Goal: Task Accomplishment & Management: Manage account settings

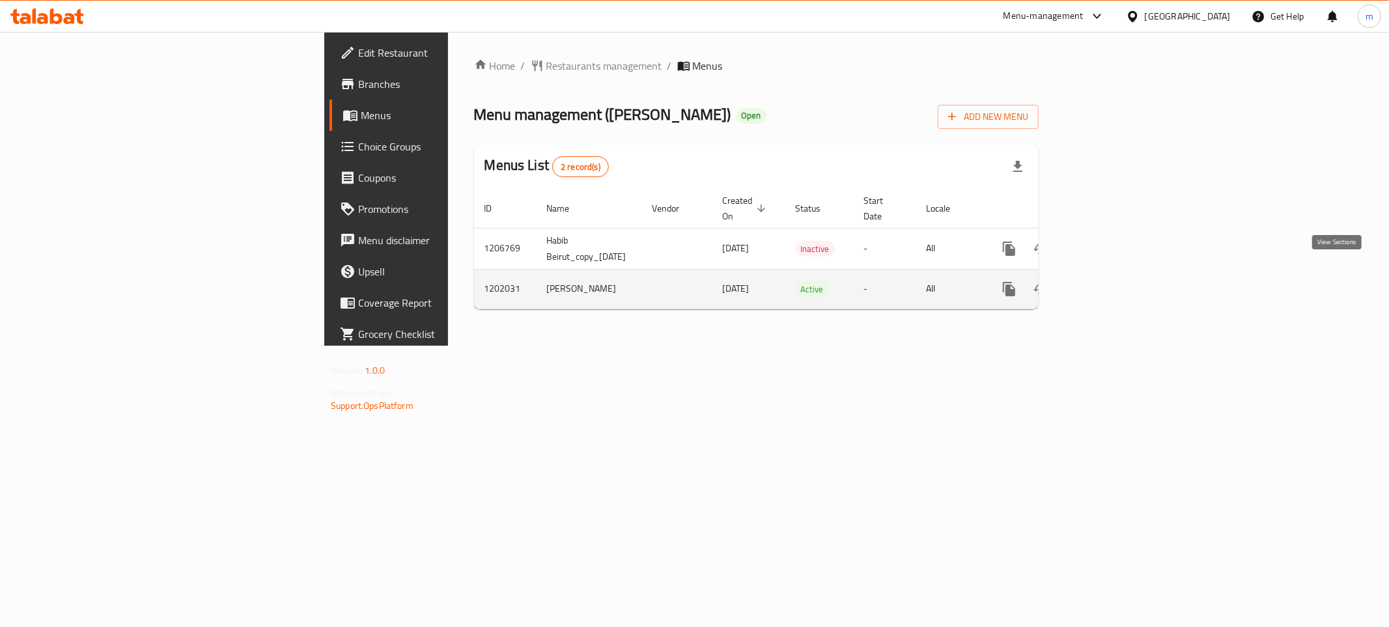
click at [1109, 283] on icon "enhanced table" at bounding box center [1103, 289] width 12 height 12
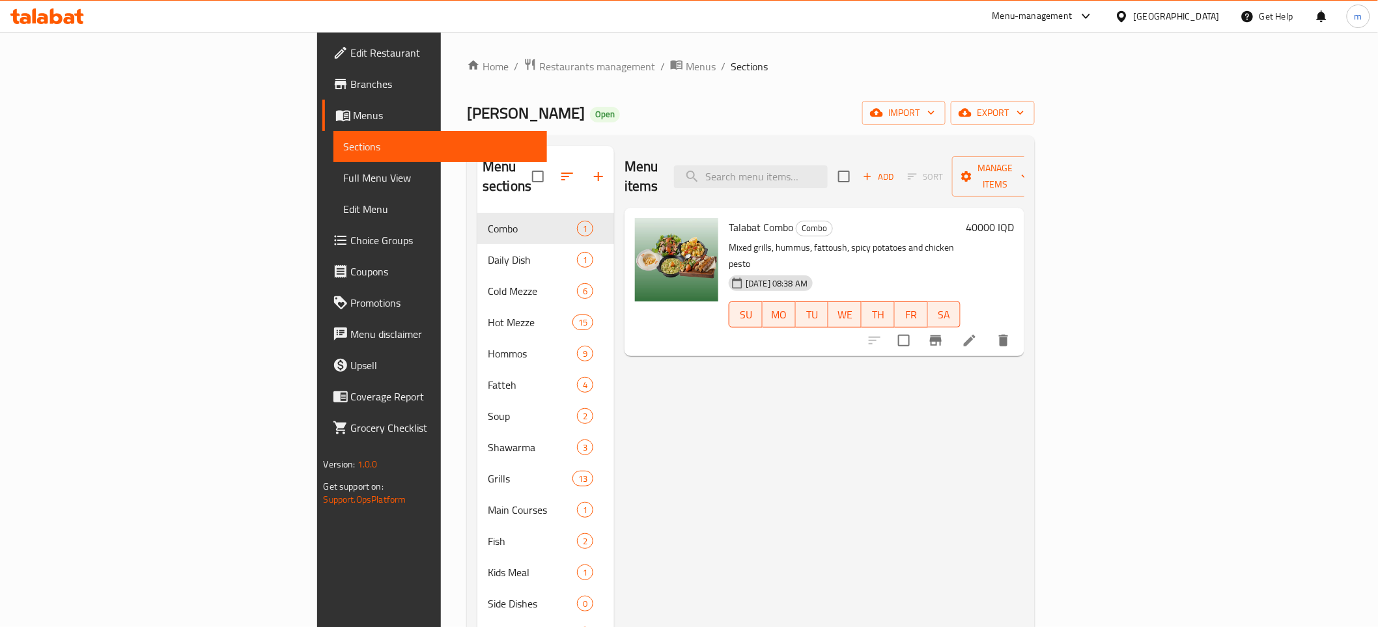
click at [344, 178] on span "Full Menu View" at bounding box center [440, 178] width 193 height 16
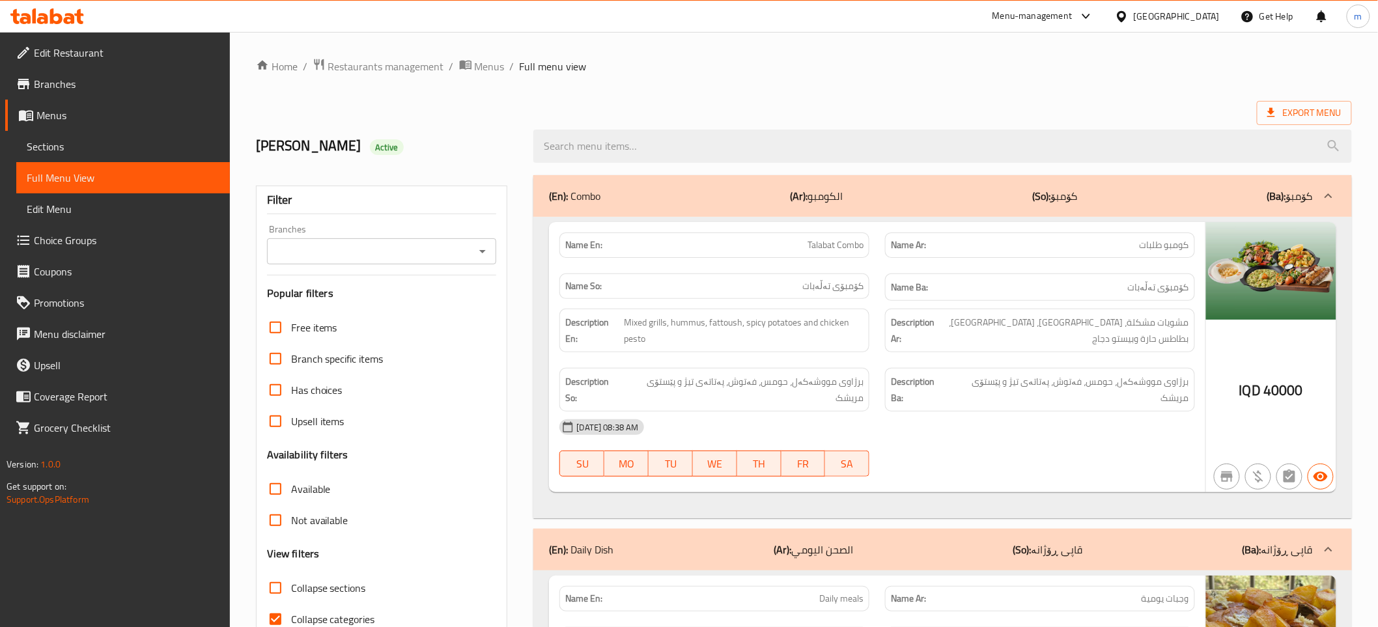
click at [479, 258] on icon "Open" at bounding box center [483, 252] width 16 height 16
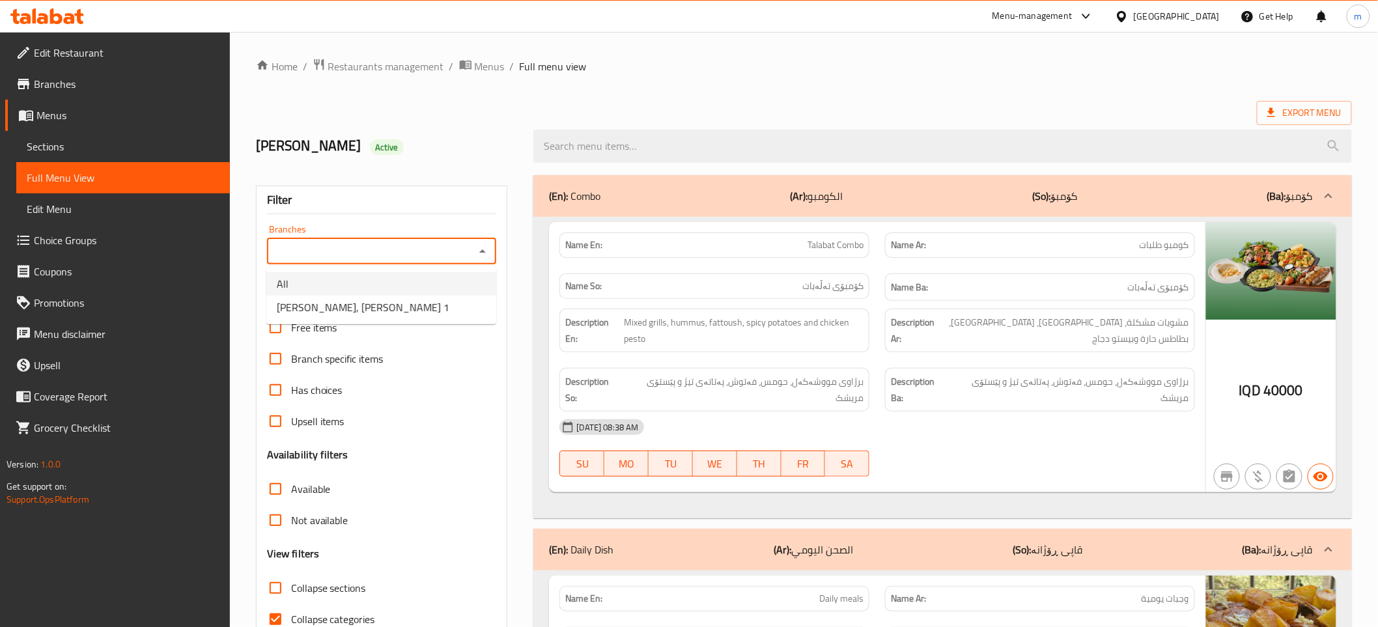
click at [419, 301] on li "[PERSON_NAME], [PERSON_NAME] 1" at bounding box center [381, 307] width 230 height 23
type input "[PERSON_NAME], [PERSON_NAME] 1"
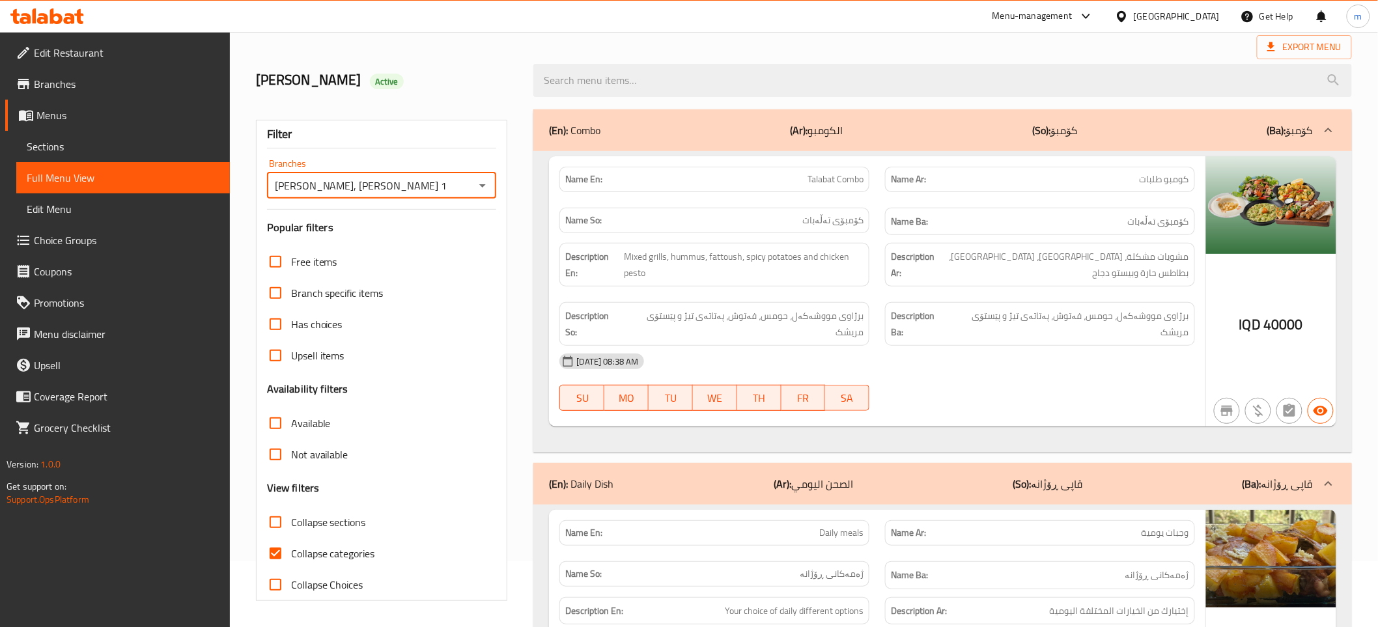
click at [276, 559] on input "Collapse categories" at bounding box center [275, 553] width 31 height 31
checkbox input "false"
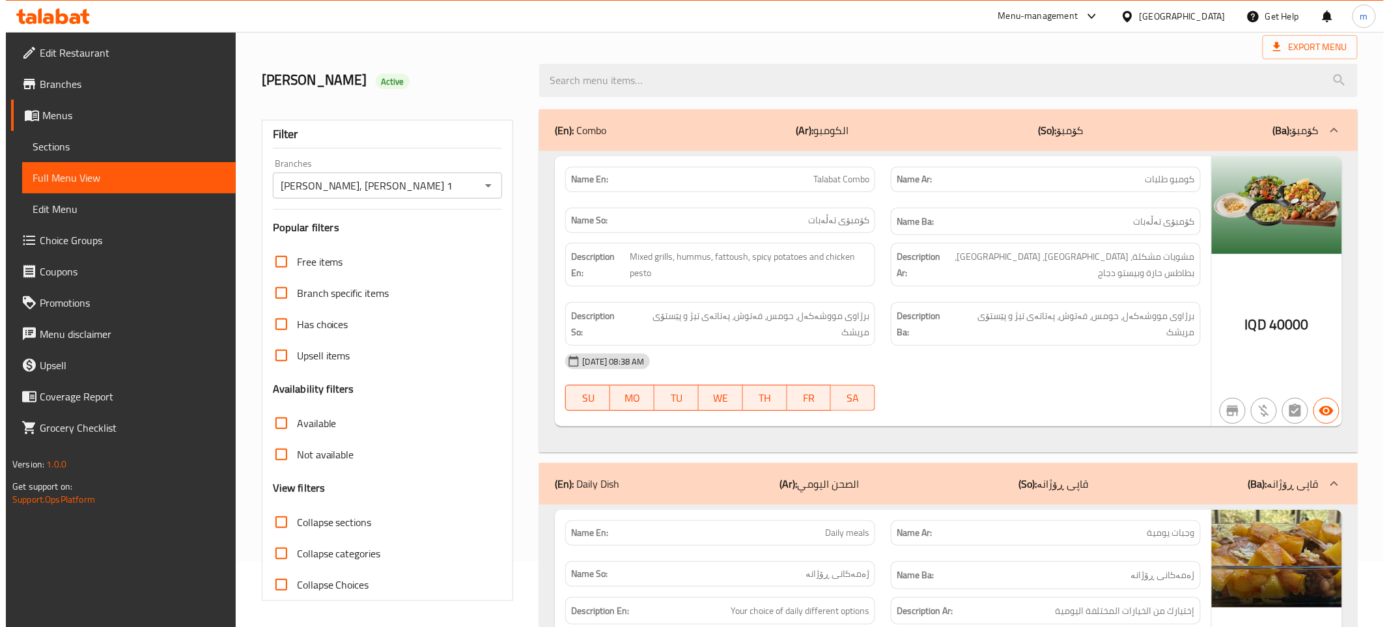
scroll to position [0, 0]
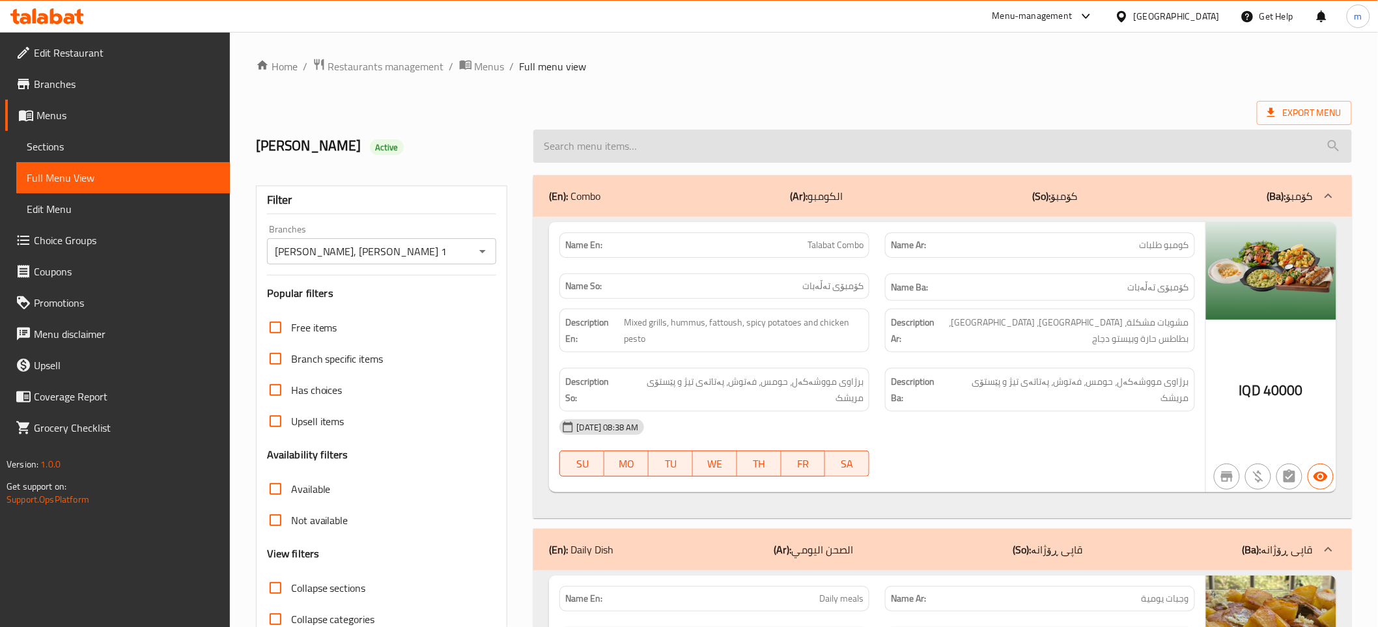
click at [783, 132] on input "search" at bounding box center [942, 146] width 818 height 33
paste input "715753"
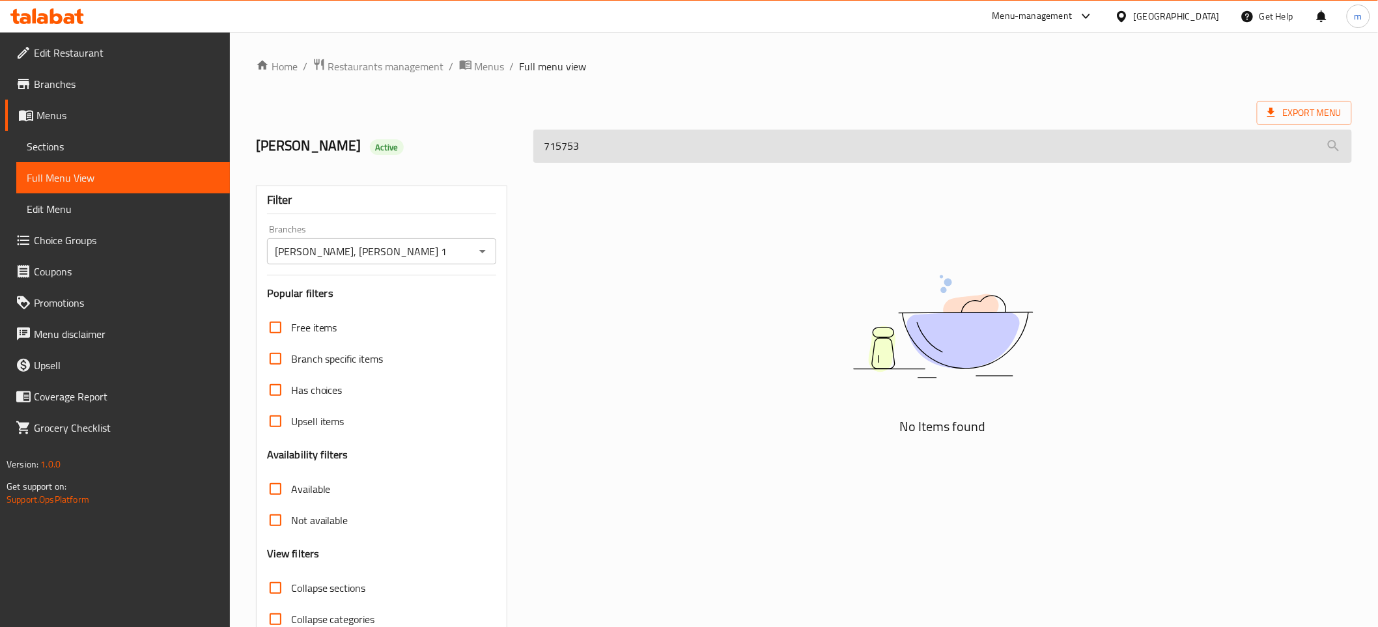
click at [759, 147] on input "715753" at bounding box center [942, 146] width 818 height 33
paste input "Tawook"
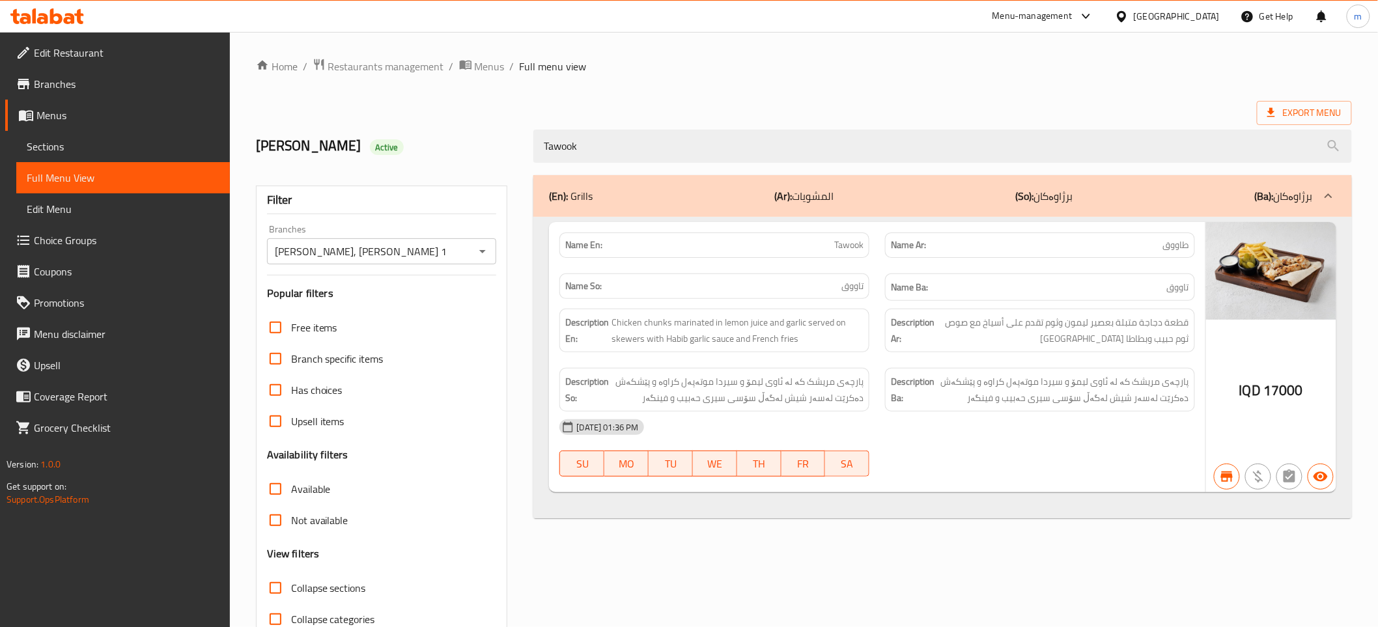
type input "Tawook"
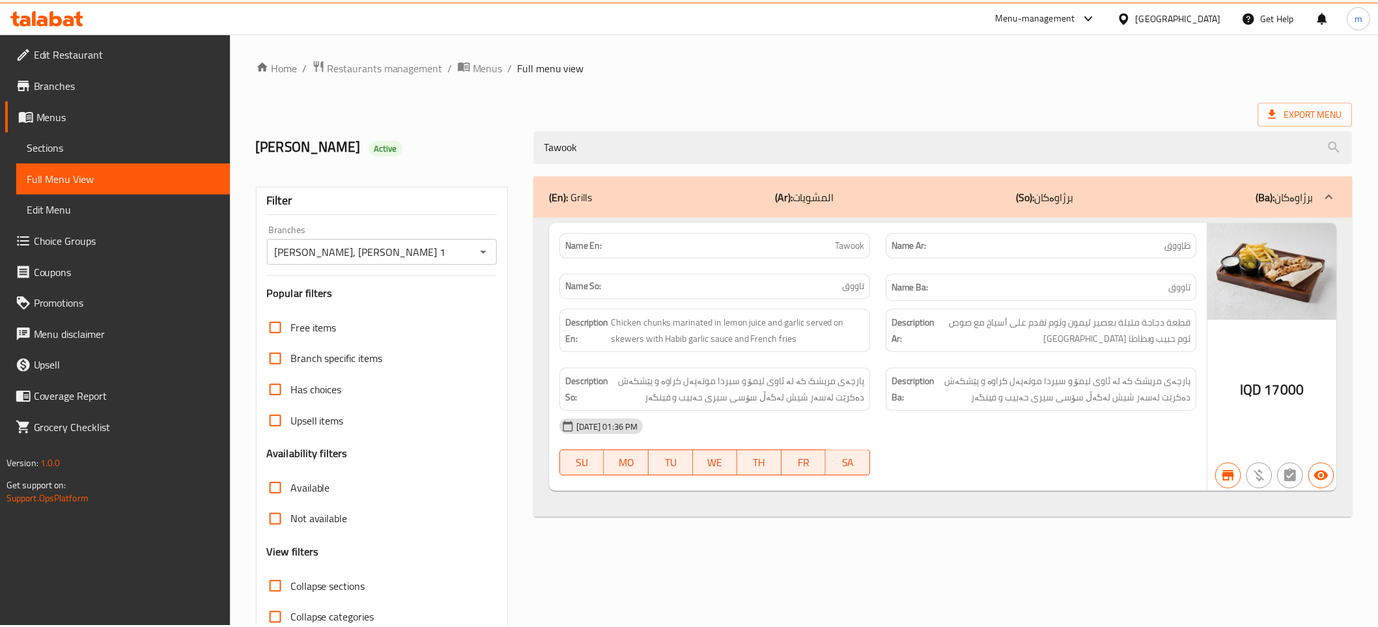
scroll to position [66, 0]
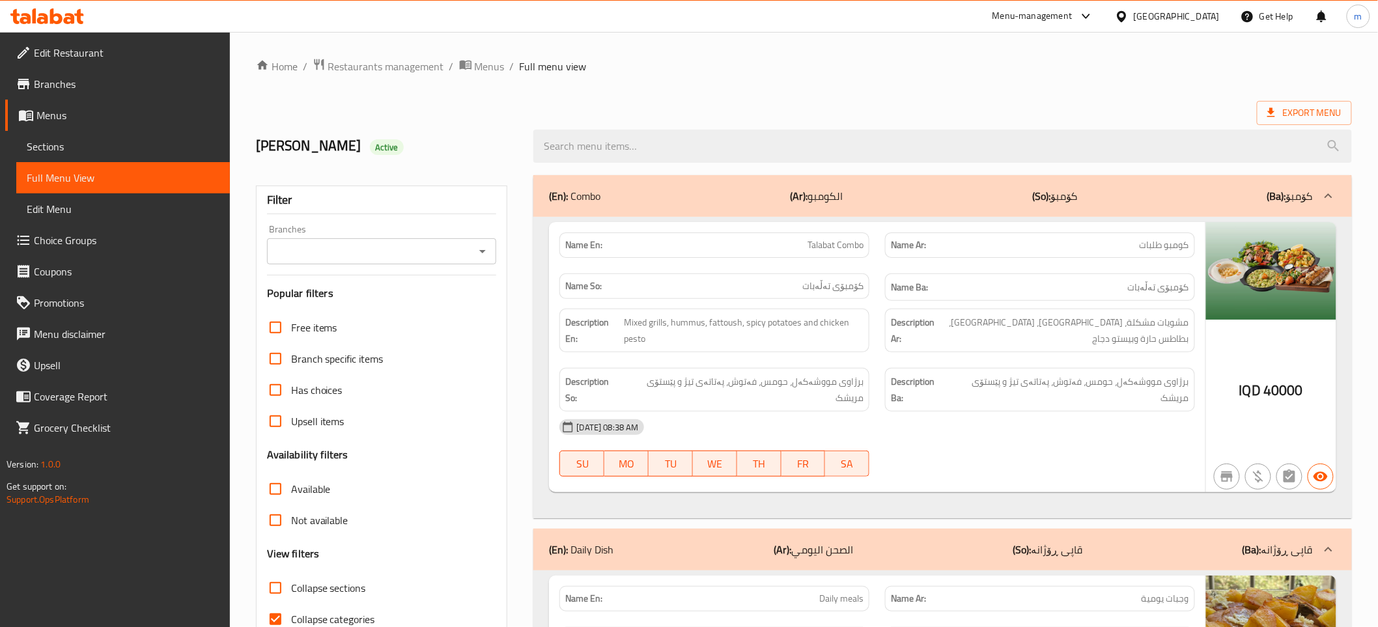
click at [482, 250] on icon "Open" at bounding box center [482, 251] width 7 height 3
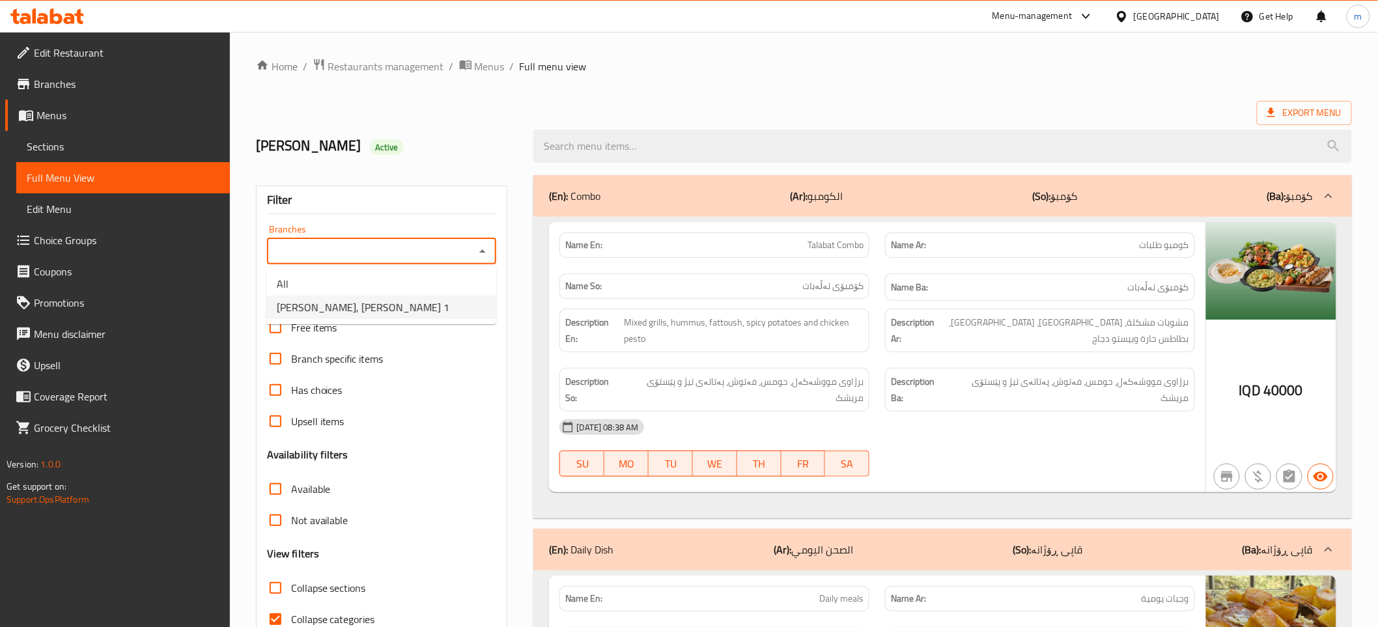
click at [371, 311] on li "[PERSON_NAME], Gulan 1" at bounding box center [381, 307] width 230 height 23
type input "[PERSON_NAME], Gulan 1"
click at [649, 145] on input "search" at bounding box center [942, 146] width 818 height 33
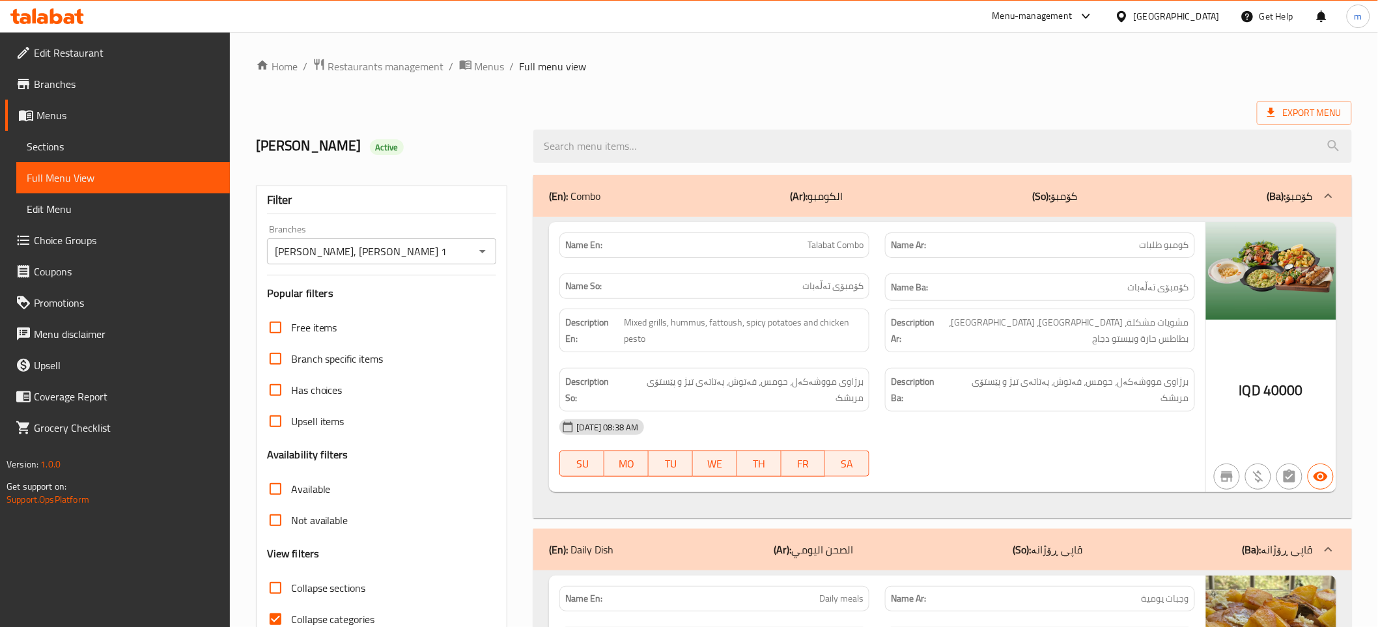
paste input "Grilled Kebab"
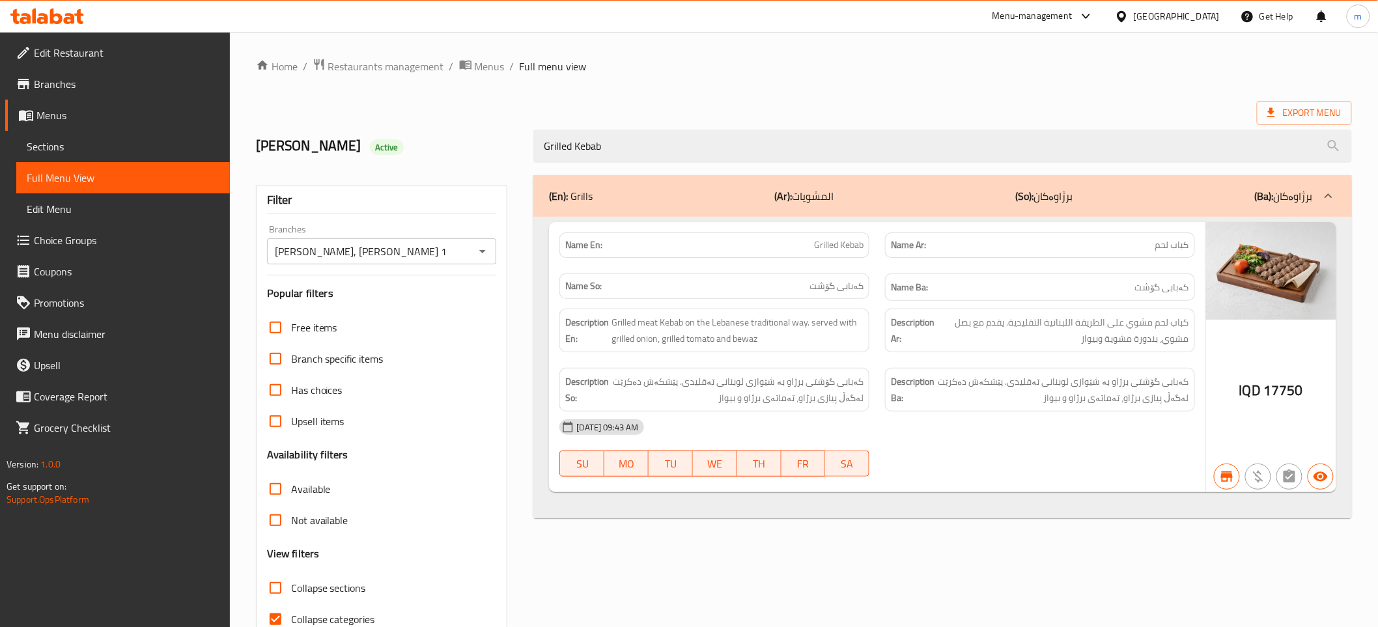
type input "Grilled Kebab"
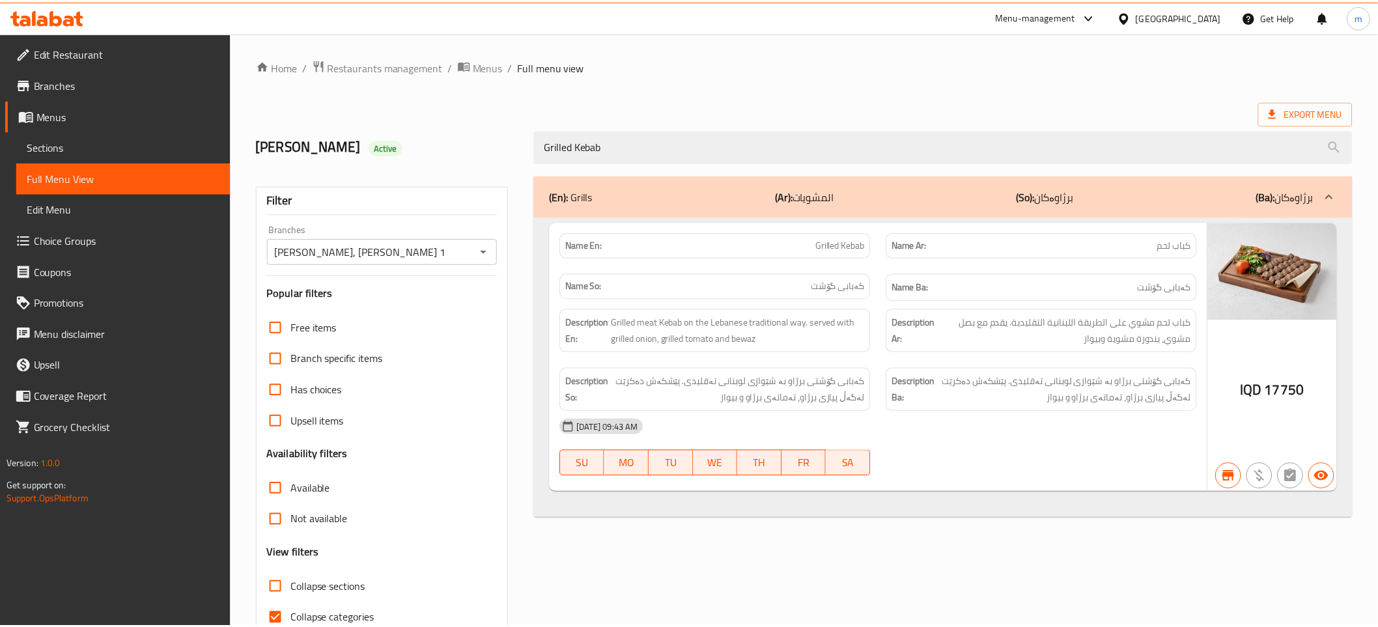
scroll to position [66, 0]
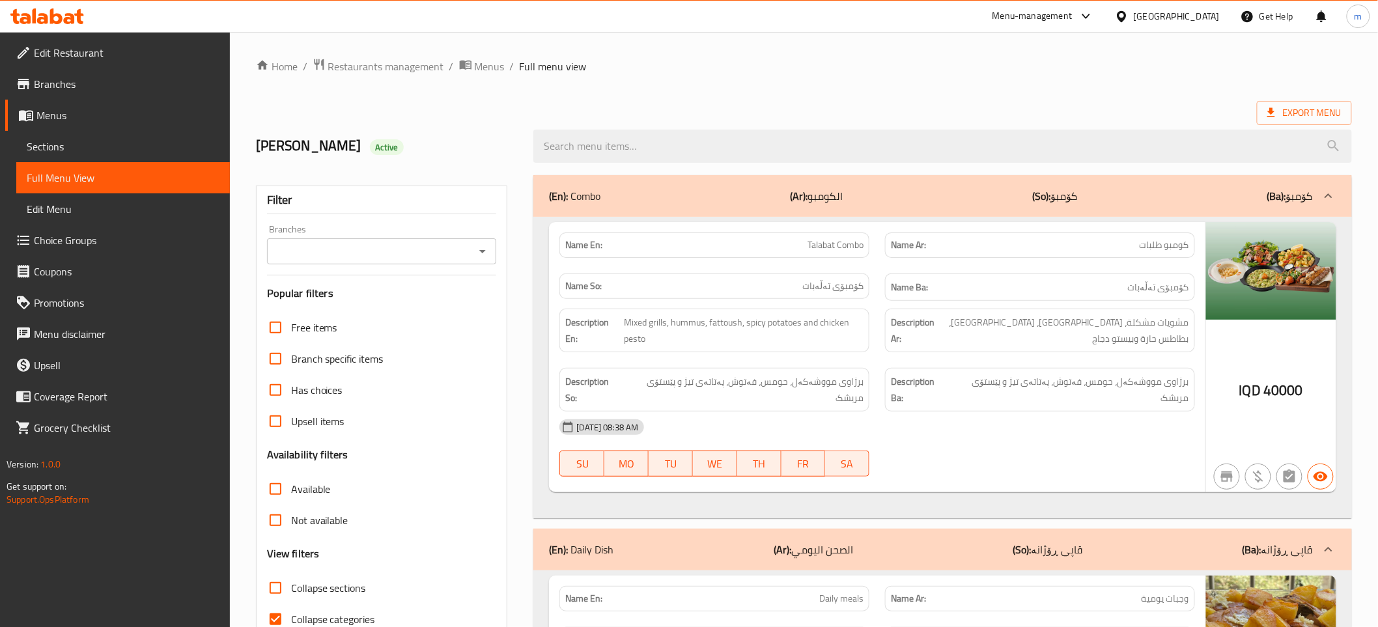
click at [482, 250] on icon "Open" at bounding box center [482, 251] width 7 height 3
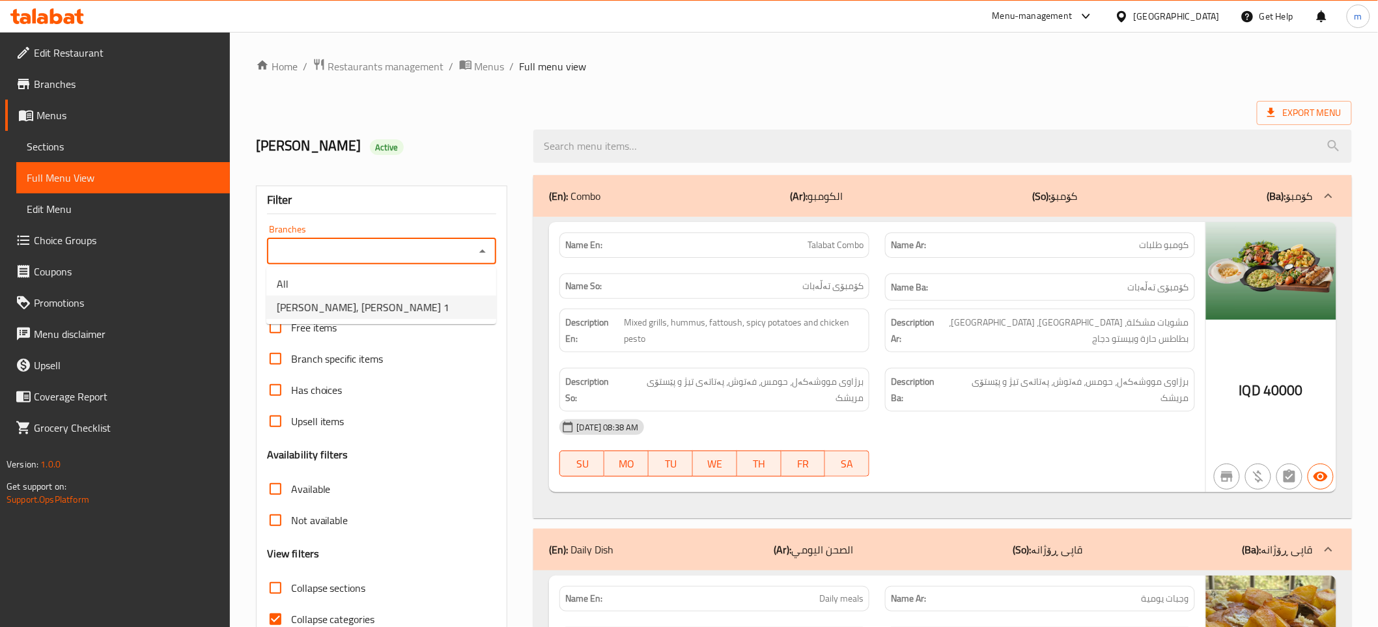
click at [426, 309] on li "[PERSON_NAME], Gulan 1" at bounding box center [381, 307] width 230 height 23
type input "[PERSON_NAME], Gulan 1"
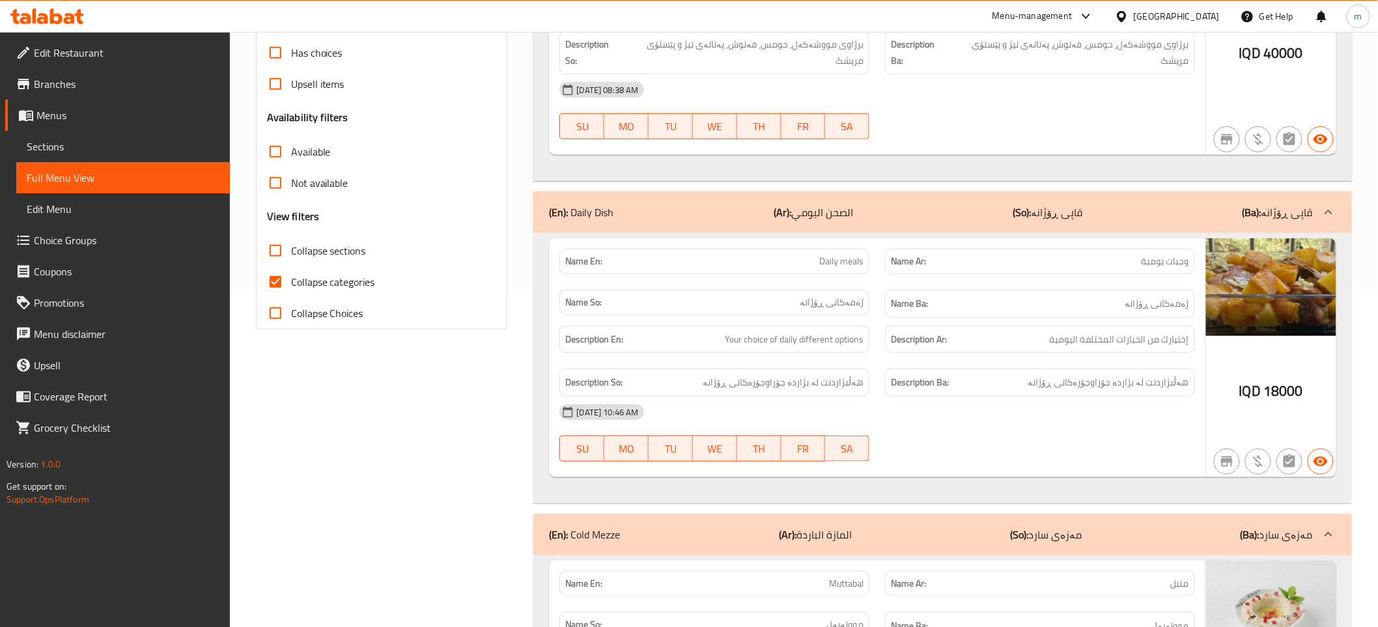
click at [274, 277] on input "Collapse categories" at bounding box center [275, 281] width 31 height 31
checkbox input "false"
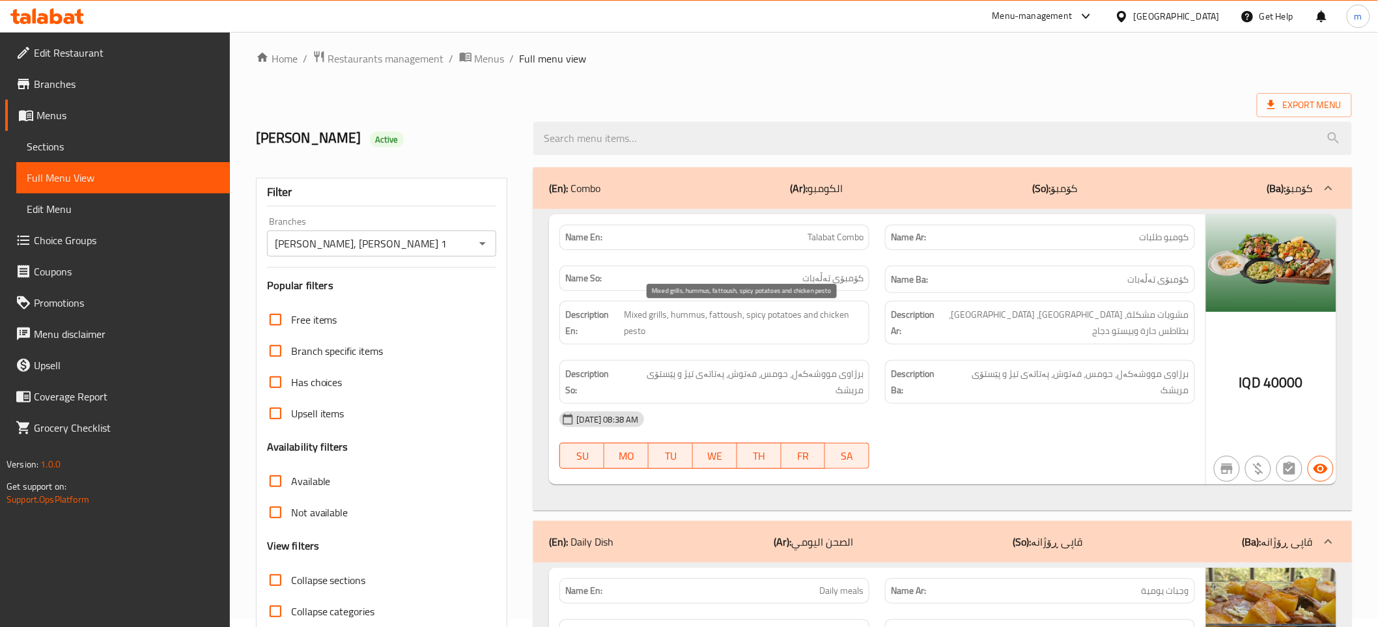
scroll to position [0, 0]
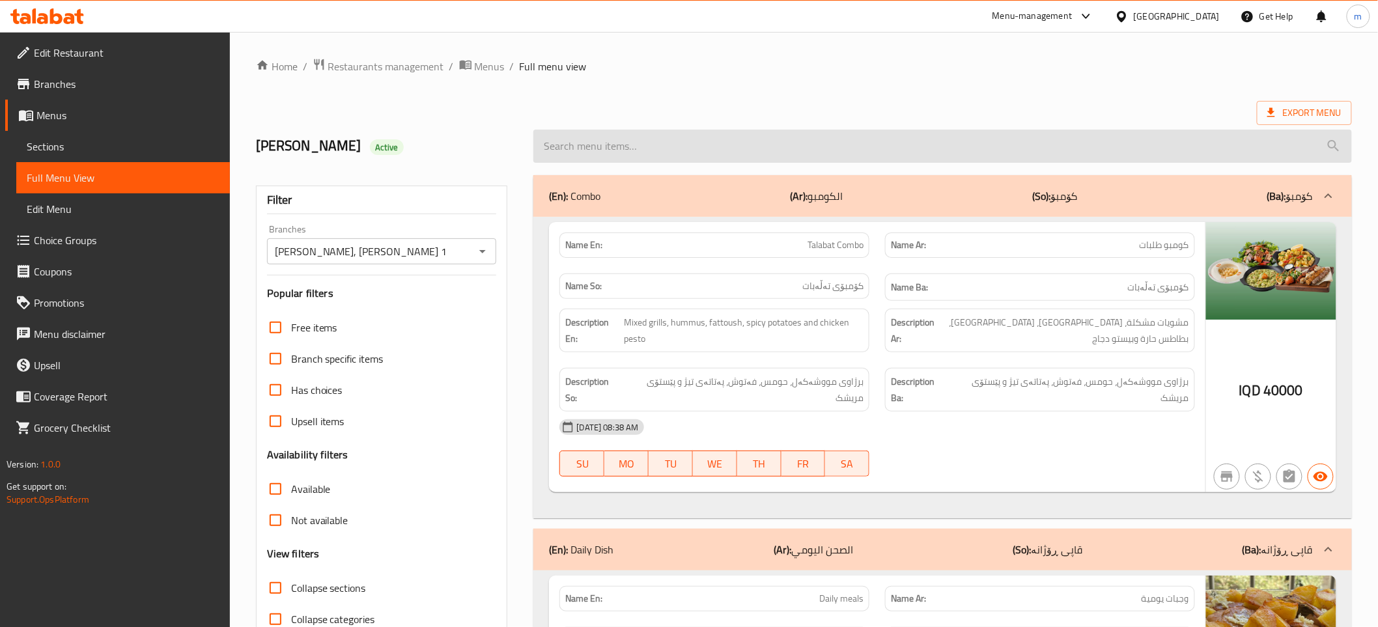
click at [763, 153] on input "search" at bounding box center [942, 146] width 818 height 33
paste input "Lamb Cutlets"
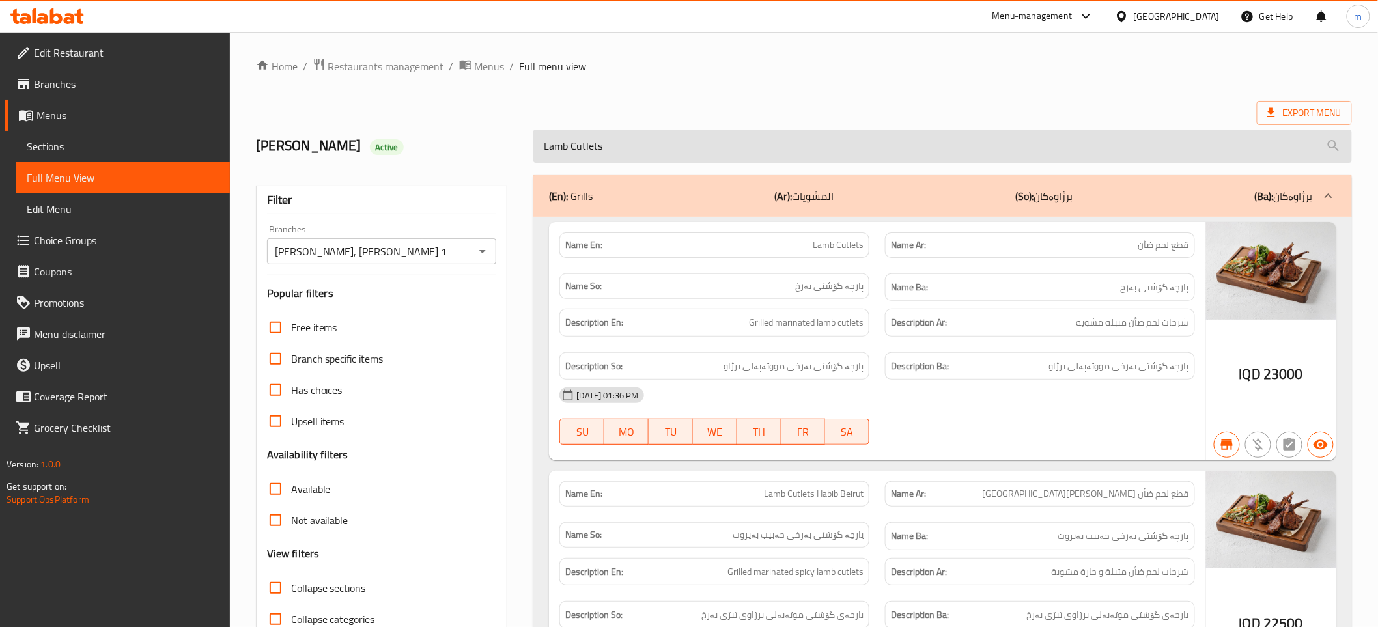
click at [654, 144] on input "Lamb Cutlets" at bounding box center [942, 146] width 818 height 33
paste input "Grilled Kebab"
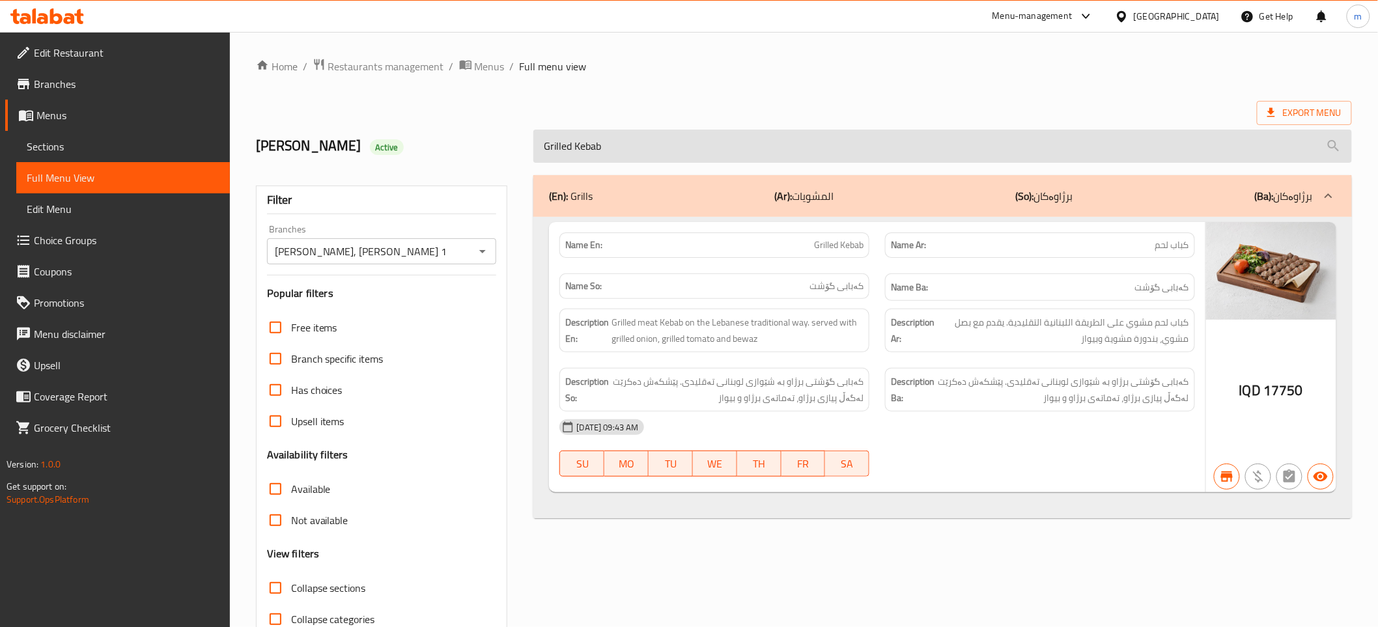
click at [614, 145] on input "Grilled Kebab" at bounding box center [942, 146] width 818 height 33
paste input "Tawook"
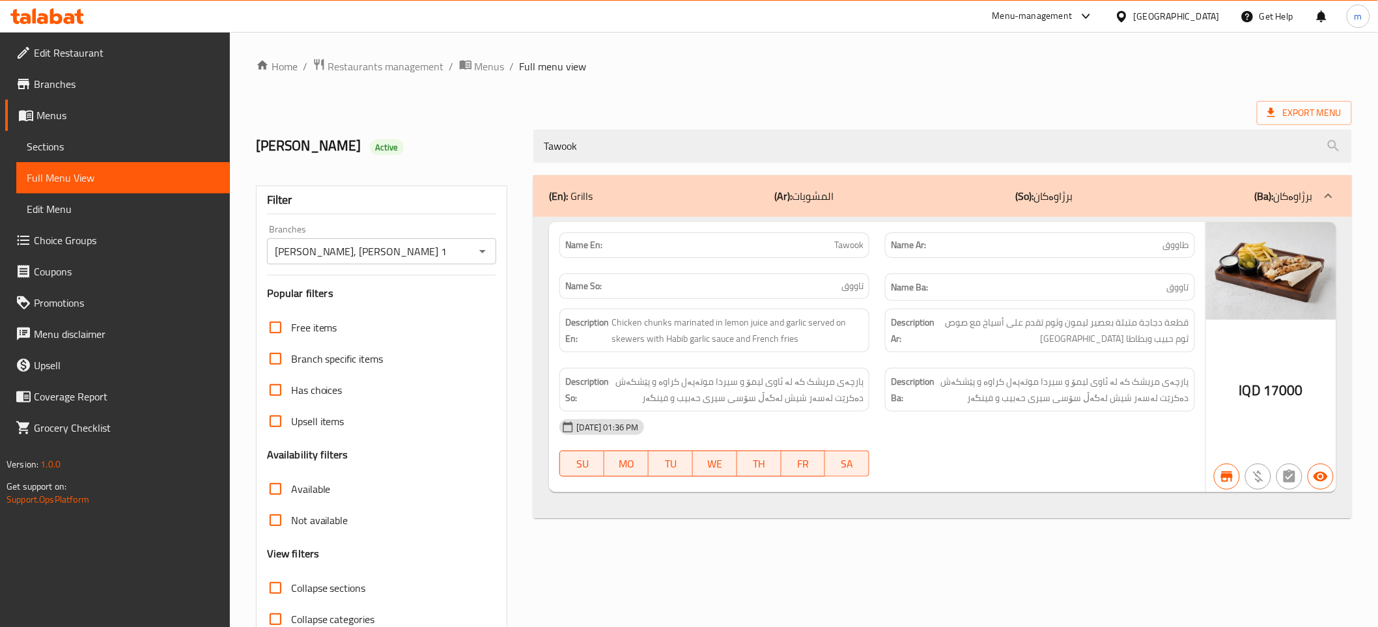
type input "Tawook"
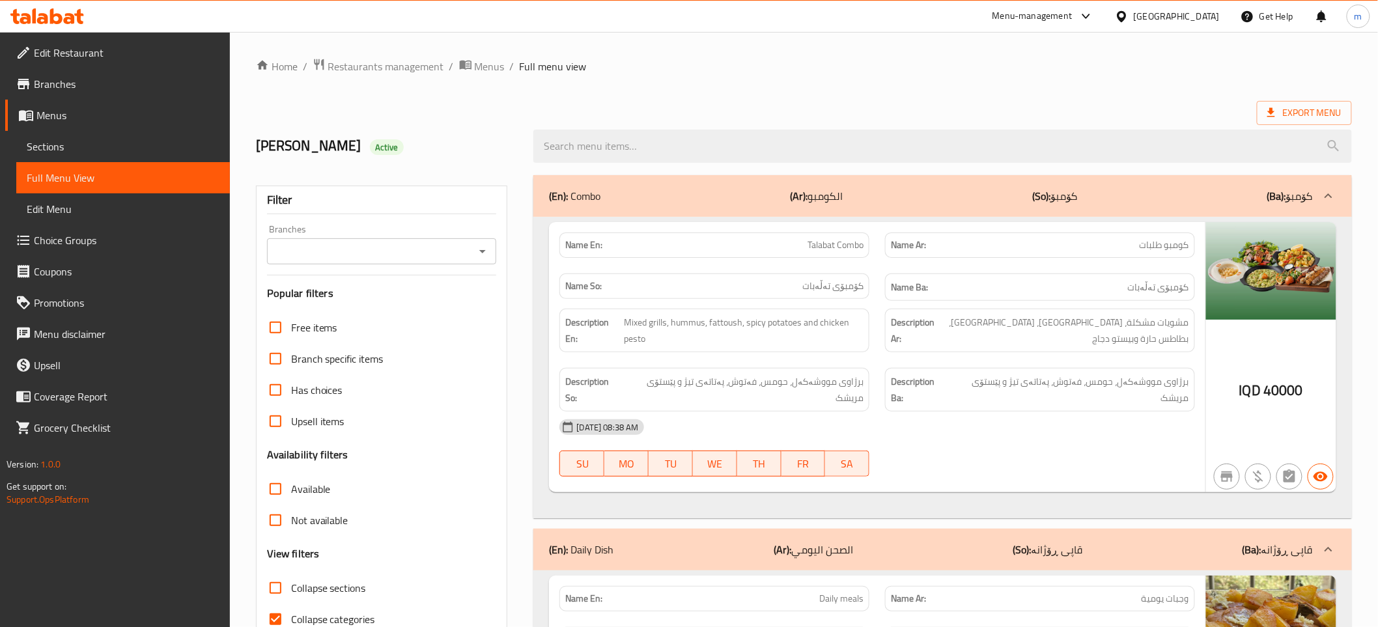
click at [482, 253] on icon "Open" at bounding box center [483, 252] width 16 height 16
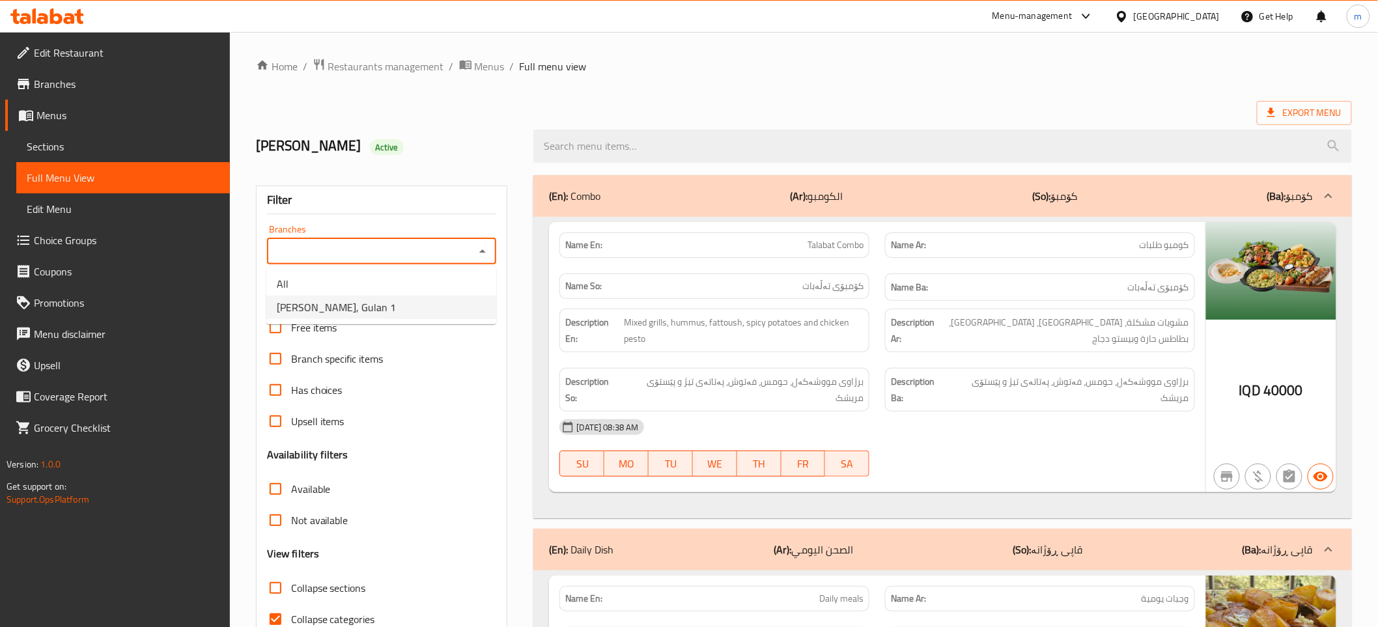
click at [440, 309] on li "[PERSON_NAME], [PERSON_NAME] 1" at bounding box center [381, 307] width 230 height 23
type input "[PERSON_NAME], [PERSON_NAME] 1"
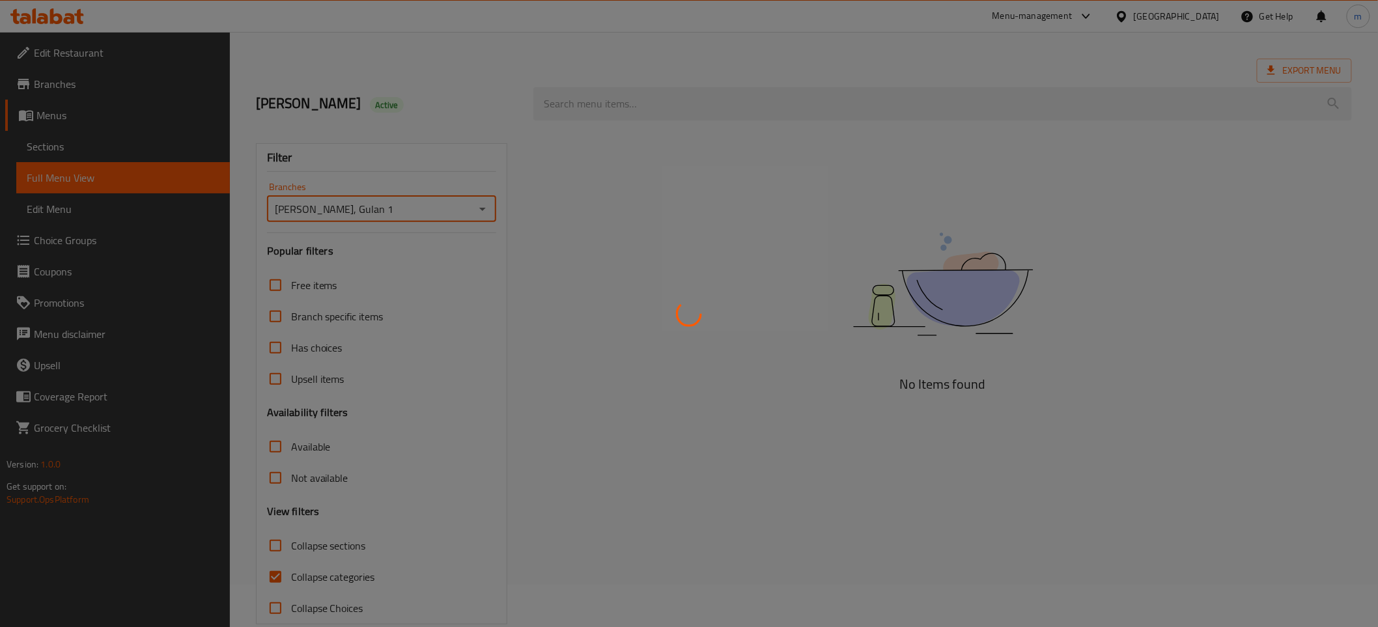
scroll to position [66, 0]
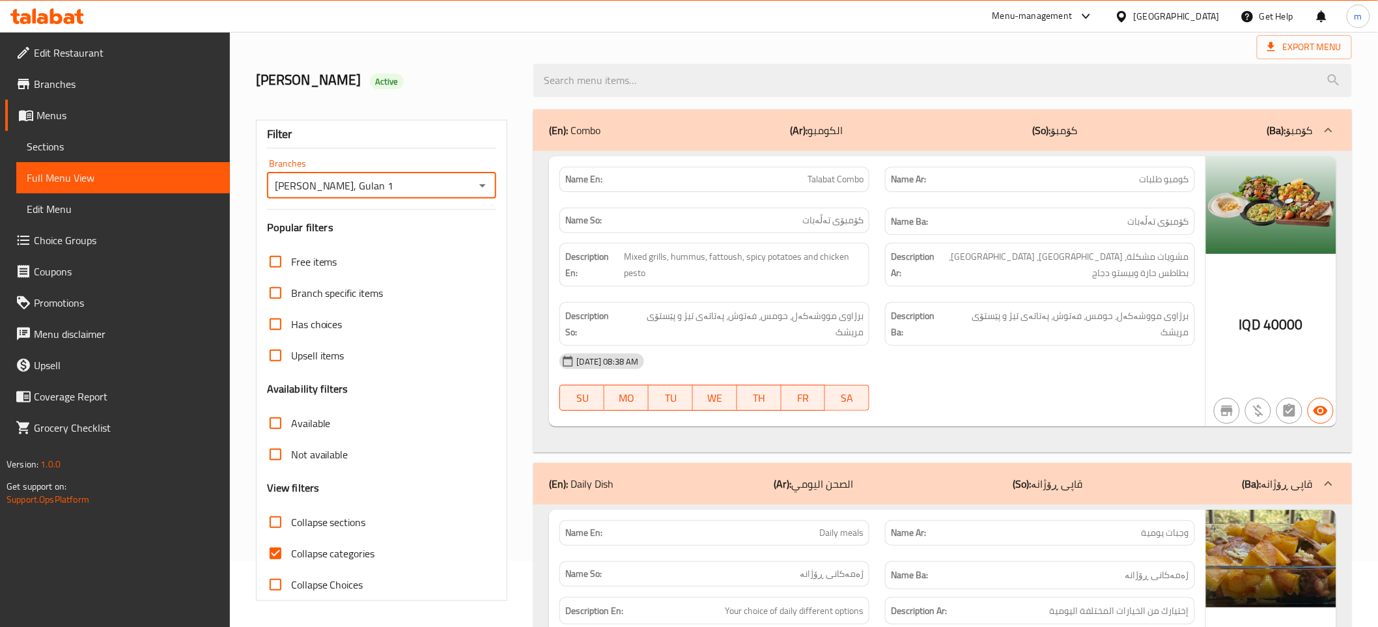
click at [273, 557] on input "Collapse categories" at bounding box center [275, 553] width 31 height 31
checkbox input "false"
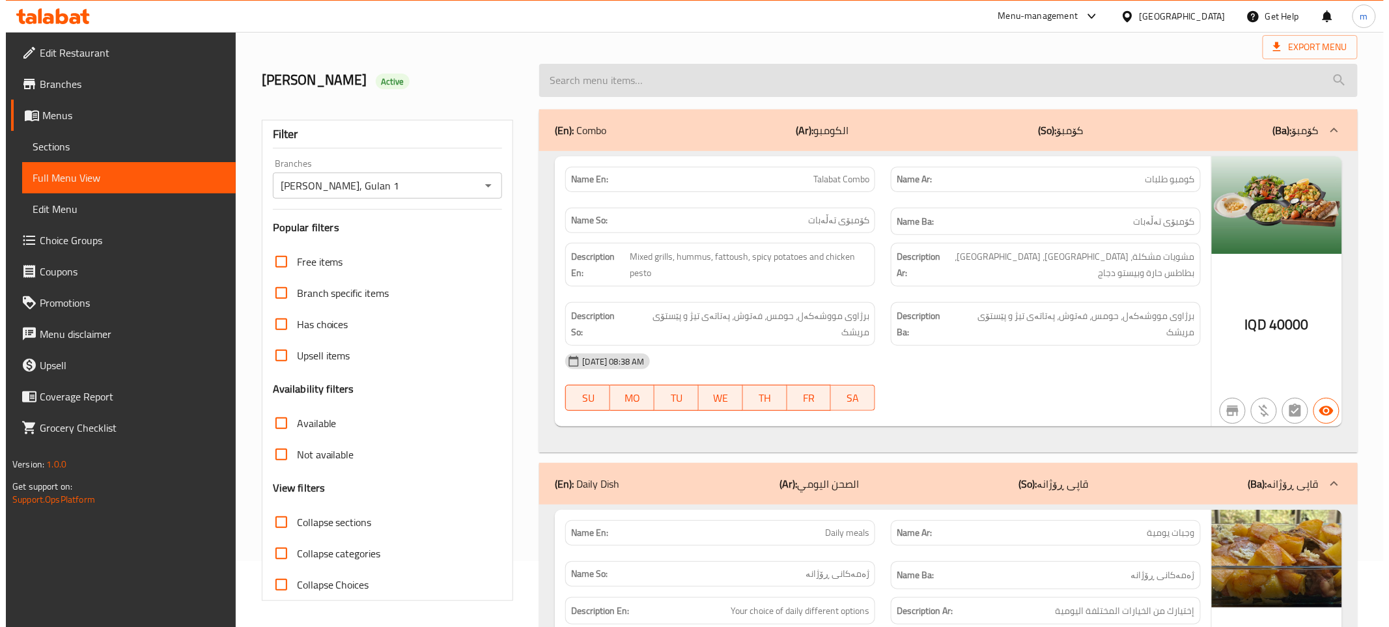
scroll to position [0, 0]
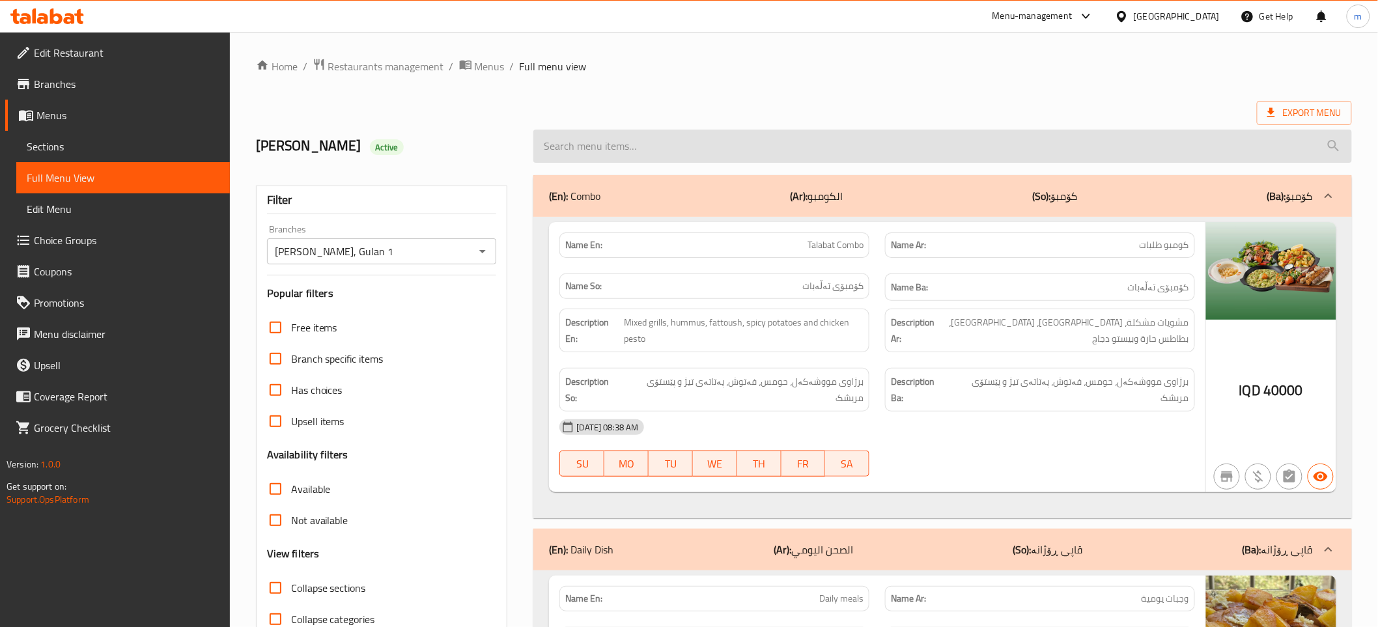
click at [708, 150] on input "search" at bounding box center [942, 146] width 818 height 33
paste input "Kebbeh With Yoghurt"
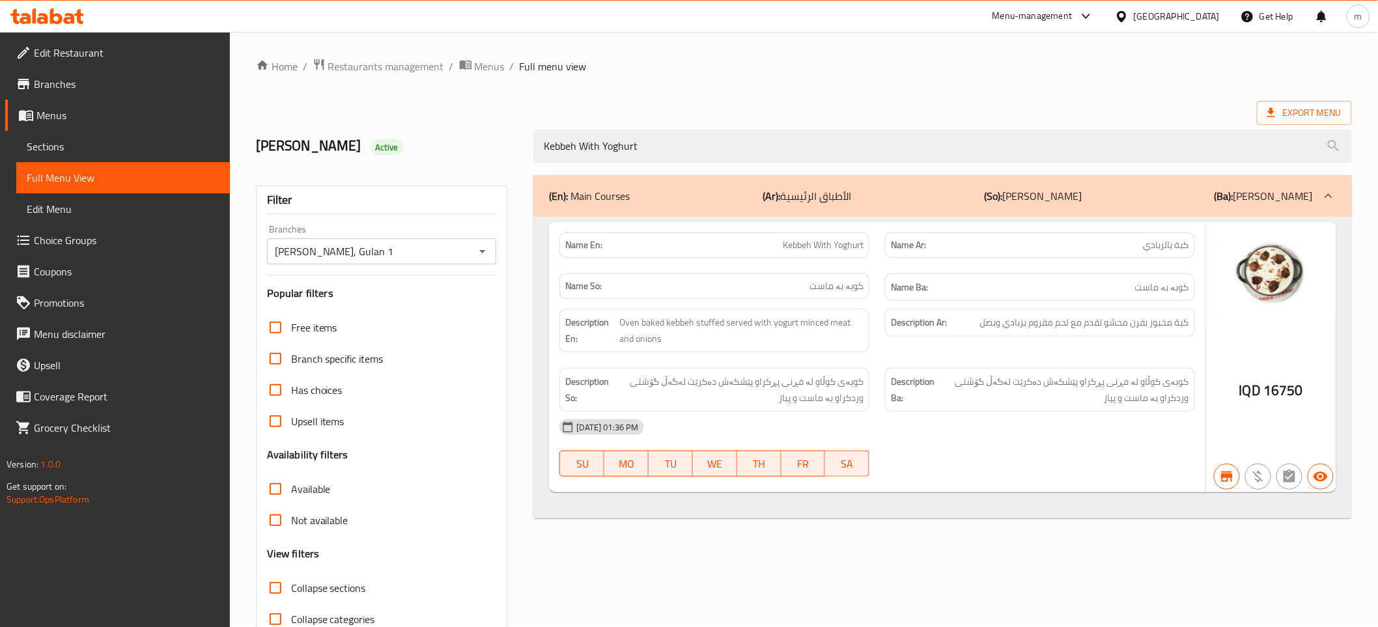
type input "Kebbeh With Yoghurt"
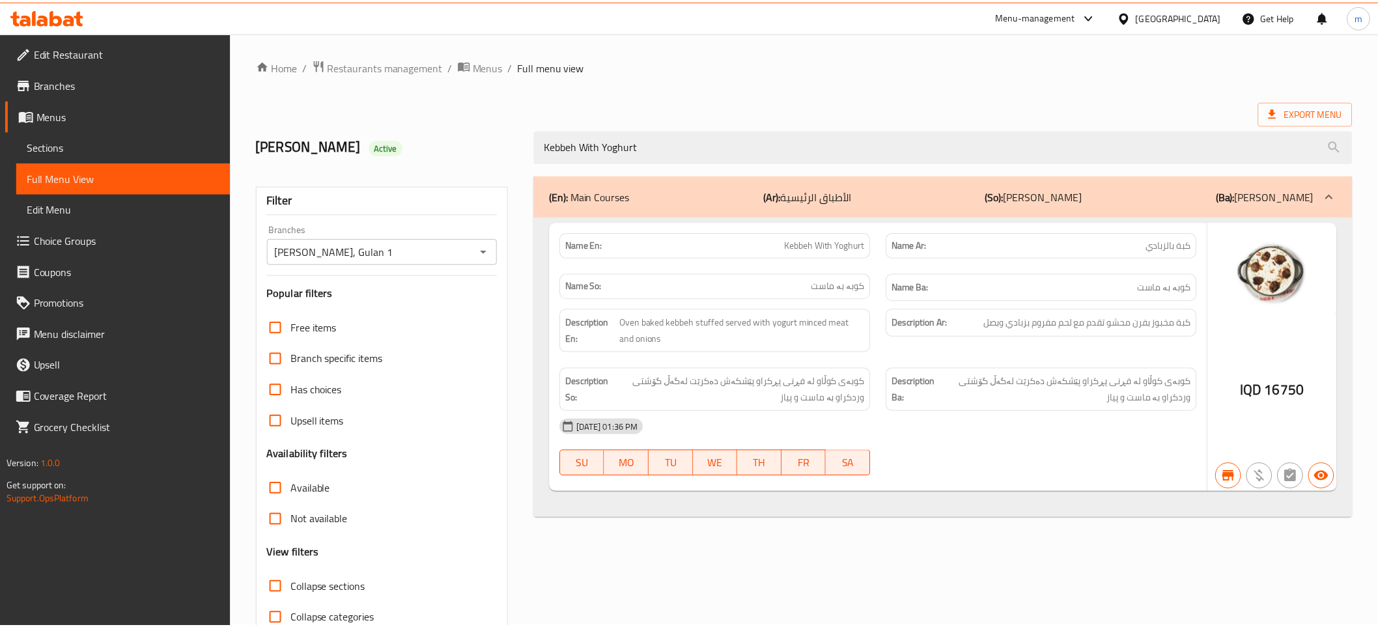
scroll to position [66, 0]
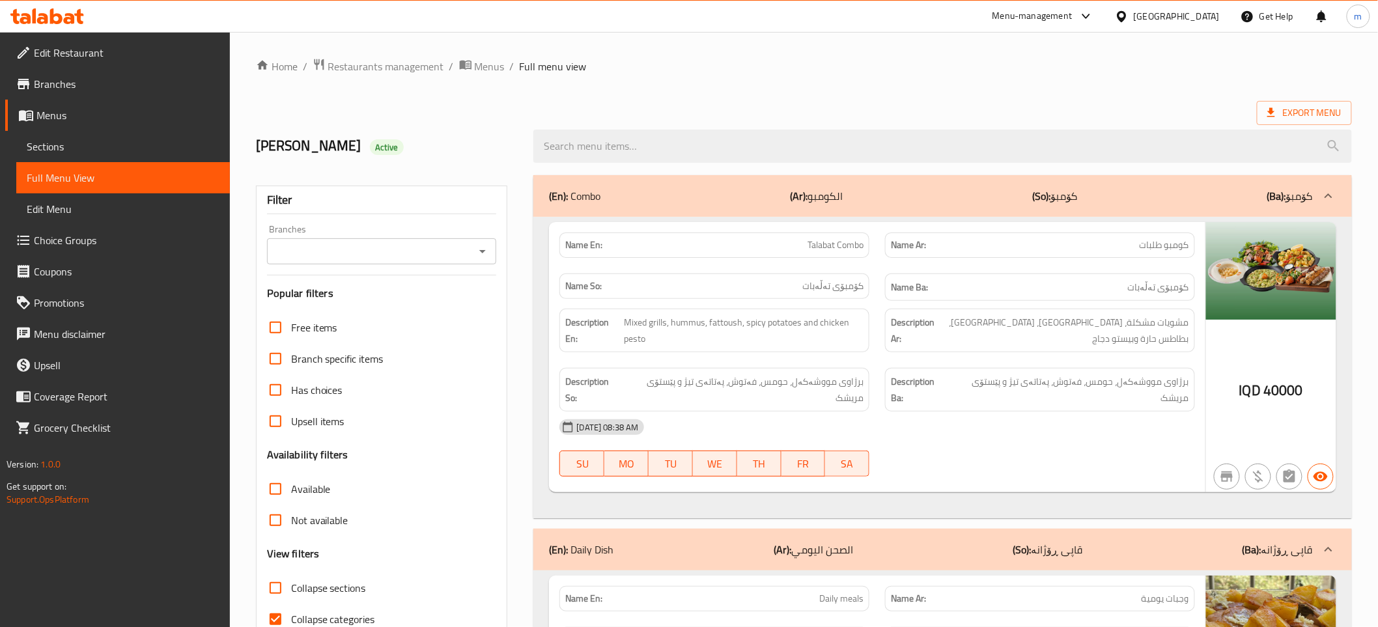
click at [482, 251] on icon "Open" at bounding box center [482, 251] width 7 height 3
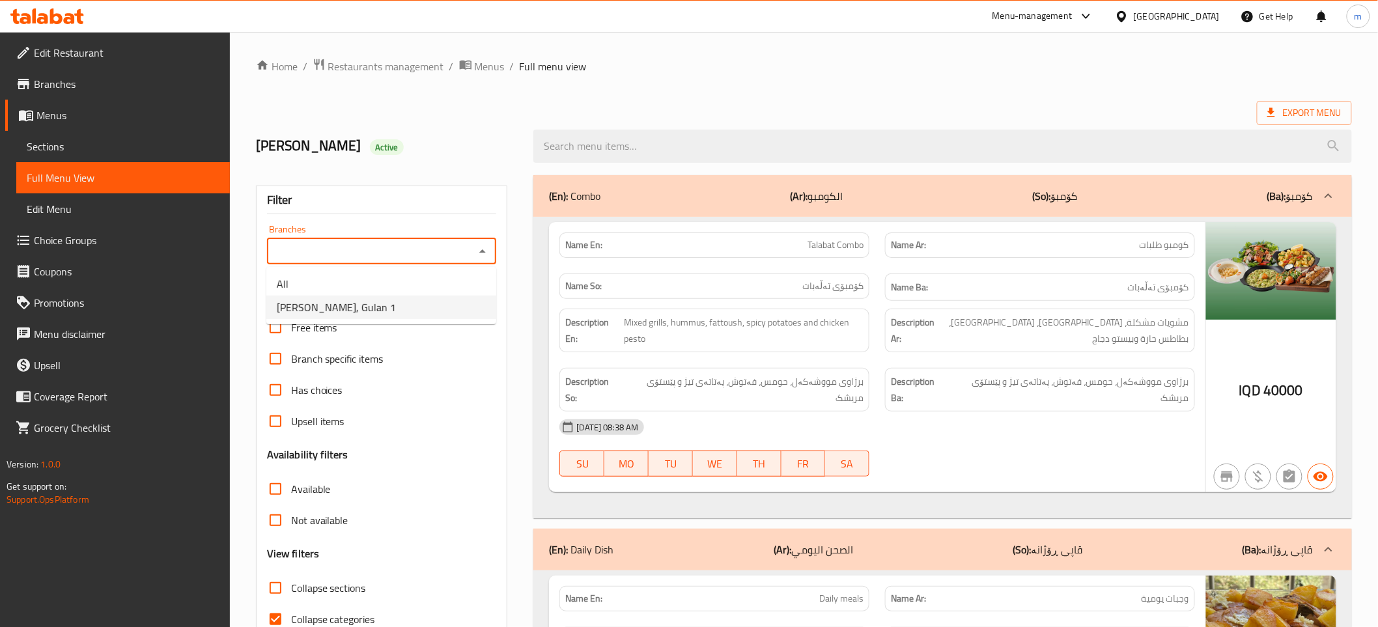
click at [447, 308] on li "[PERSON_NAME], Gulan 1" at bounding box center [381, 307] width 230 height 23
type input "[PERSON_NAME], Gulan 1"
click at [637, 145] on input "search" at bounding box center [942, 146] width 818 height 33
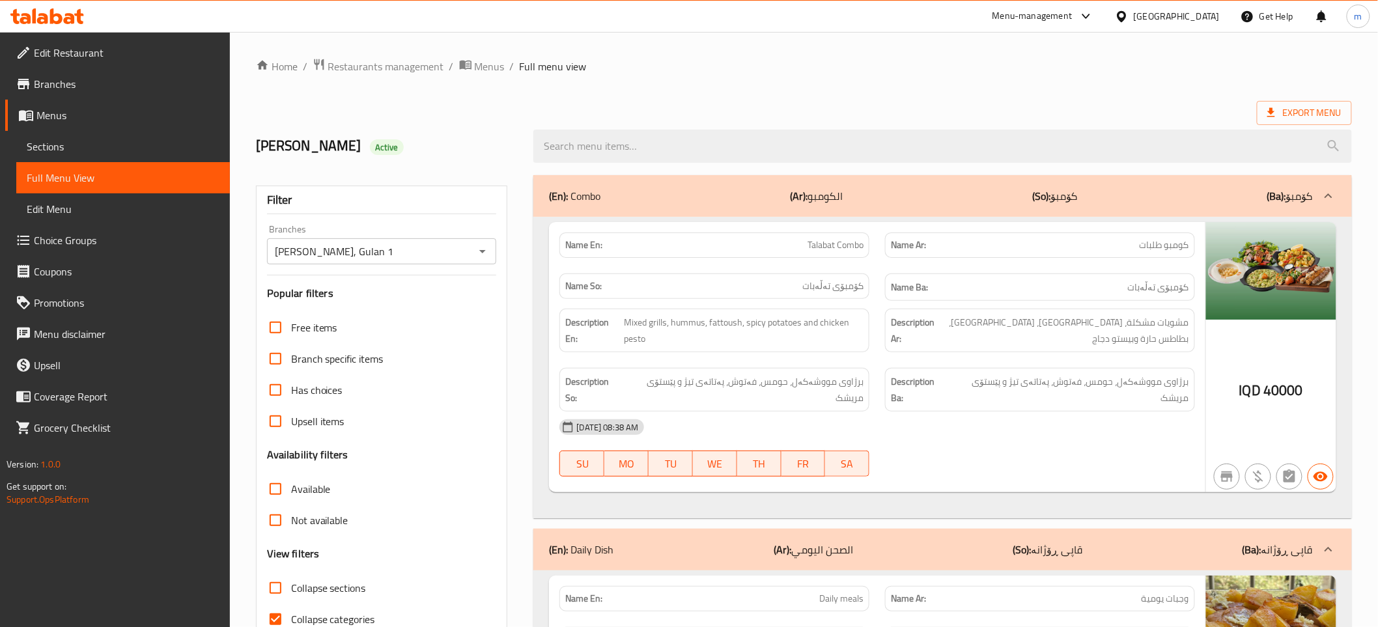
paste input "Beef Shawarma"
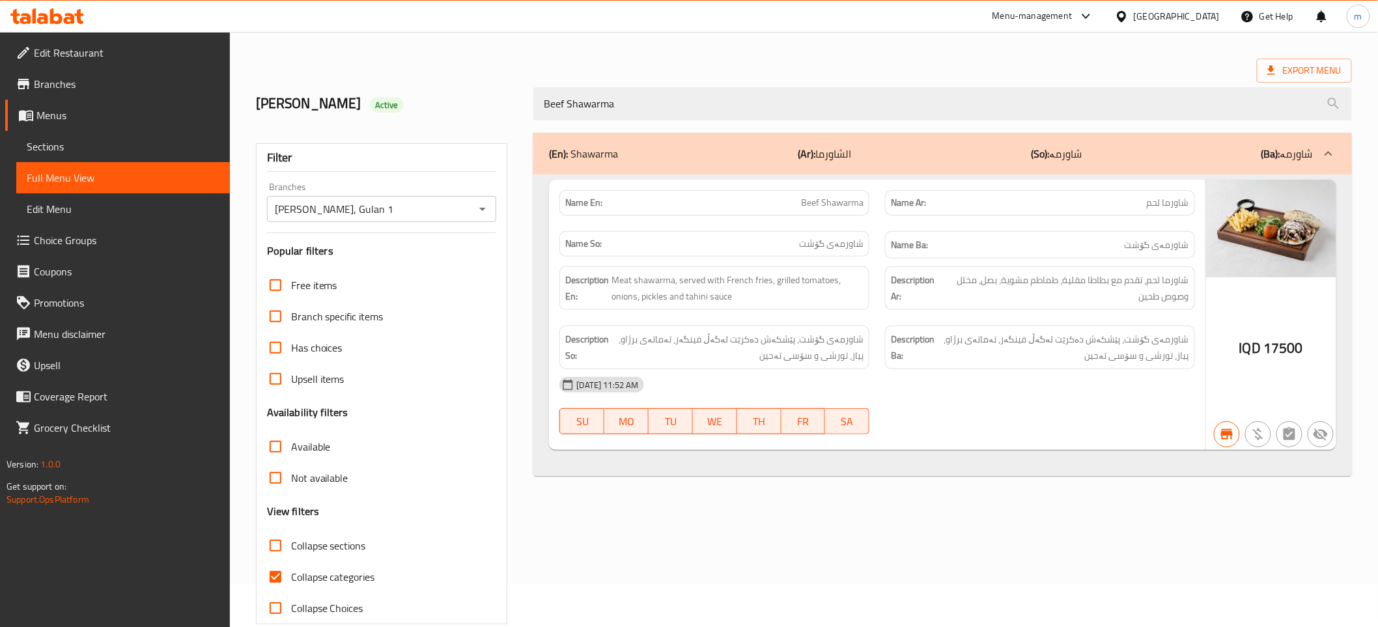
scroll to position [66, 0]
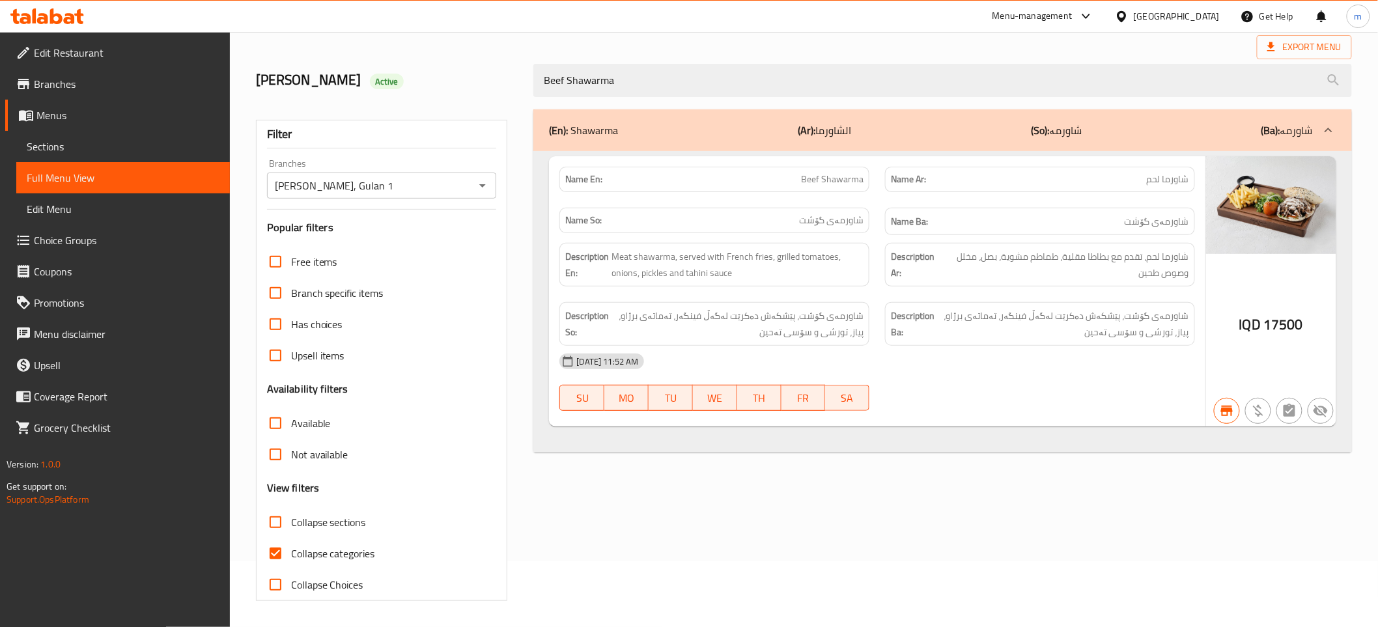
type input "Beef Shawarma"
click at [275, 557] on input "Collapse categories" at bounding box center [275, 553] width 31 height 31
checkbox input "false"
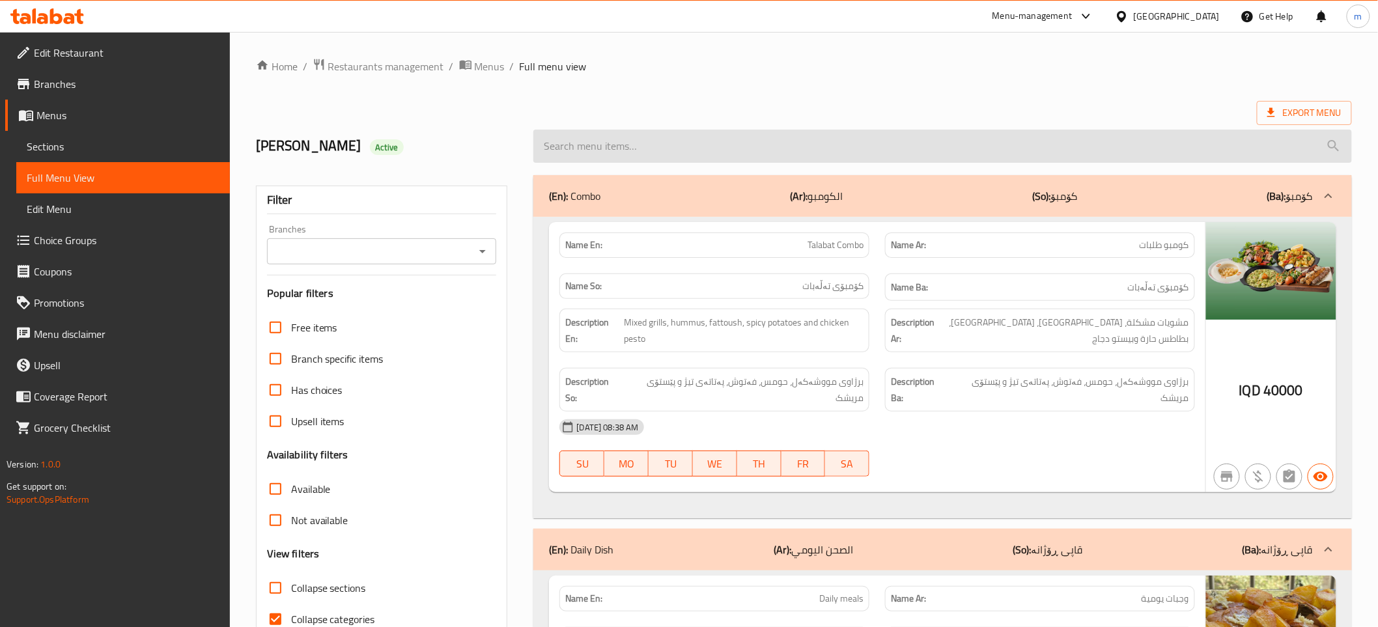
click at [731, 133] on input "search" at bounding box center [942, 146] width 818 height 33
paste input "Mix Shawarma Platter"
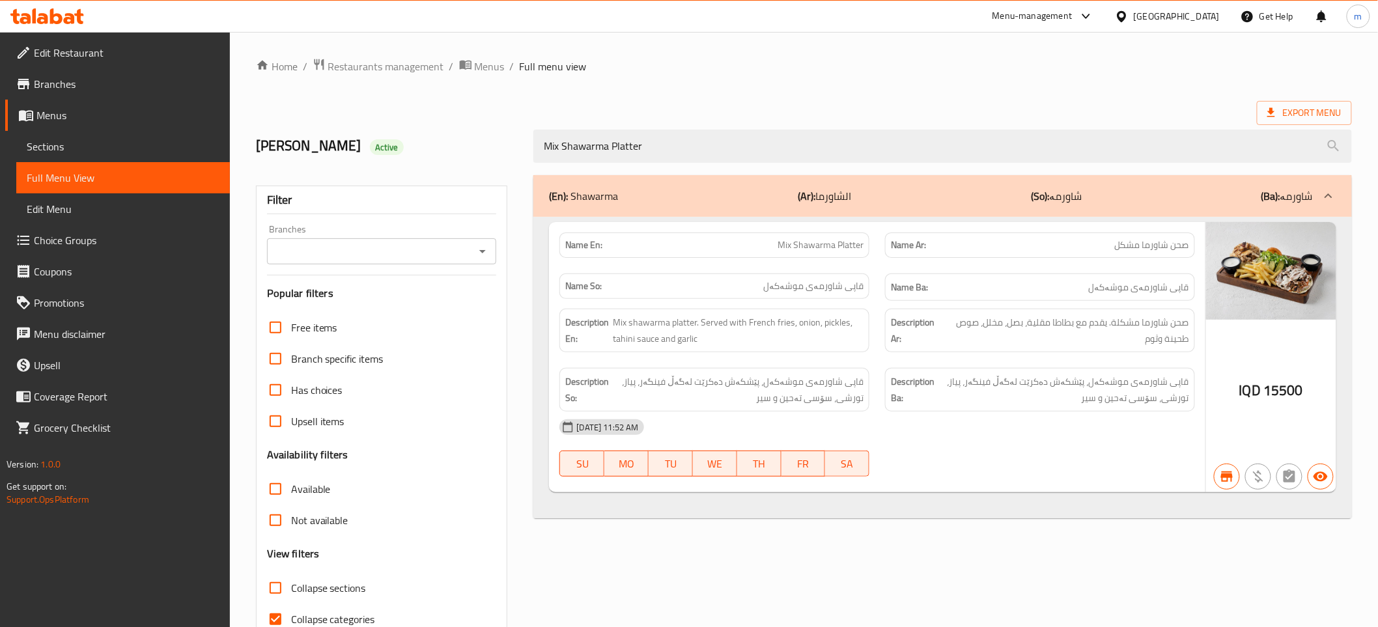
click at [483, 251] on icon "Open" at bounding box center [482, 251] width 7 height 3
type input "Mix Shawarma Platter"
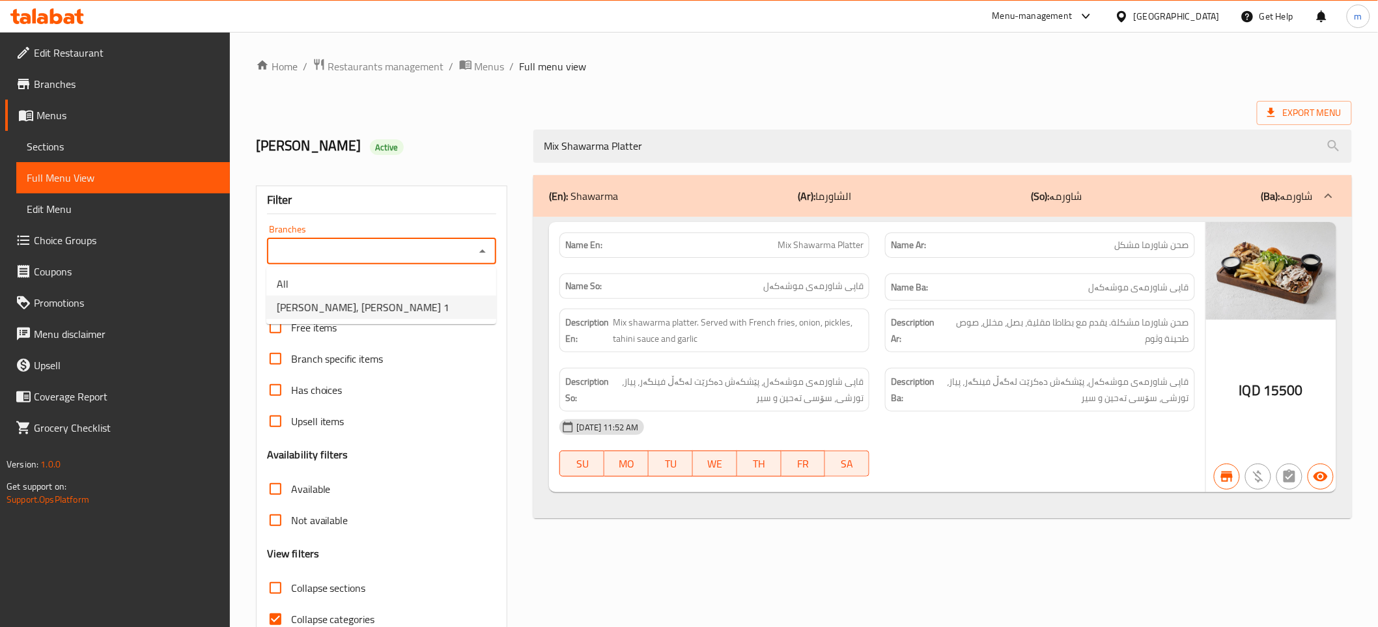
click at [413, 302] on li "[PERSON_NAME], [PERSON_NAME] 1" at bounding box center [381, 307] width 230 height 23
type input "[PERSON_NAME], [PERSON_NAME] 1"
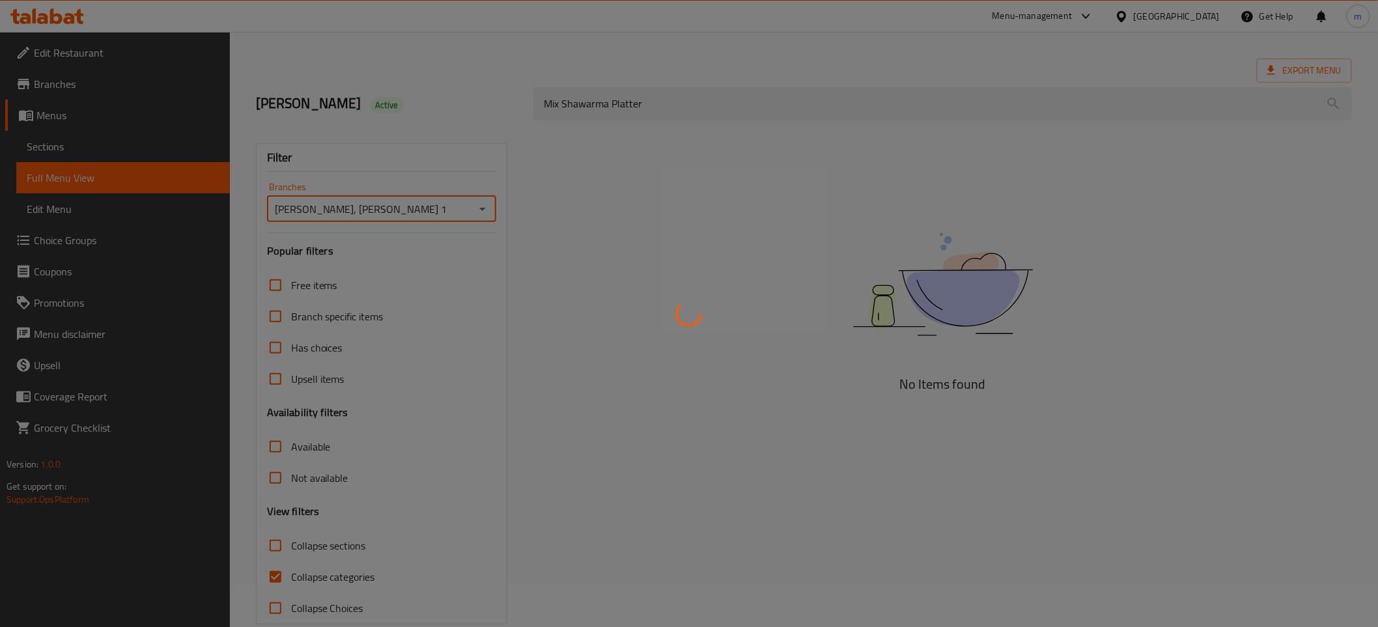
scroll to position [66, 0]
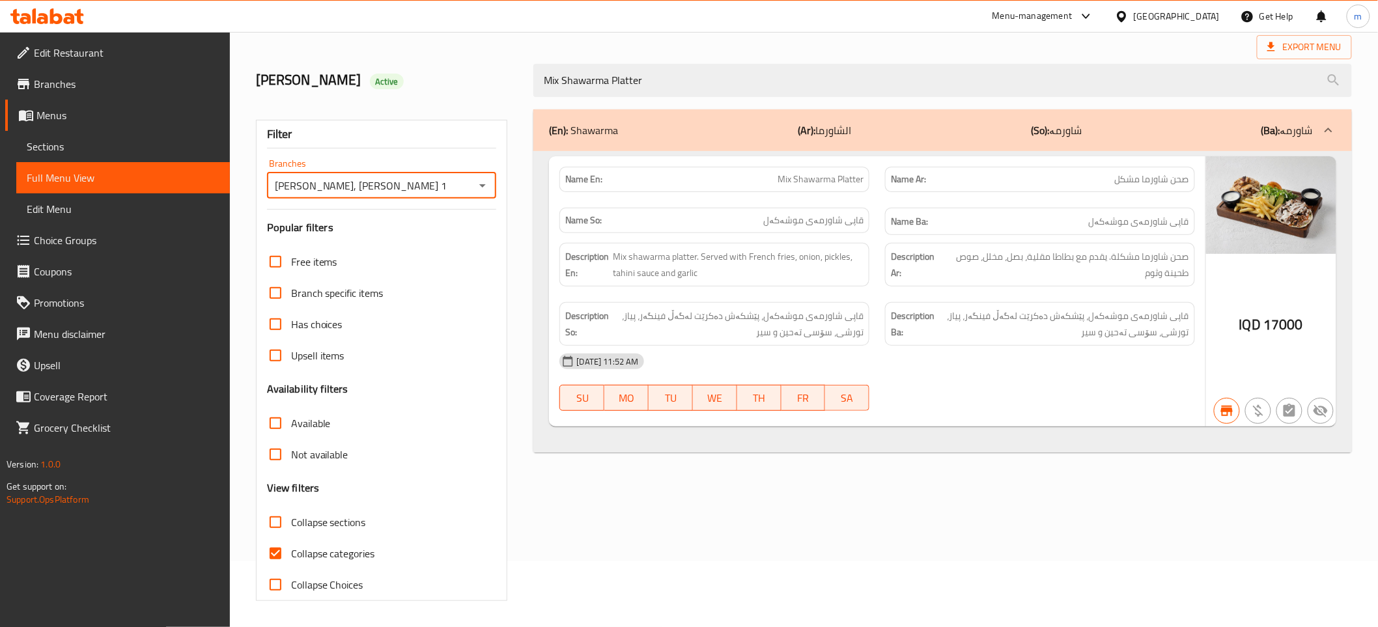
click at [269, 551] on input "Collapse categories" at bounding box center [275, 553] width 31 height 31
checkbox input "false"
click at [89, 146] on span "Sections" at bounding box center [123, 147] width 193 height 16
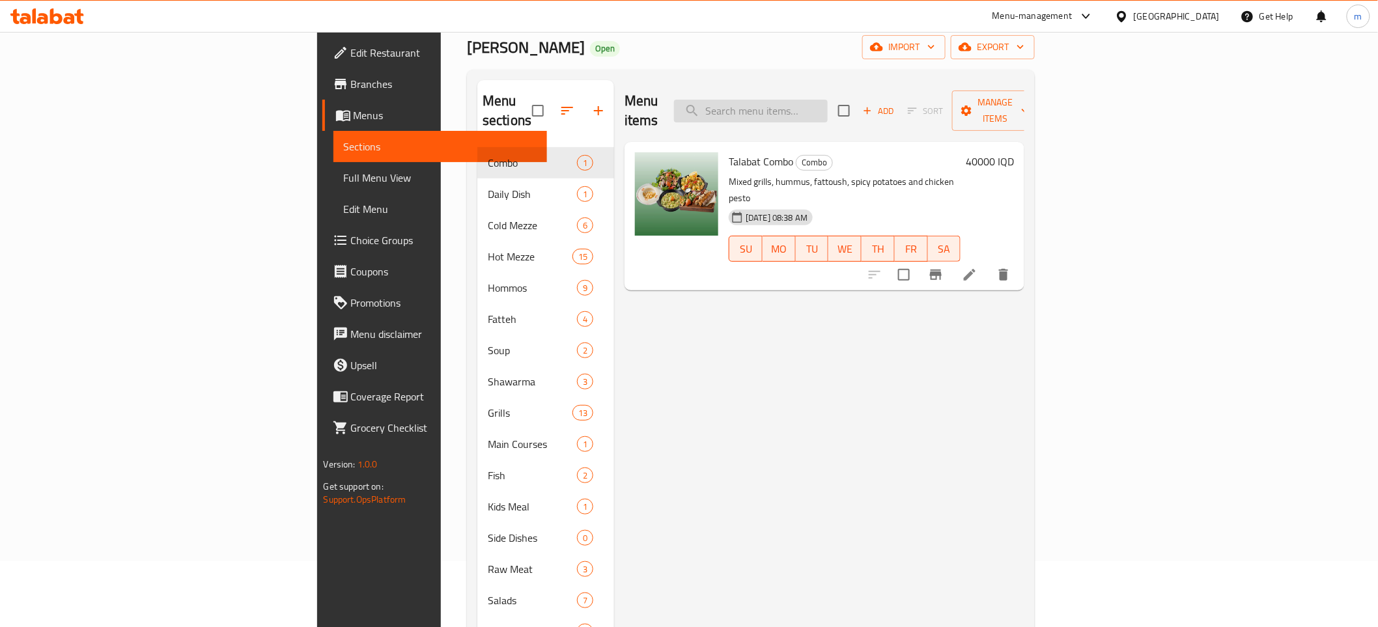
click at [828, 100] on input "search" at bounding box center [751, 111] width 154 height 23
paste input "Pepsi"
type input "Pepsi"
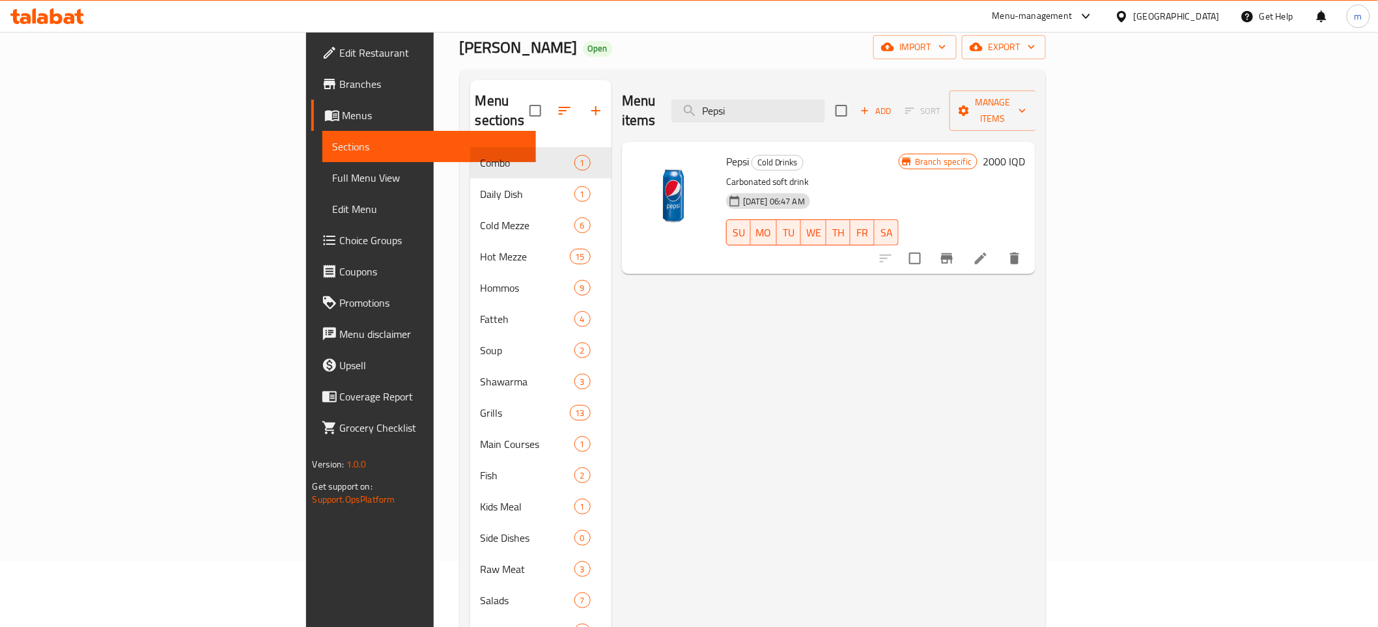
click at [988, 251] on icon at bounding box center [981, 259] width 16 height 16
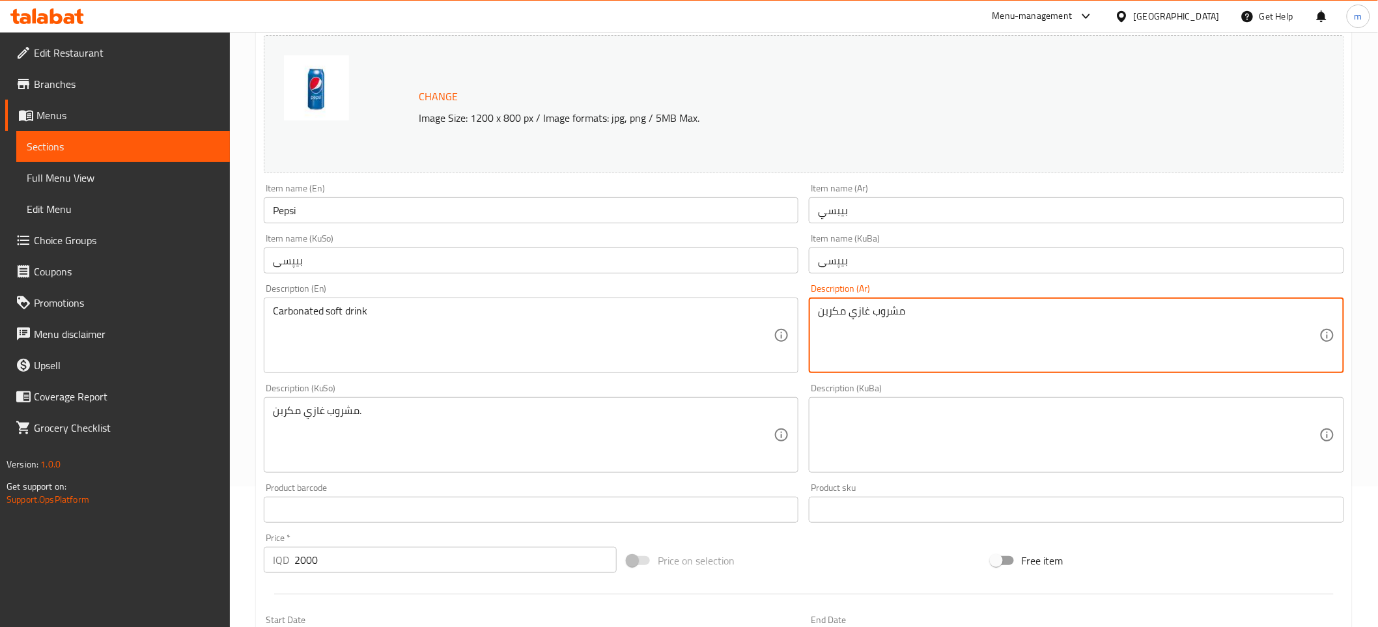
scroll to position [168, 0]
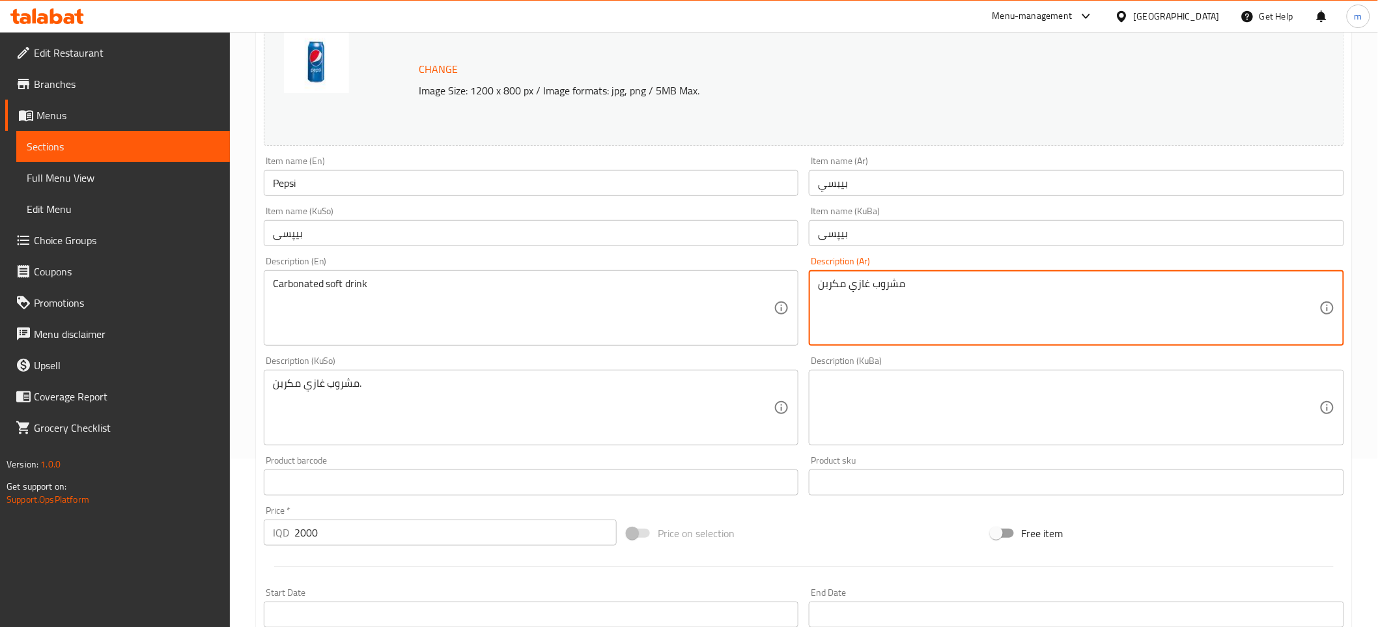
type textarea "مشروب غازي مكربن"
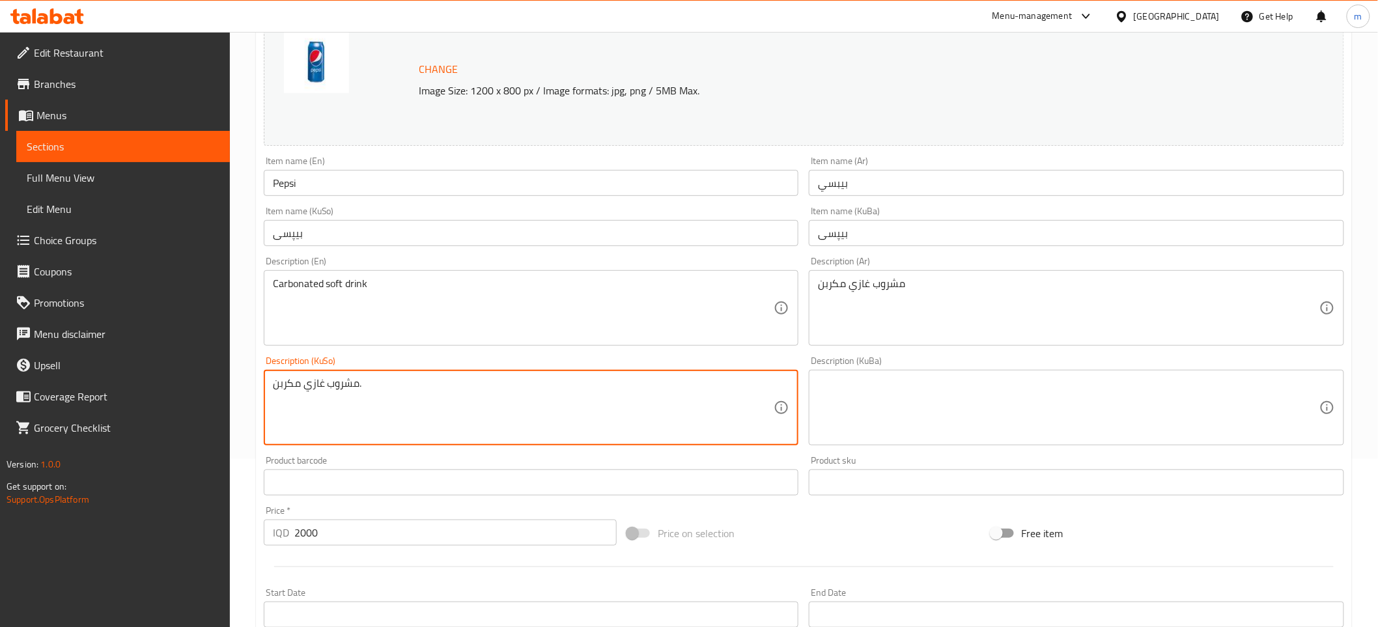
click at [358, 391] on textarea "مشروب غازي مكربن." at bounding box center [523, 408] width 501 height 62
click at [362, 388] on textarea "خواردنەوەی گازی بەکاربۆنکراو" at bounding box center [523, 408] width 501 height 62
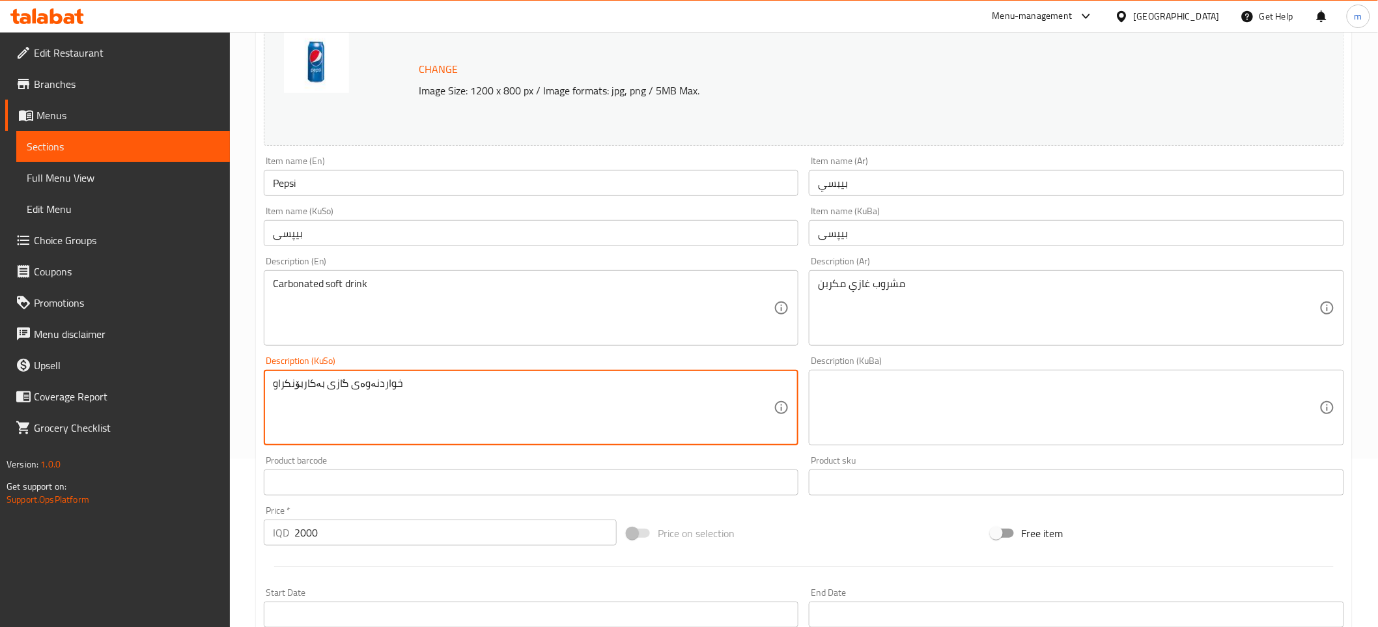
type textarea "خواردنەوەی گازی بەکاربۆنکراو"
click at [872, 388] on textarea at bounding box center [1068, 408] width 501 height 62
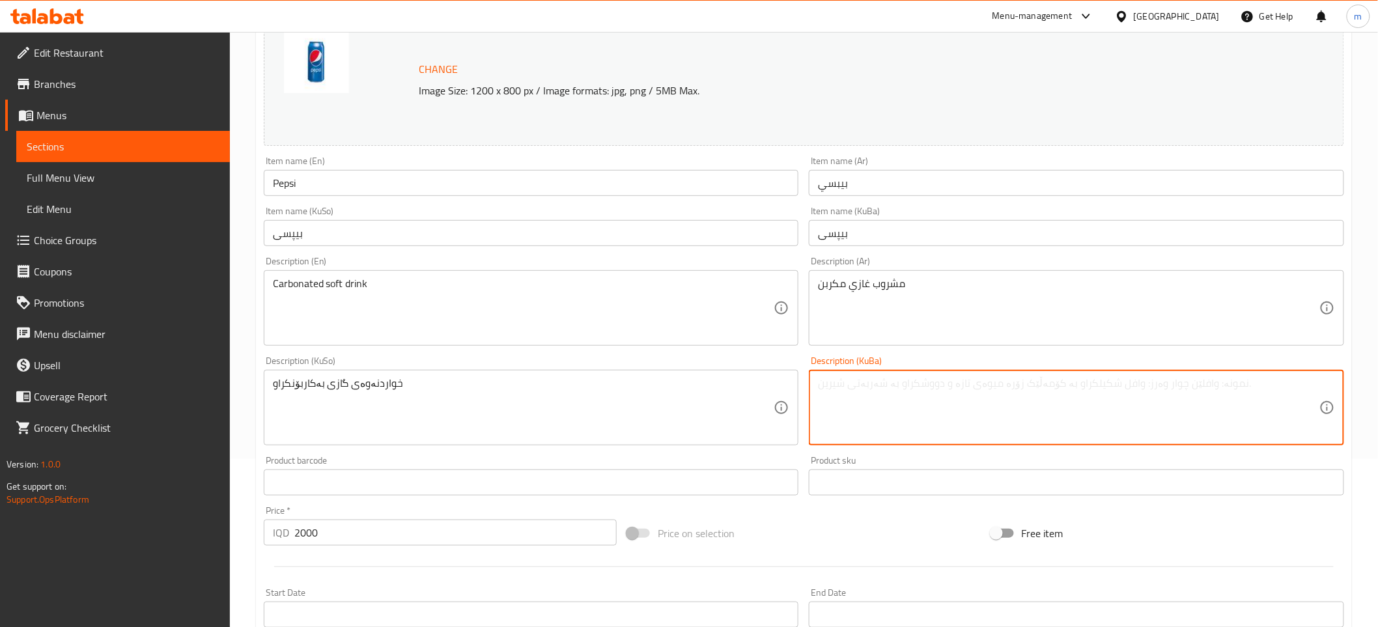
paste textarea "خواردنەوەی گازی بەکاربۆنکراو"
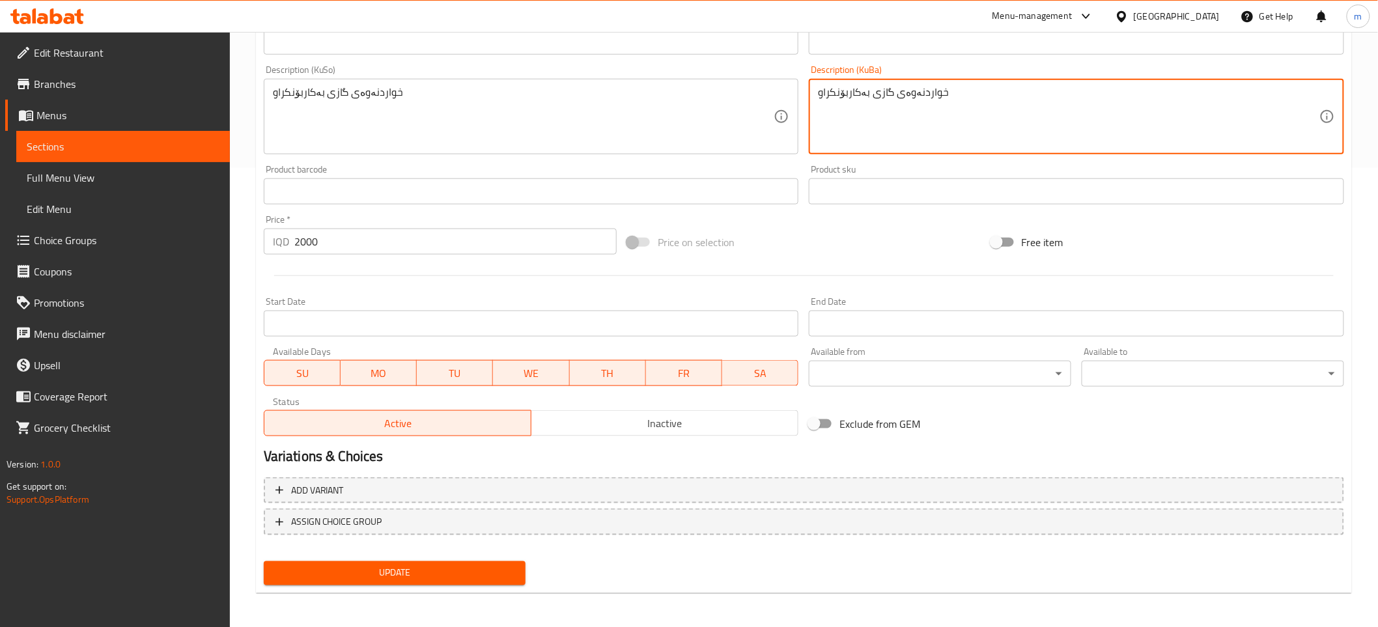
type textarea "خواردنەوەی گازی بەکاربۆنکراو"
click at [391, 567] on span "Update" at bounding box center [395, 573] width 242 height 16
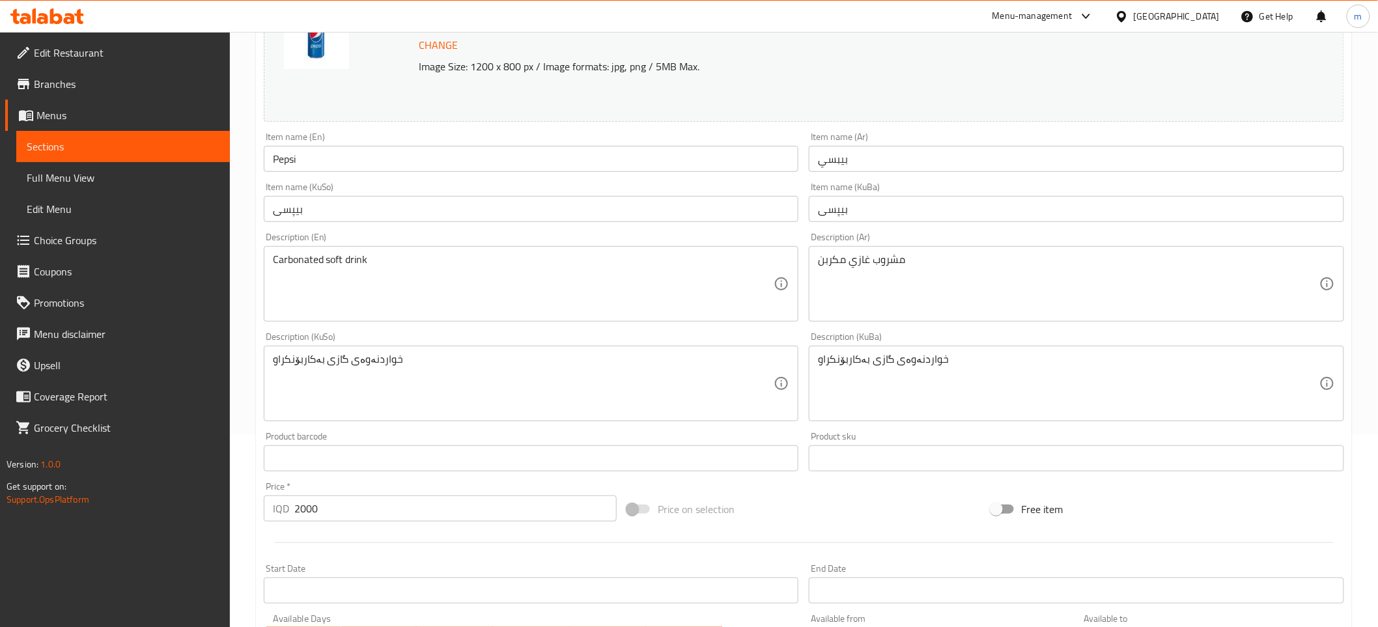
scroll to position [459, 0]
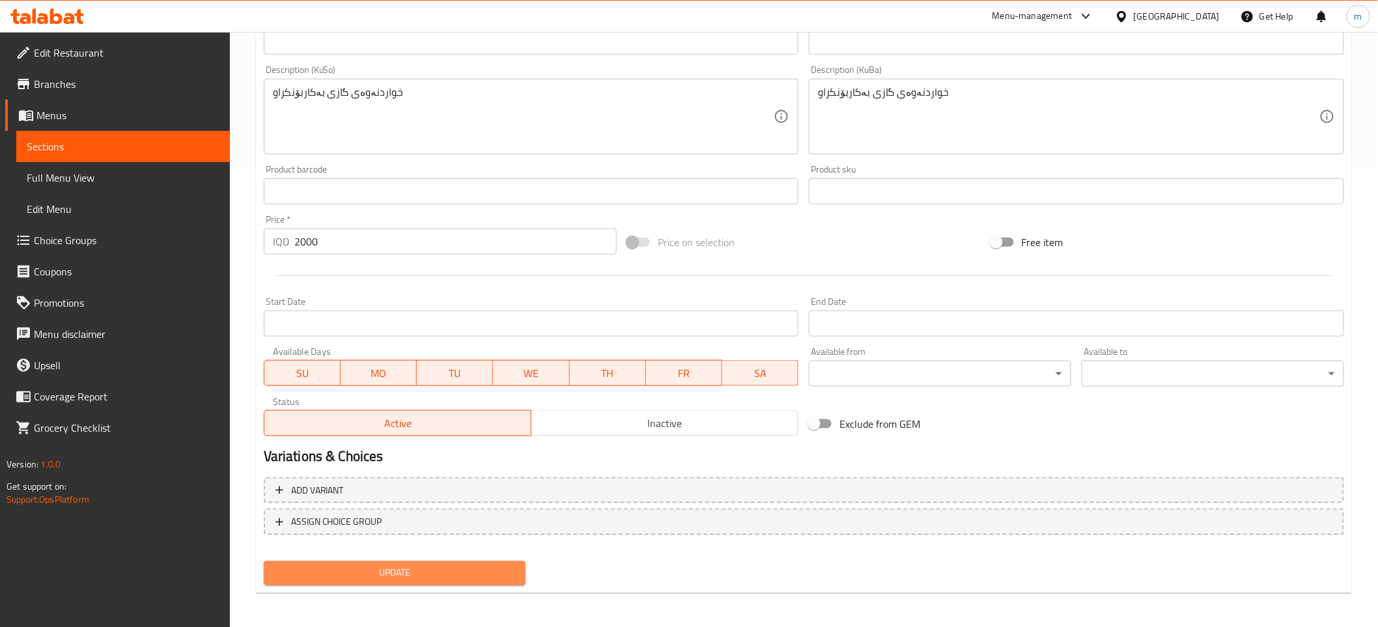
click at [428, 574] on span "Update" at bounding box center [395, 573] width 242 height 16
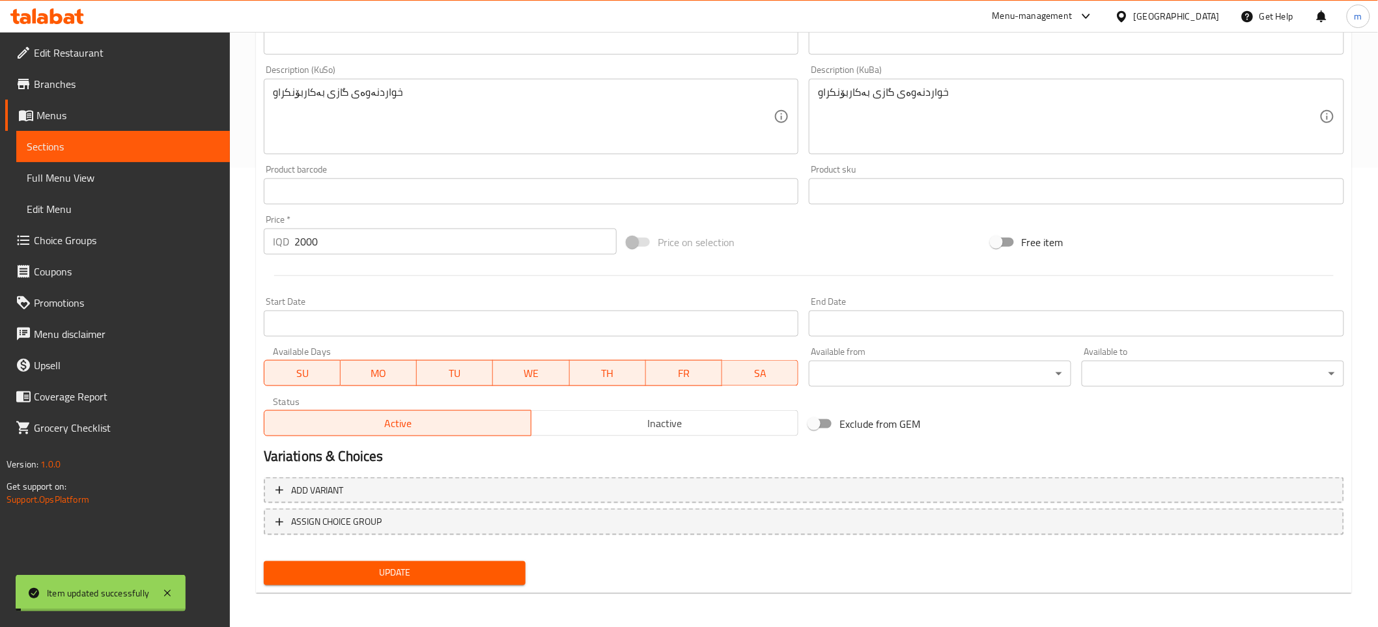
click at [105, 177] on span "Full Menu View" at bounding box center [123, 178] width 193 height 16
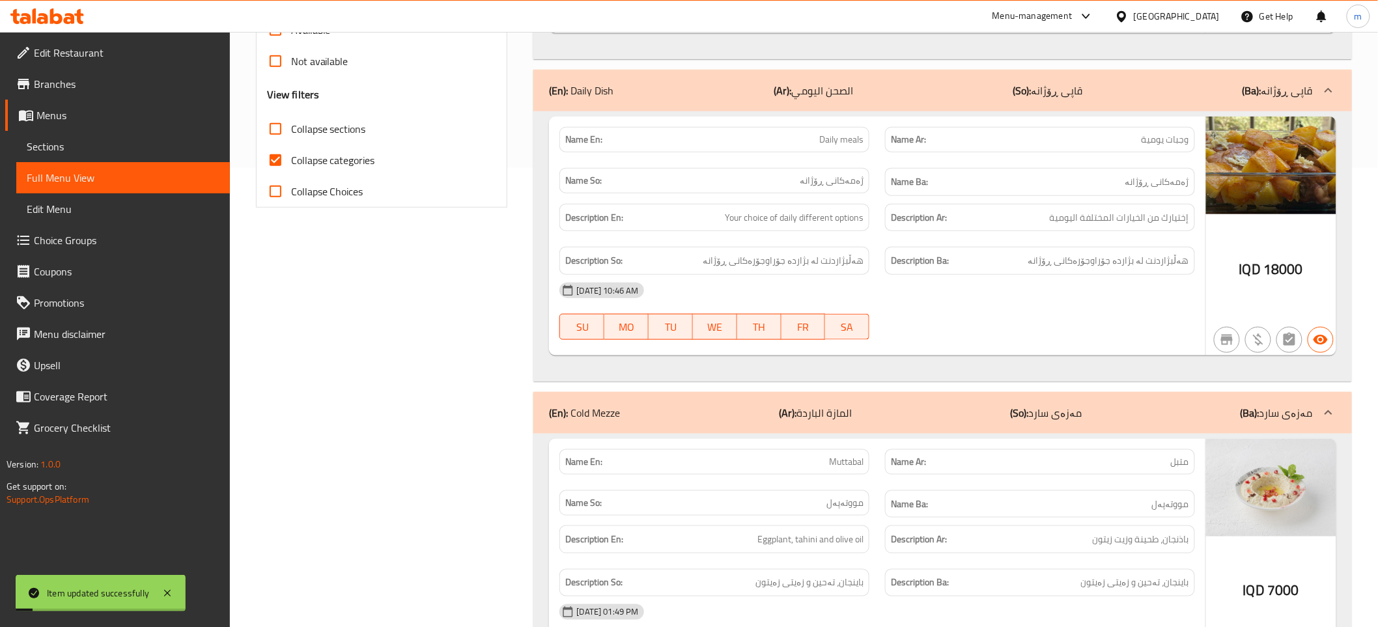
click at [294, 157] on span "Collapse categories" at bounding box center [333, 160] width 84 height 16
click at [291, 157] on input "Collapse categories" at bounding box center [275, 160] width 31 height 31
checkbox input "false"
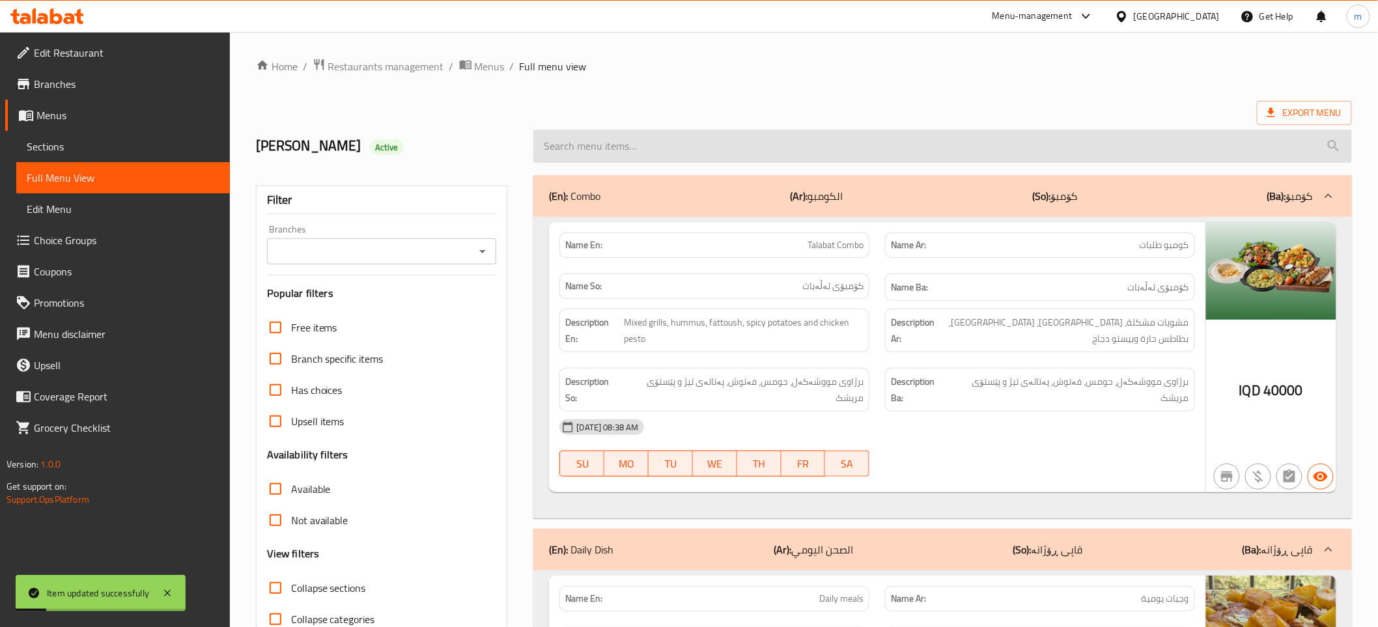
click at [678, 141] on input "search" at bounding box center [942, 146] width 818 height 33
paste input "Pepsi"
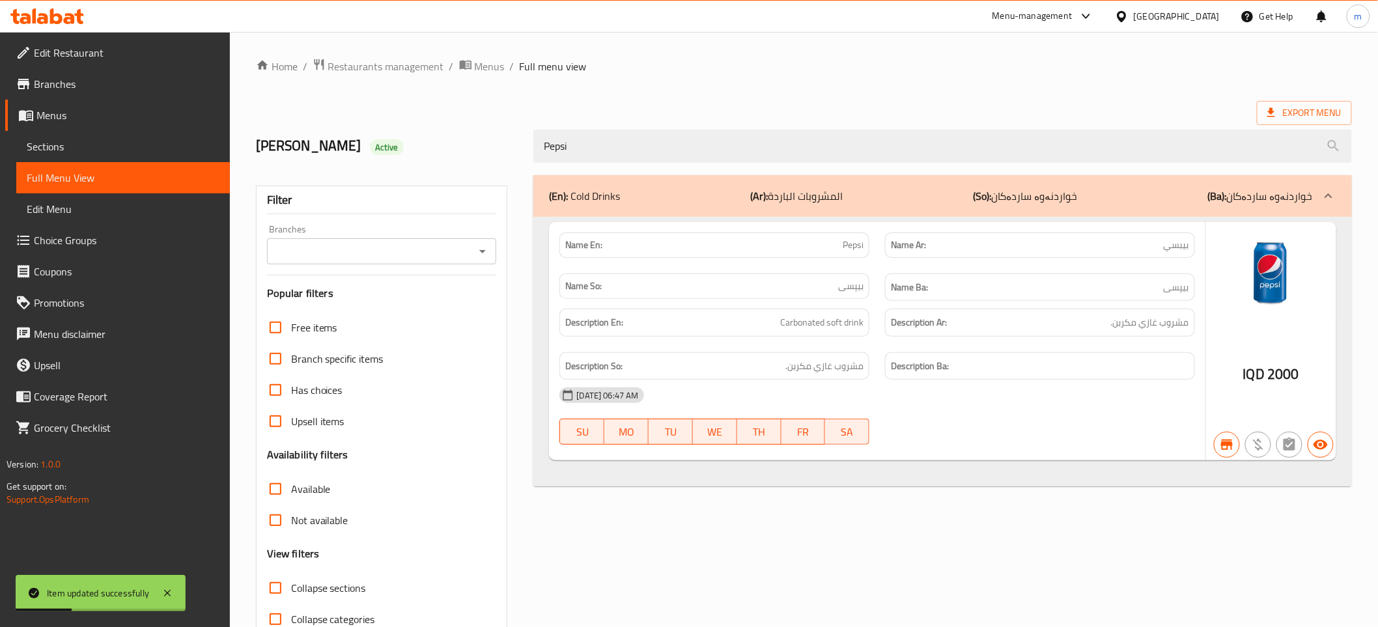
type input "Pepsi"
click at [464, 255] on input "Branches" at bounding box center [371, 251] width 201 height 18
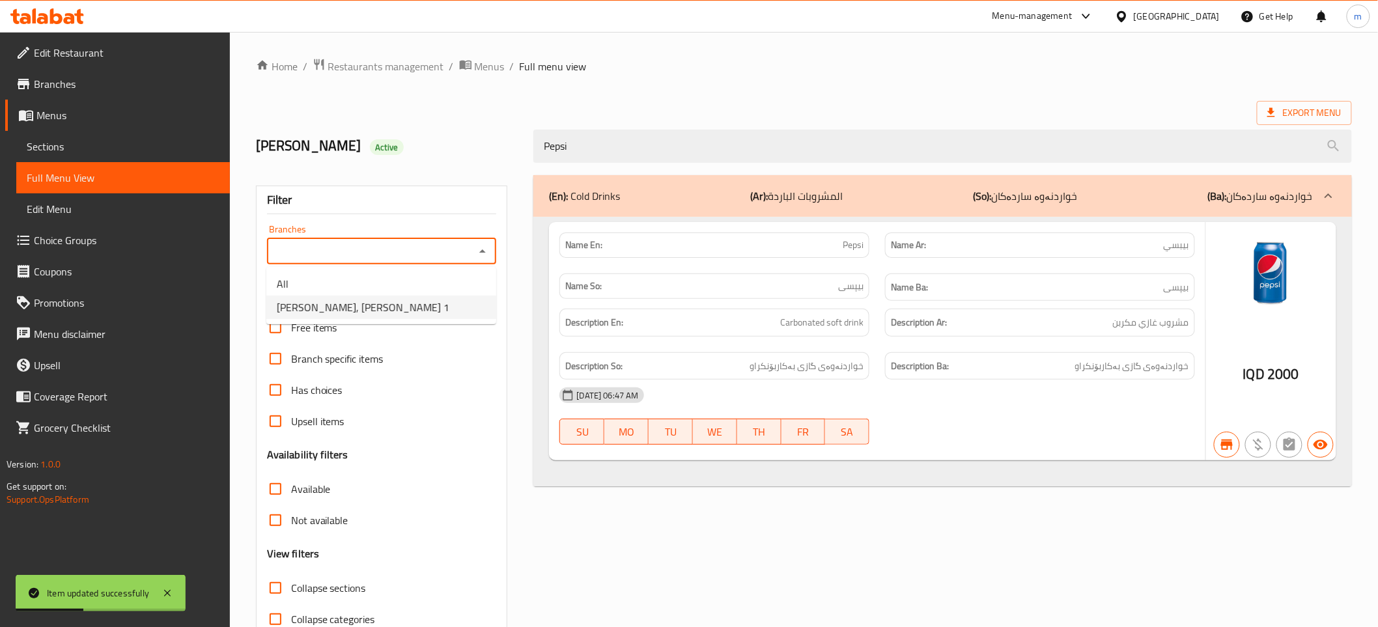
click at [418, 300] on li "[PERSON_NAME], Gulan 1" at bounding box center [381, 307] width 230 height 23
type input "[PERSON_NAME], Gulan 1"
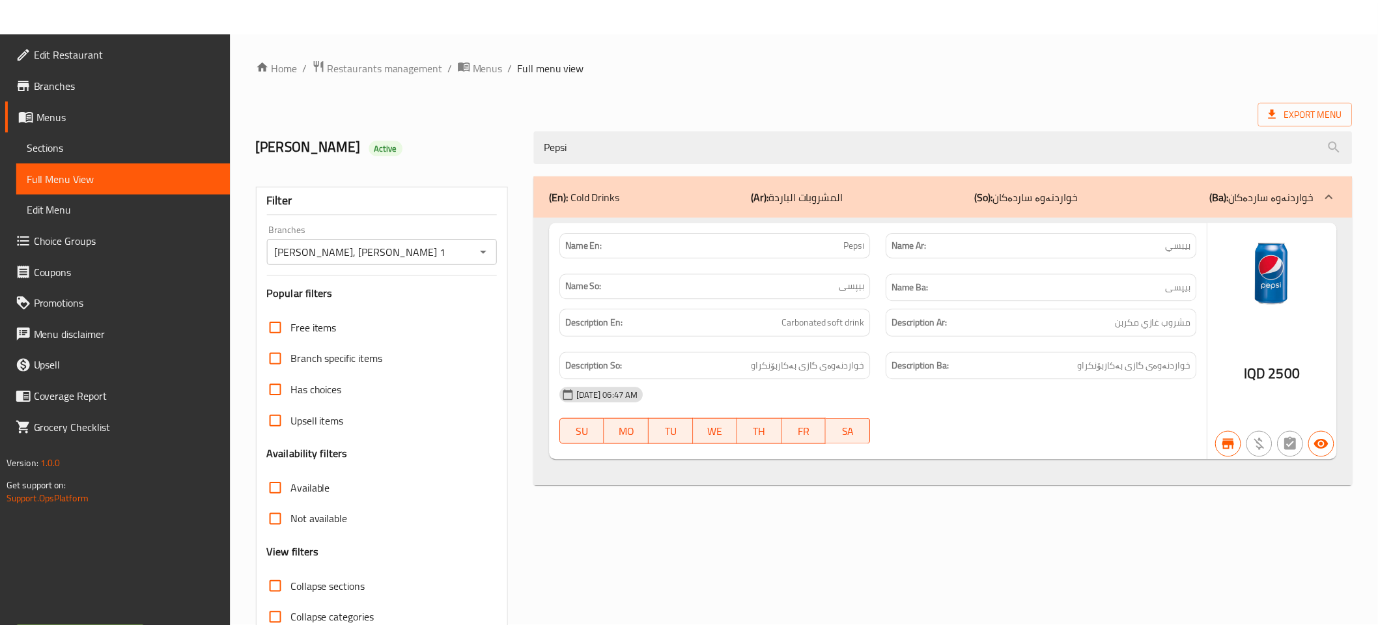
scroll to position [66, 0]
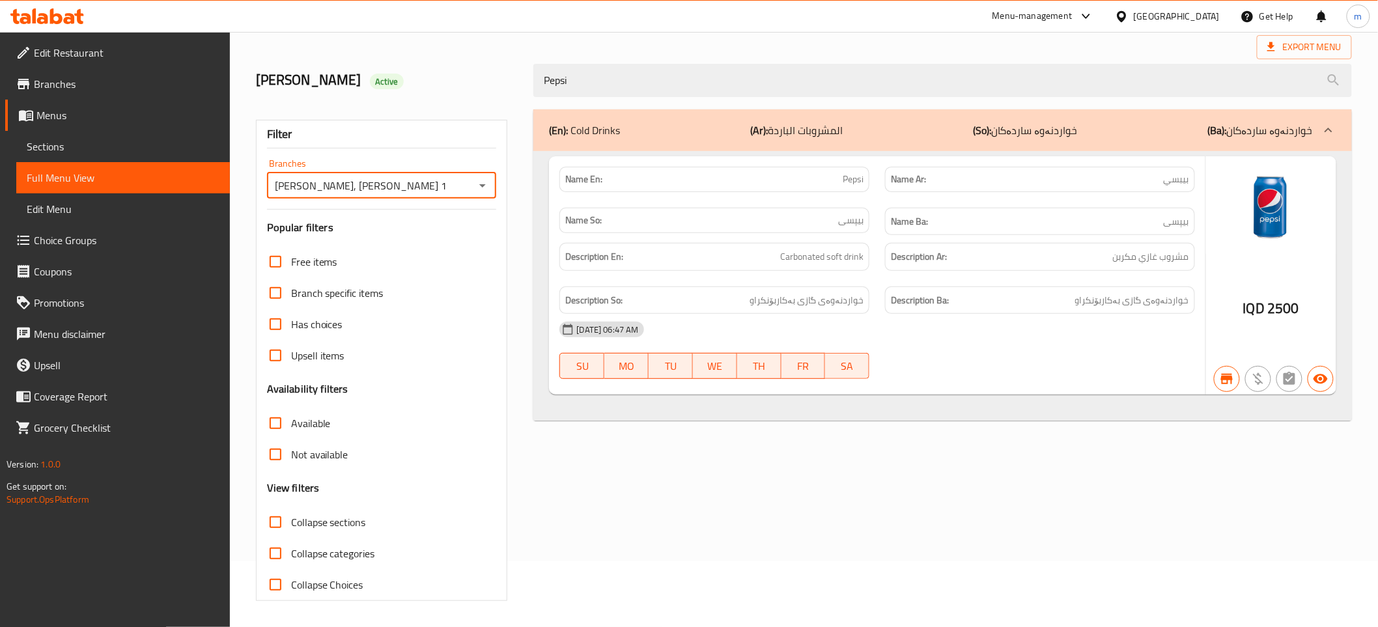
click at [893, 460] on div "(En): Cold Drinks (Ar): المشروبات الباردة (So): خواردنەوە ساردەکان (Ba): خواردن…" at bounding box center [941, 355] width 833 height 507
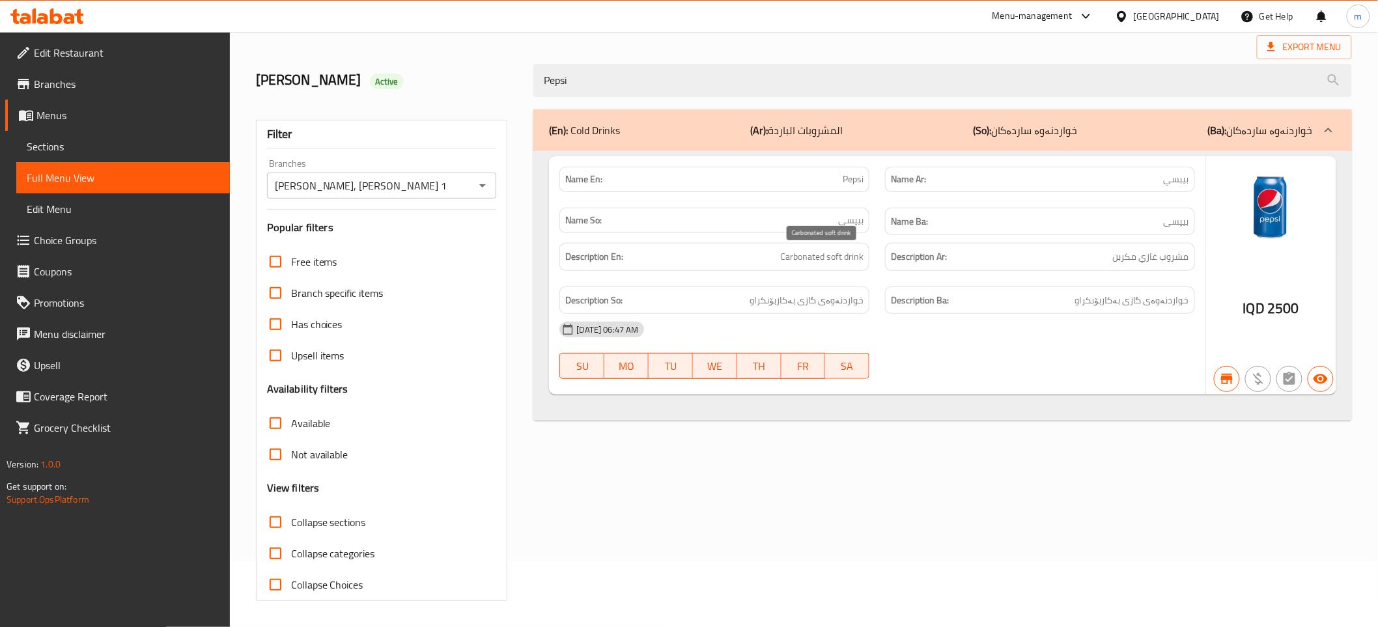
click at [833, 254] on span "Carbonated soft drink" at bounding box center [821, 257] width 83 height 16
copy span "Carbonated soft drink"
click at [1164, 249] on span "مشروب غازي مكربن" at bounding box center [1151, 257] width 76 height 16
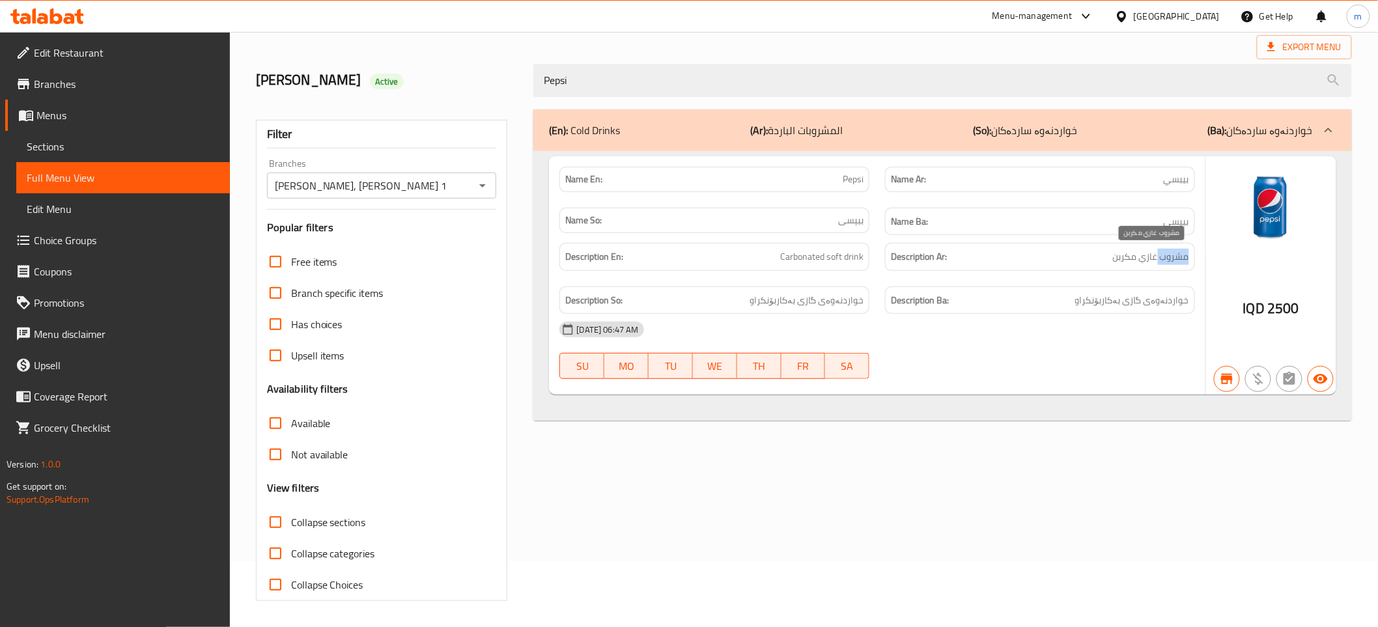
click at [1164, 249] on span "مشروب غازي مكربن" at bounding box center [1151, 257] width 76 height 16
copy span "مشروب غازي مكربن"
click at [828, 296] on span "خواردنەوەی گازی بەکاربۆنکراو" at bounding box center [806, 300] width 114 height 16
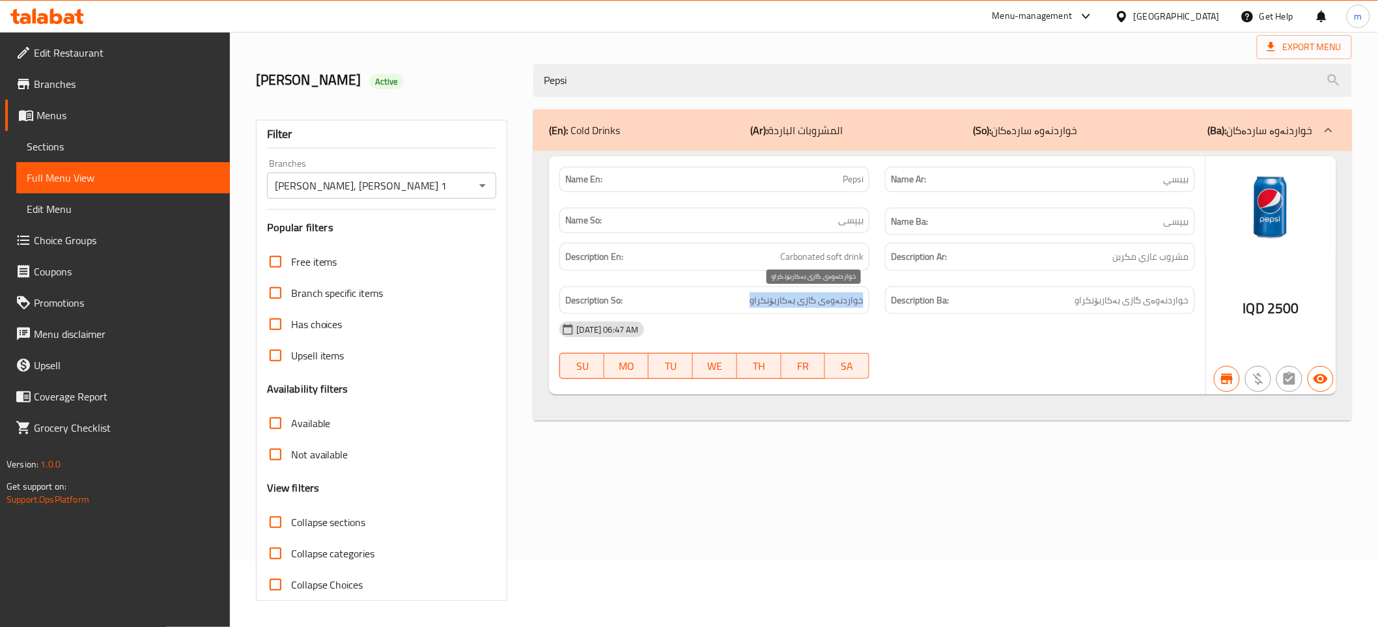
click at [828, 296] on span "خواردنەوەی گازی بەکاربۆنکراو" at bounding box center [806, 300] width 114 height 16
copy span "خواردنەوەی گازی بەکاربۆنکراو"
click at [100, 156] on link "Sections" at bounding box center [123, 146] width 214 height 31
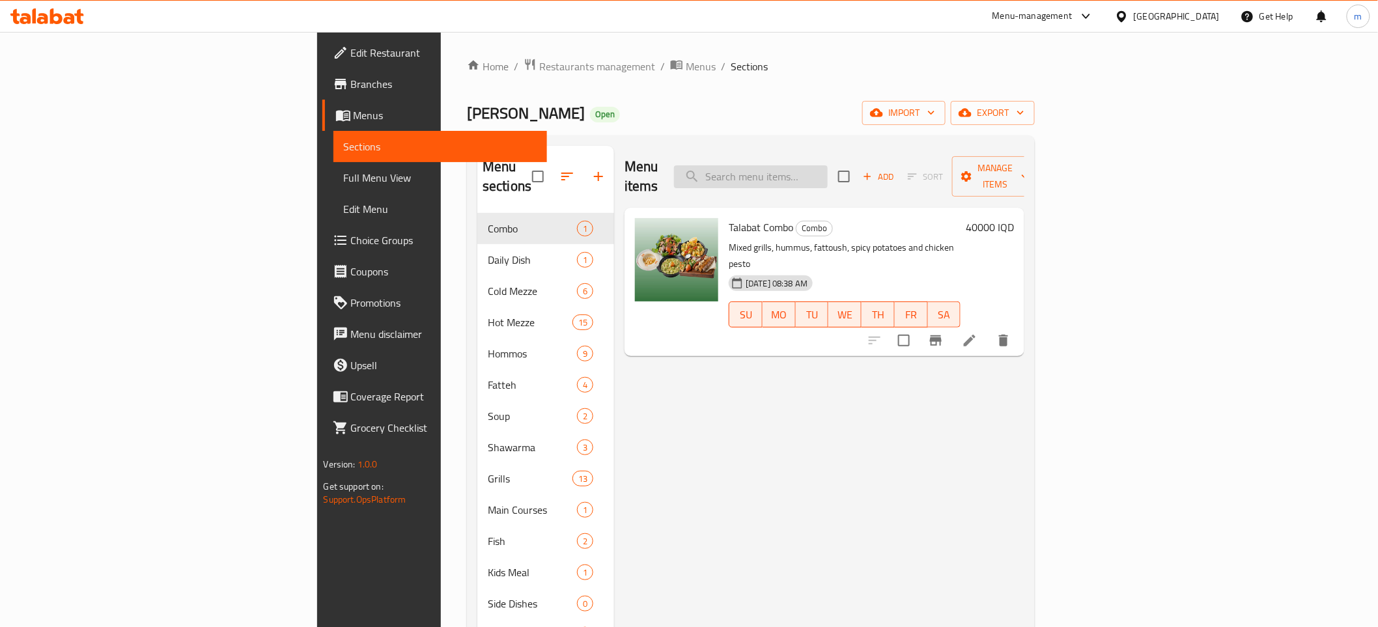
click at [828, 168] on input "search" at bounding box center [751, 176] width 154 height 23
paste input "[PERSON_NAME]"
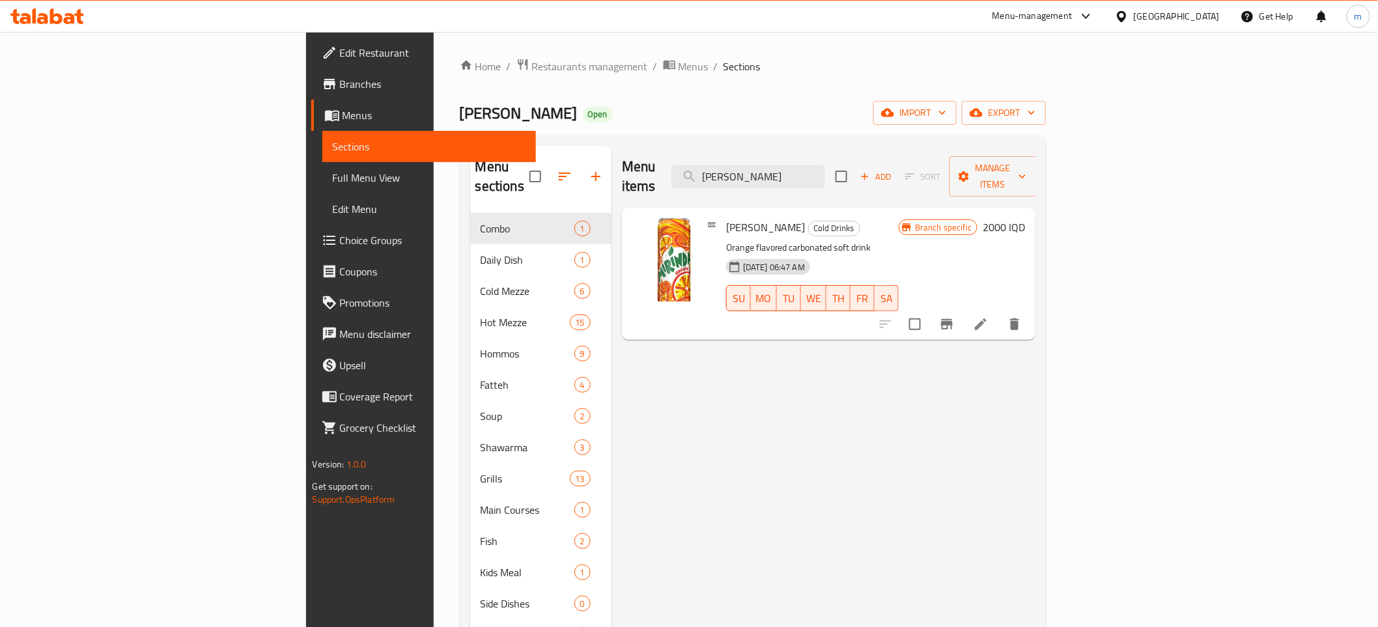
type input "[PERSON_NAME]"
click at [999, 313] on li at bounding box center [980, 324] width 36 height 23
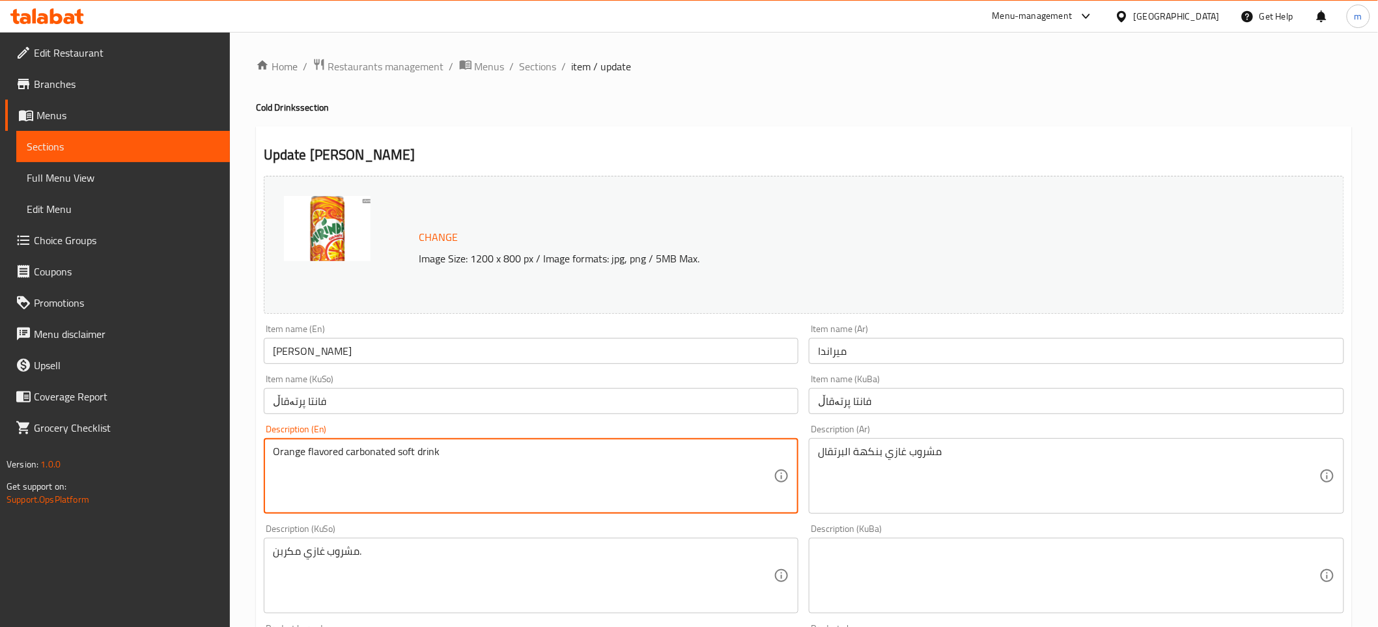
click at [337, 456] on textarea "Orange flavored carbonated soft drink" at bounding box center [523, 476] width 501 height 62
click at [280, 556] on textarea "مشروب غازي مكربن." at bounding box center [523, 576] width 501 height 62
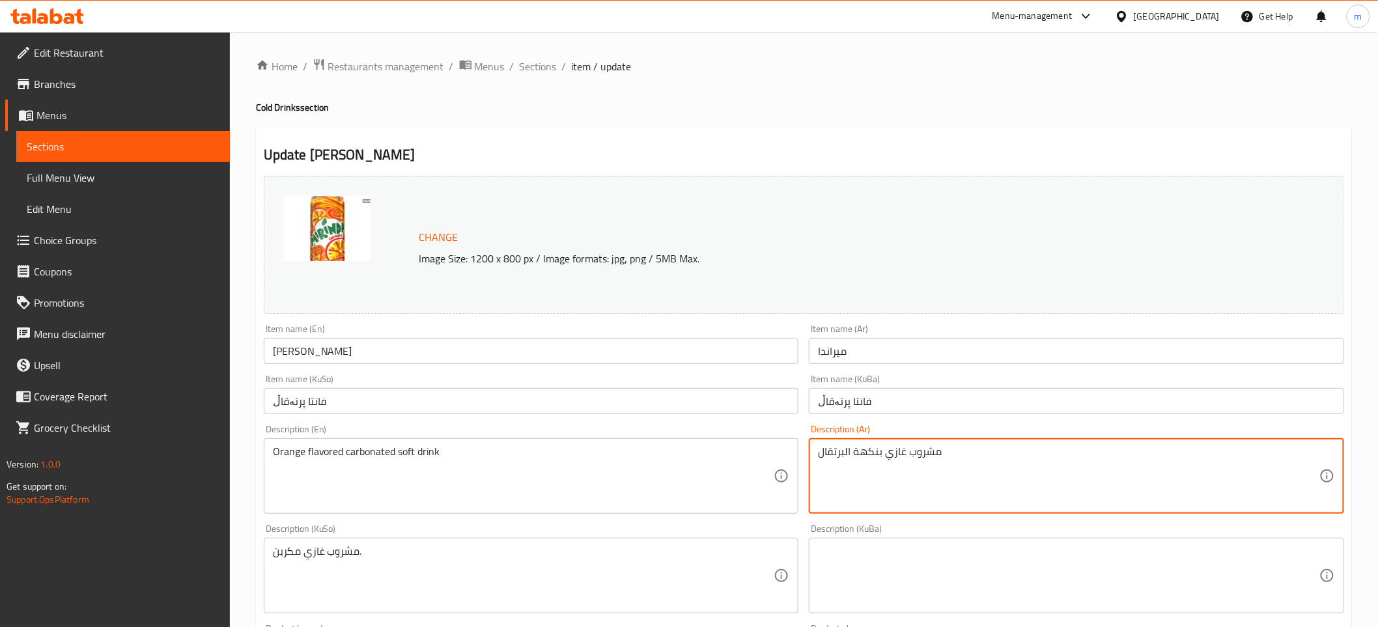
paste textarea "مكربن"
click at [914, 450] on textarea "مشروب غازيمكربن بنكهة البرتقال" at bounding box center [1068, 476] width 501 height 62
click at [843, 450] on textarea "مشروب غازي مكربن بنكهة البرتقال" at bounding box center [1068, 476] width 501 height 62
click at [882, 451] on textarea "مشروب غازي مكربن بنكهة برتقال" at bounding box center [1068, 476] width 501 height 62
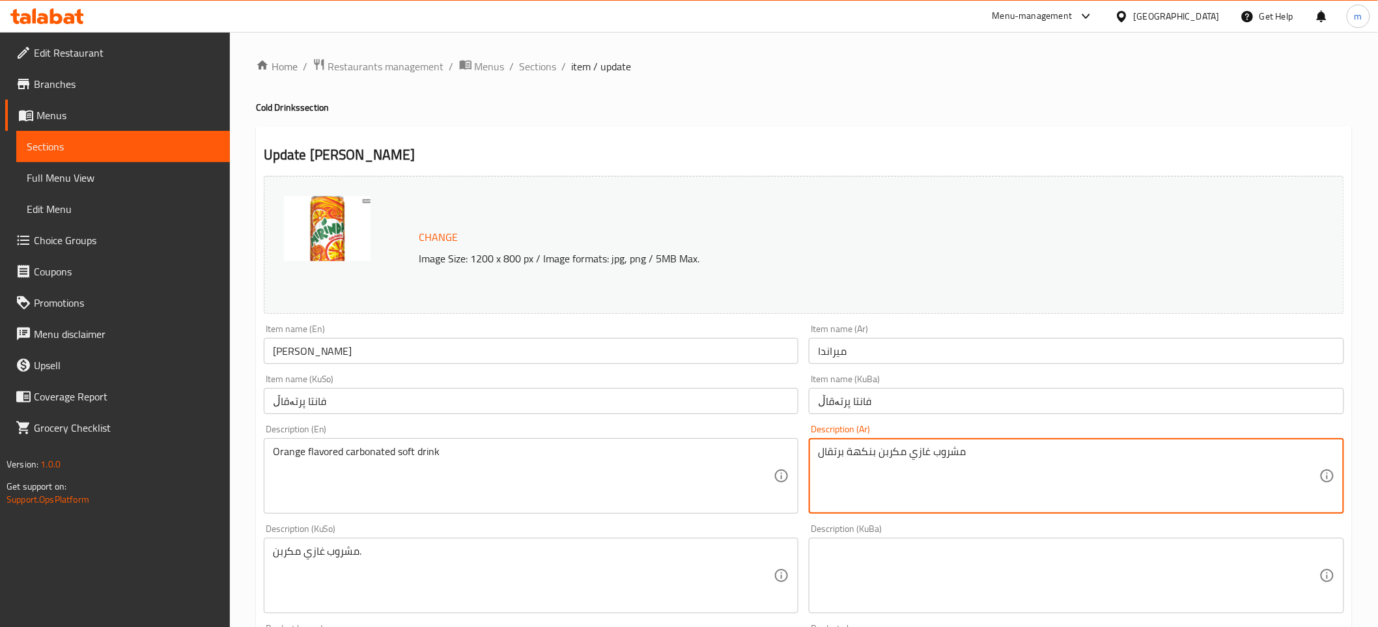
click at [882, 451] on textarea "مشروب غازي مكربن بنكهة برتقال" at bounding box center [1068, 476] width 501 height 62
type textarea "مشروب غازي مكربن بنكهة برتقال"
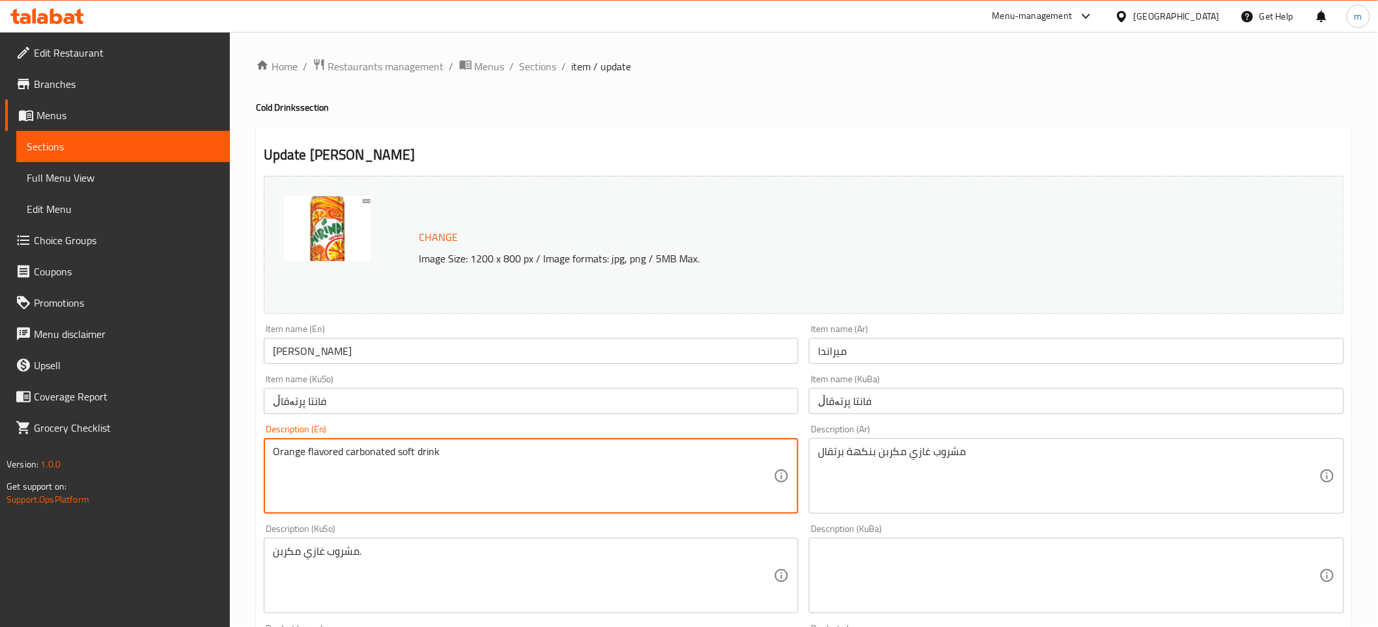
click at [354, 456] on textarea "Orange flavored carbonated soft drink" at bounding box center [523, 476] width 501 height 62
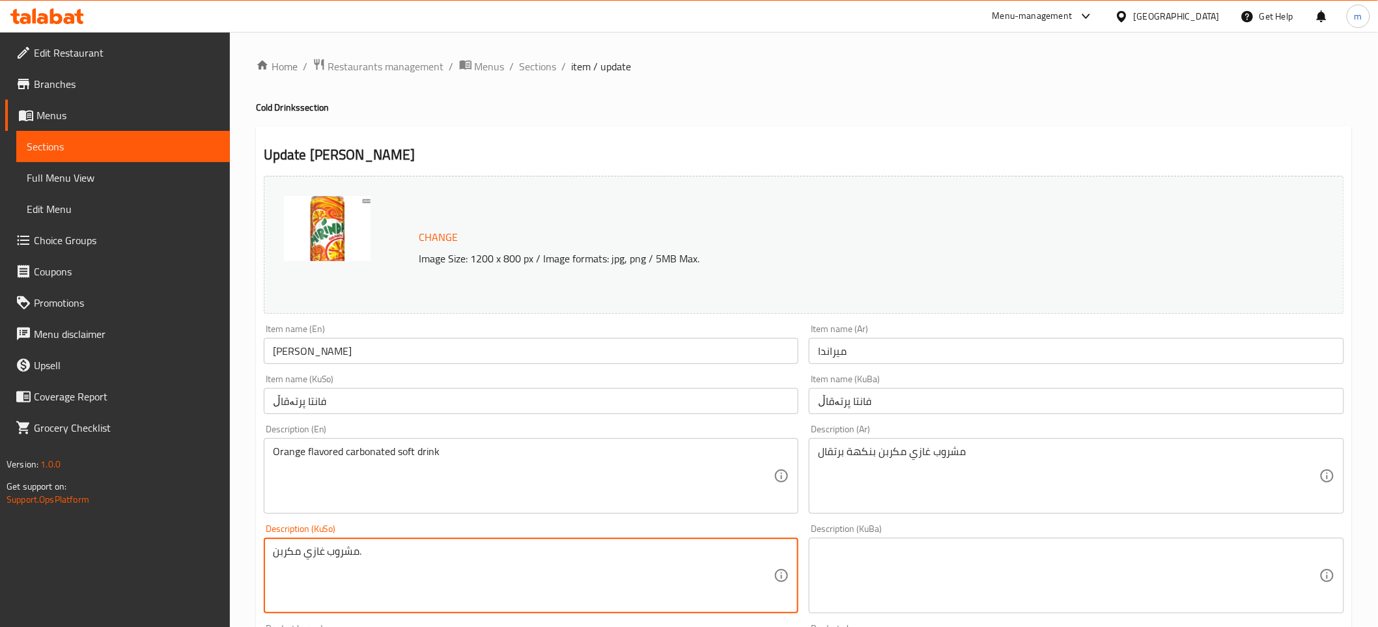
click at [367, 552] on textarea "مشروب غازي مكربن." at bounding box center [523, 576] width 501 height 62
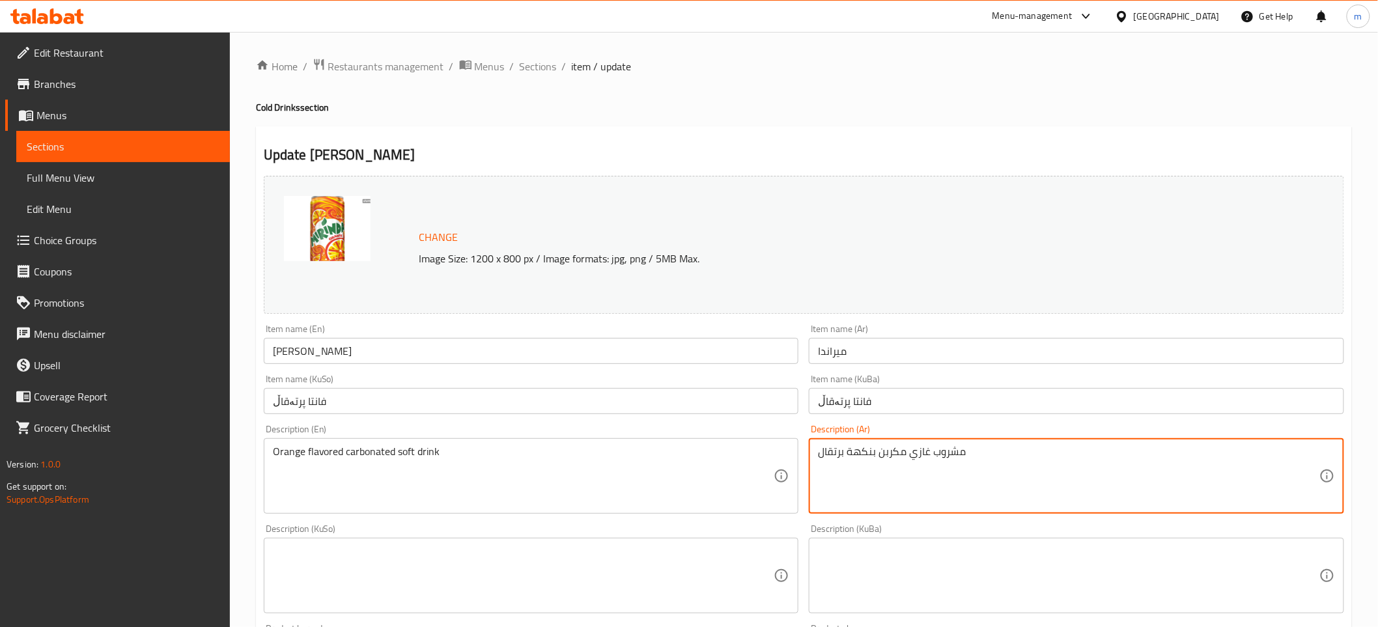
click at [953, 453] on textarea "مشروب غازي مكربن بنكهة برتقال" at bounding box center [1068, 476] width 501 height 62
click at [548, 563] on textarea at bounding box center [523, 576] width 501 height 62
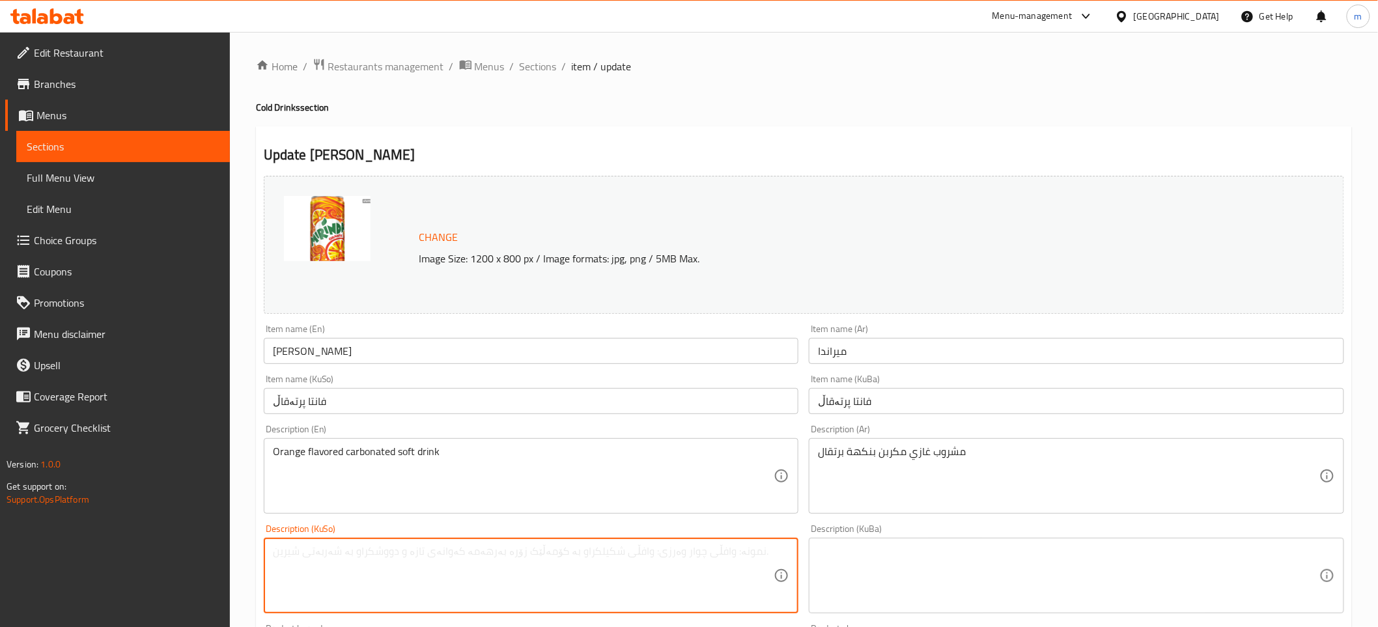
paste textarea "خواردنەوەی گازی بەکاربۆنکراو"
type textarea "خواردنەوەی گازی بەکاربۆنکراوی بە تامی پرتەقاڵ"
click at [931, 555] on textarea at bounding box center [1068, 576] width 501 height 62
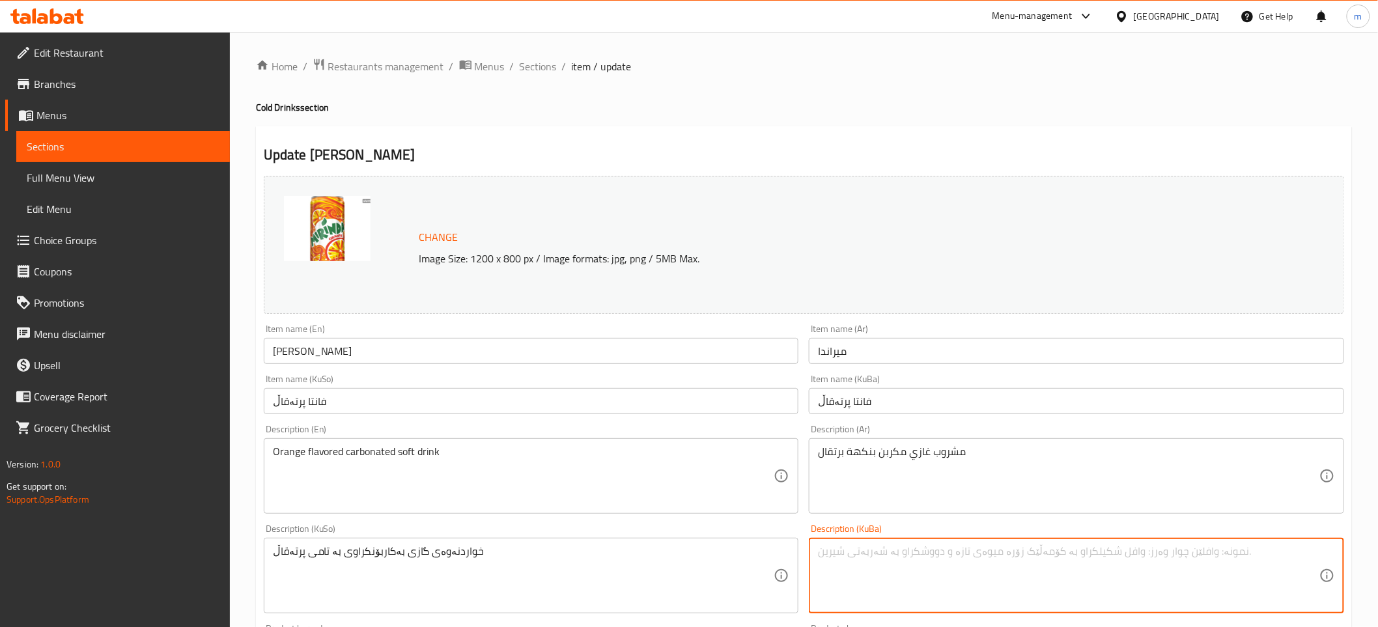
paste textarea "خواردنەوەی گازی بەکاربۆنکراوی بە تامی پرتەقاڵ"
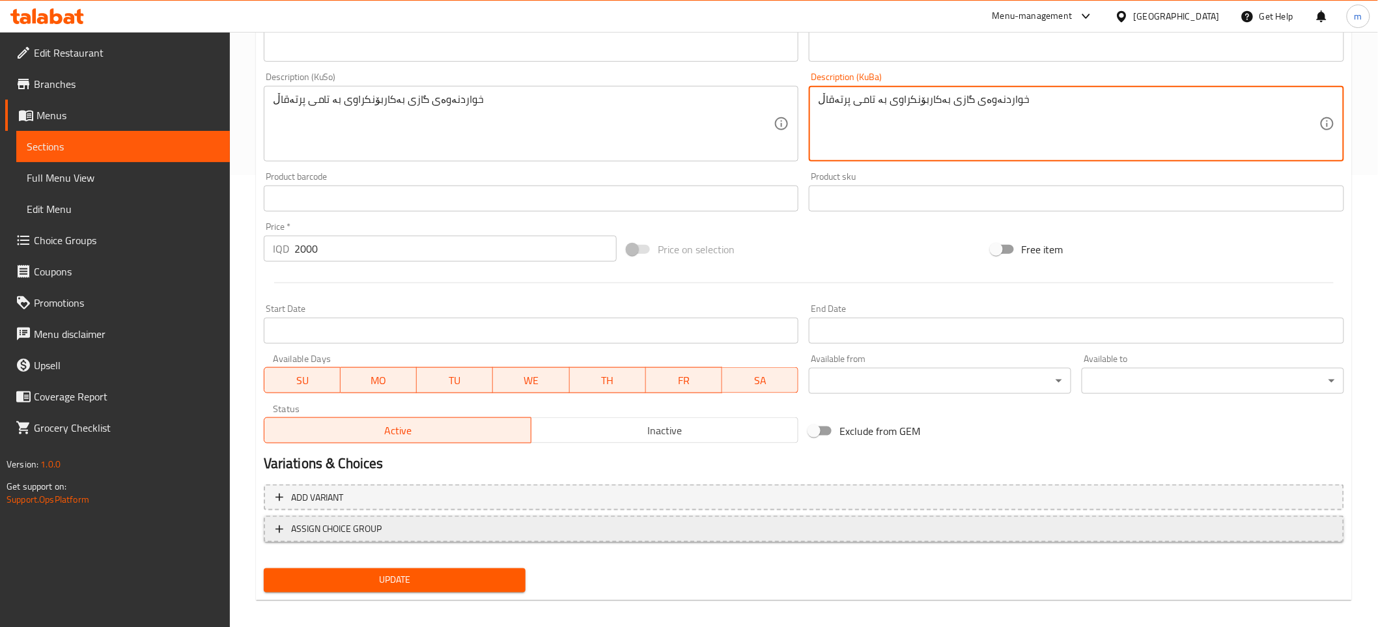
scroll to position [459, 0]
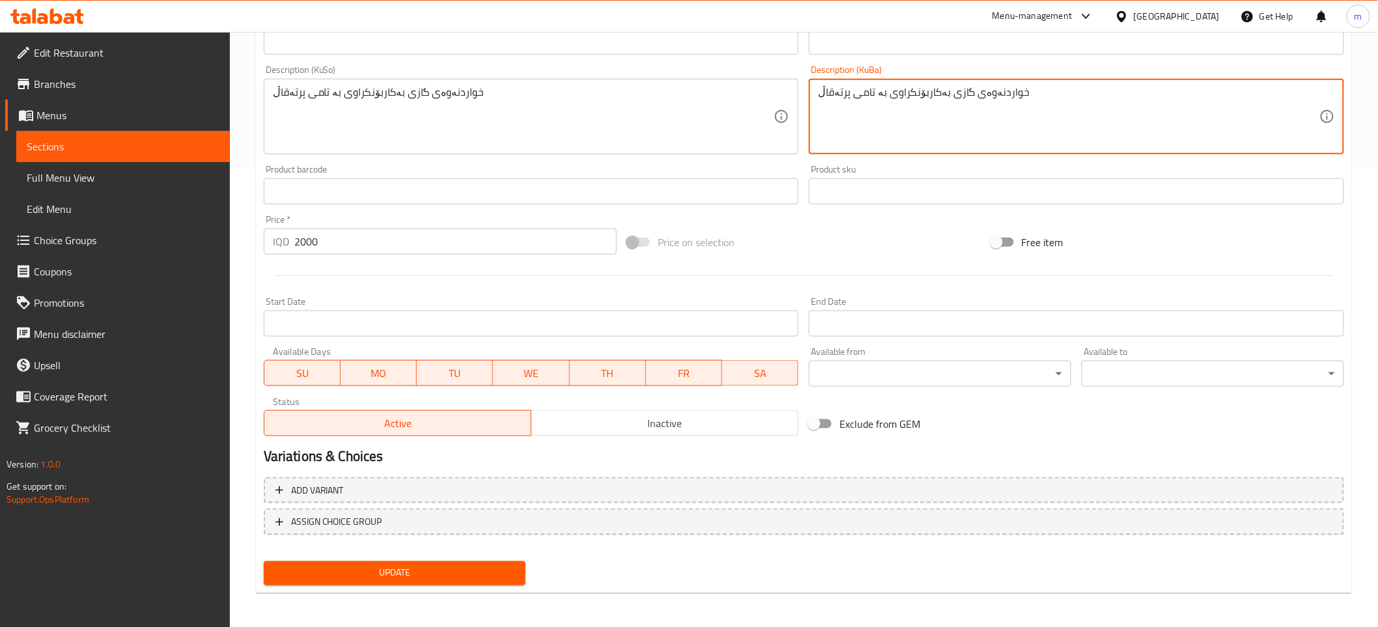
type textarea "خواردنەوەی گازی بەکاربۆنکراوی بە تامی پرتەقاڵ"
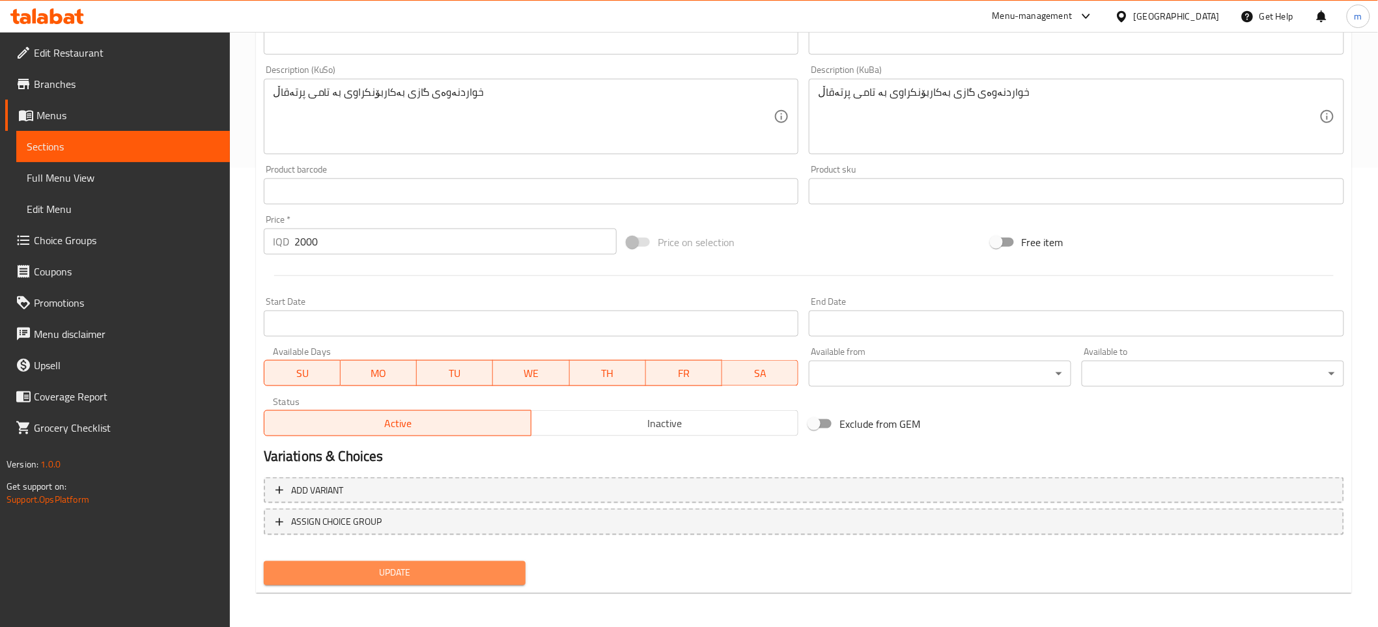
drag, startPoint x: 495, startPoint y: 565, endPoint x: 473, endPoint y: 583, distance: 28.2
click at [494, 570] on span "Update" at bounding box center [395, 573] width 242 height 16
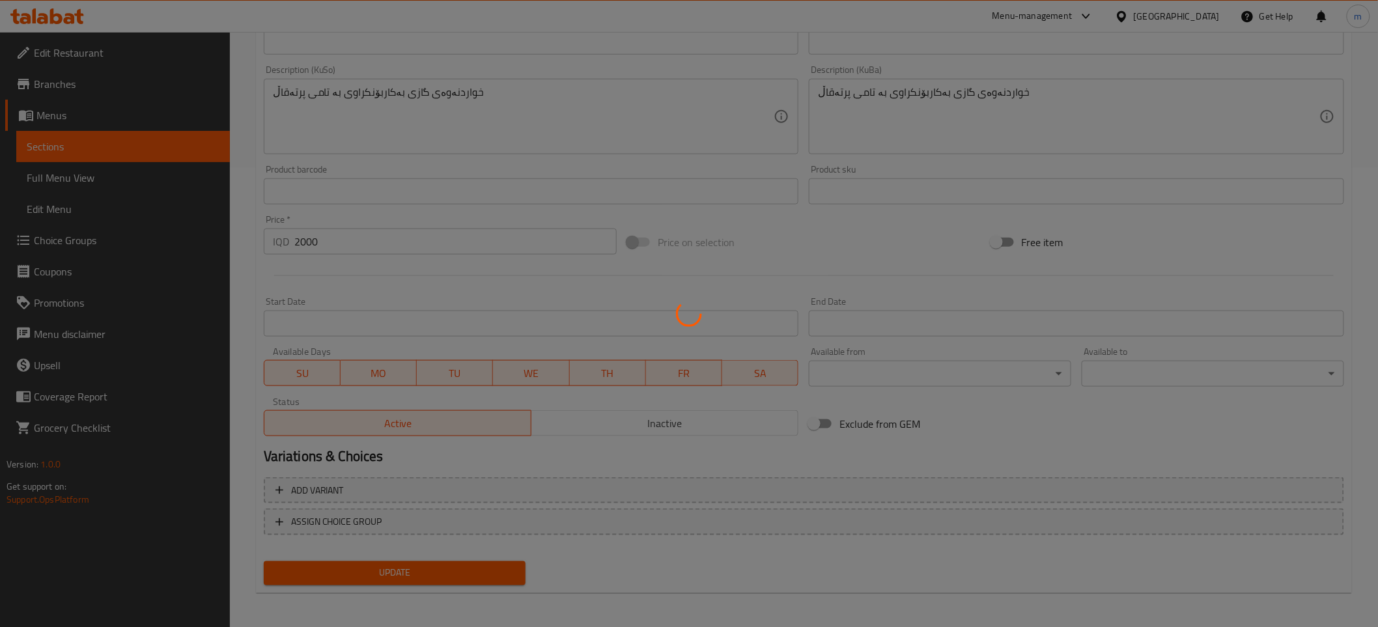
scroll to position [0, 0]
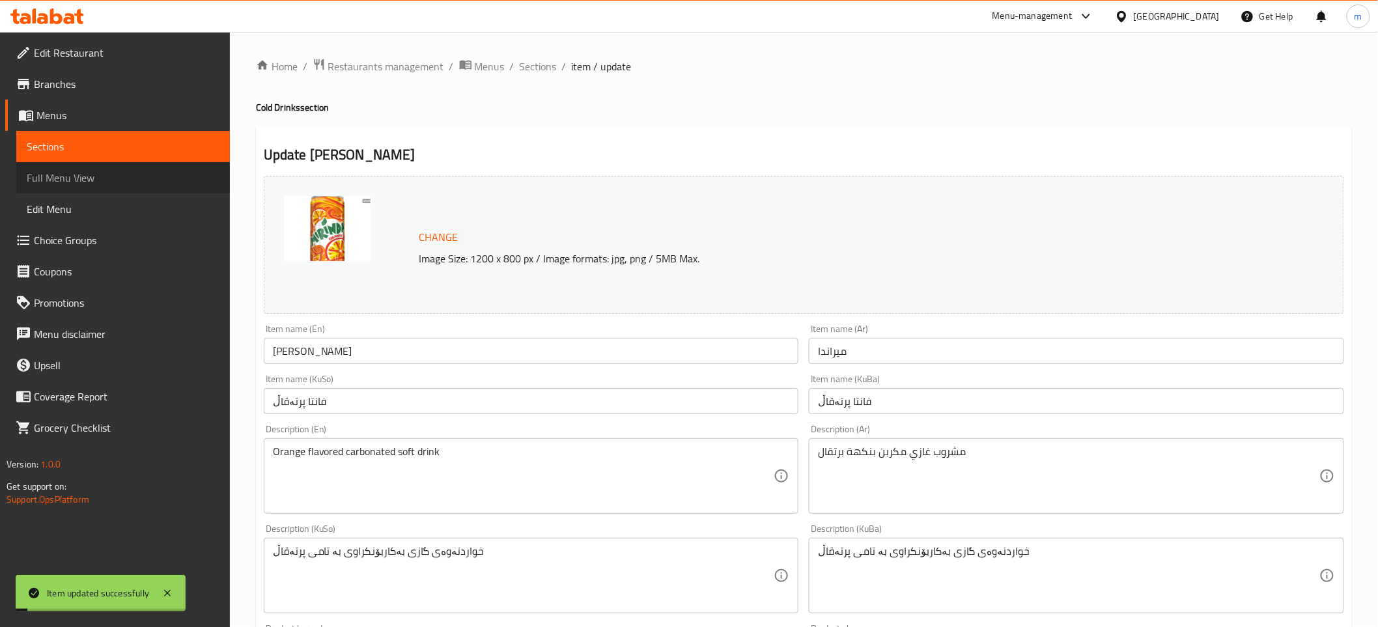
click at [151, 173] on span "Full Menu View" at bounding box center [123, 178] width 193 height 16
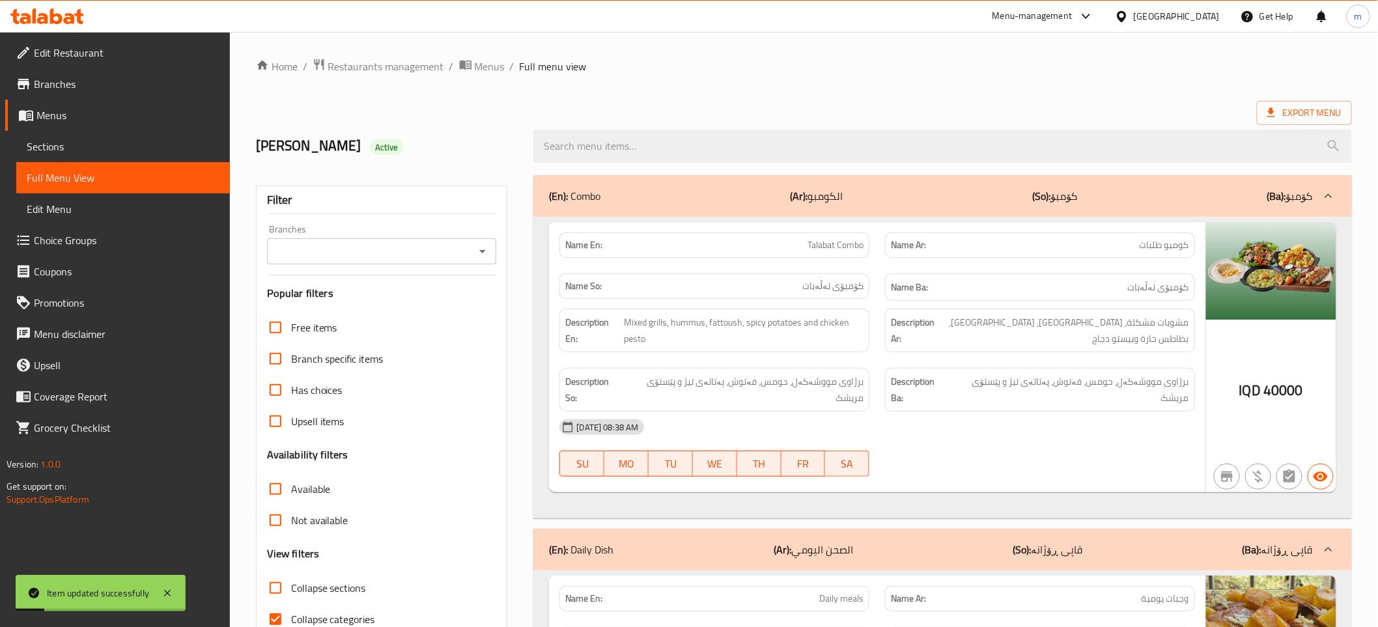
click at [485, 255] on icon "Open" at bounding box center [483, 252] width 16 height 16
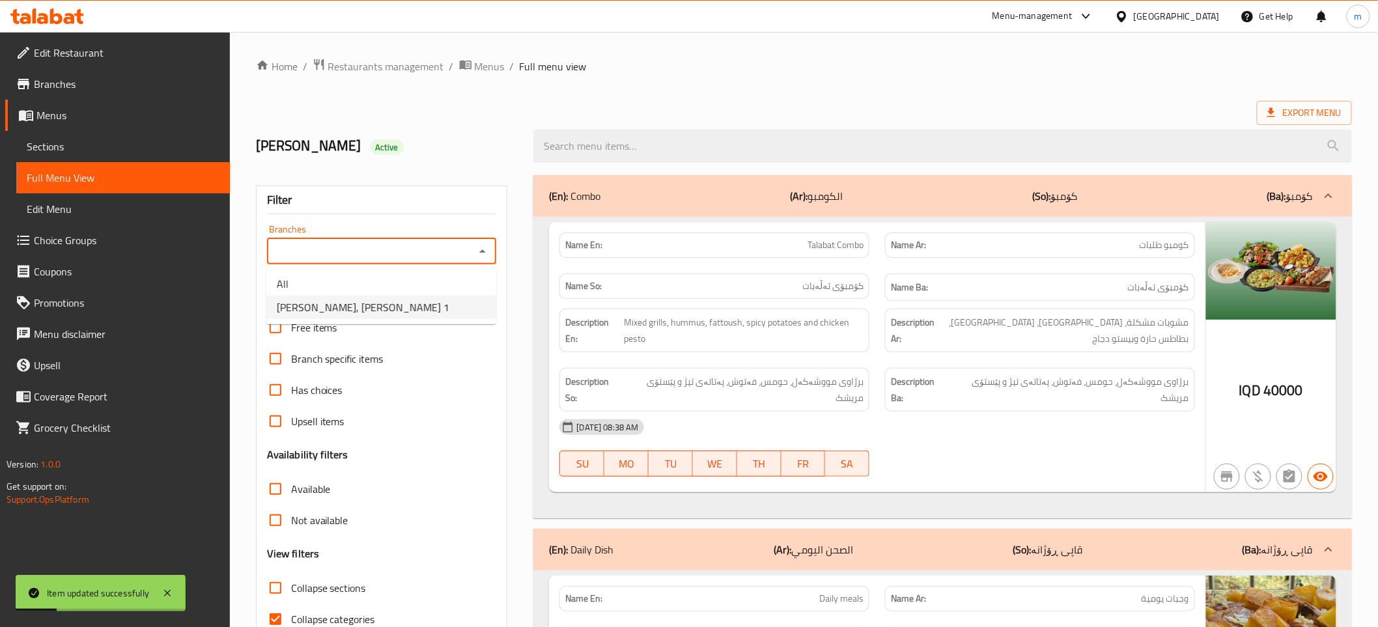
click at [419, 314] on li "Habib Beirut, Gulan 1" at bounding box center [381, 307] width 230 height 23
type input "Habib Beirut, Gulan 1"
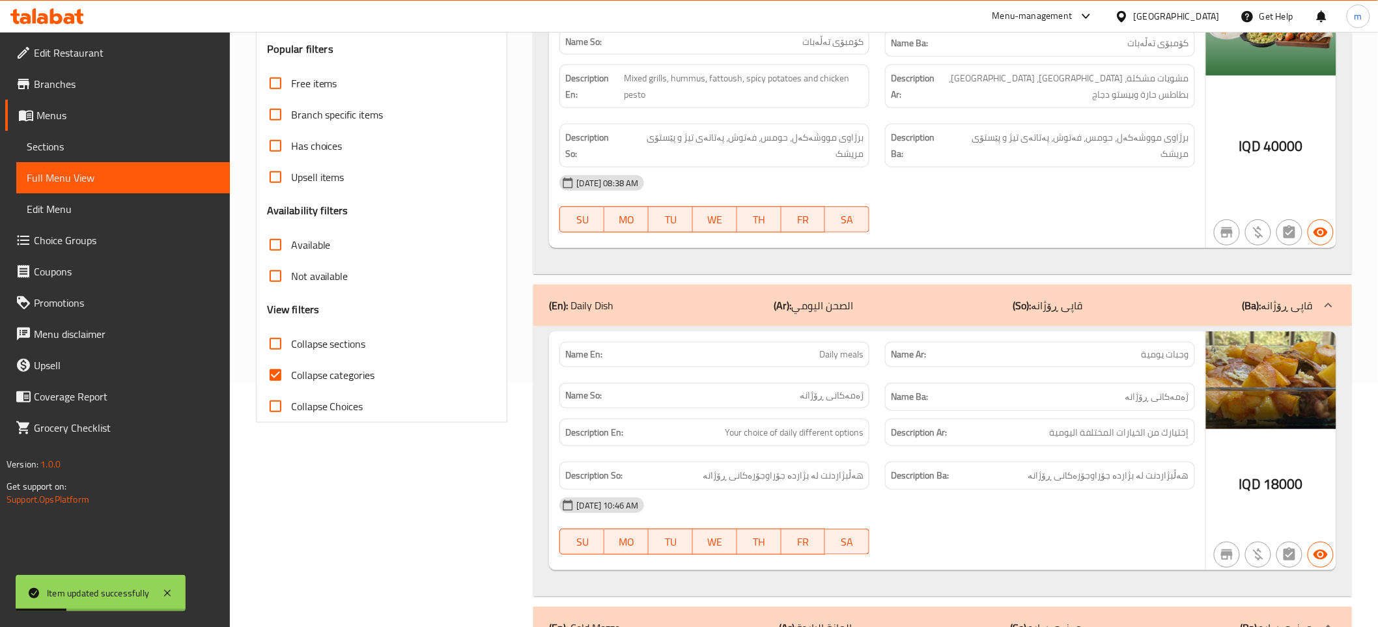
scroll to position [337, 0]
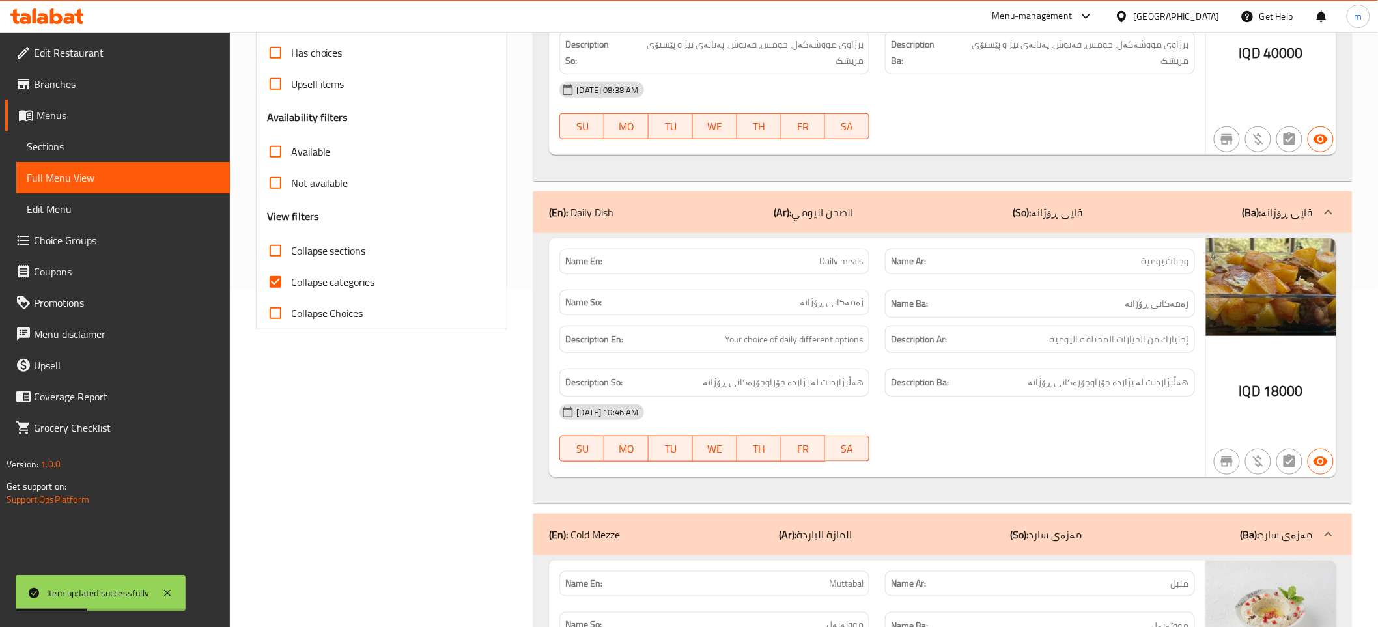
click at [277, 283] on input "Collapse categories" at bounding box center [275, 281] width 31 height 31
checkbox input "false"
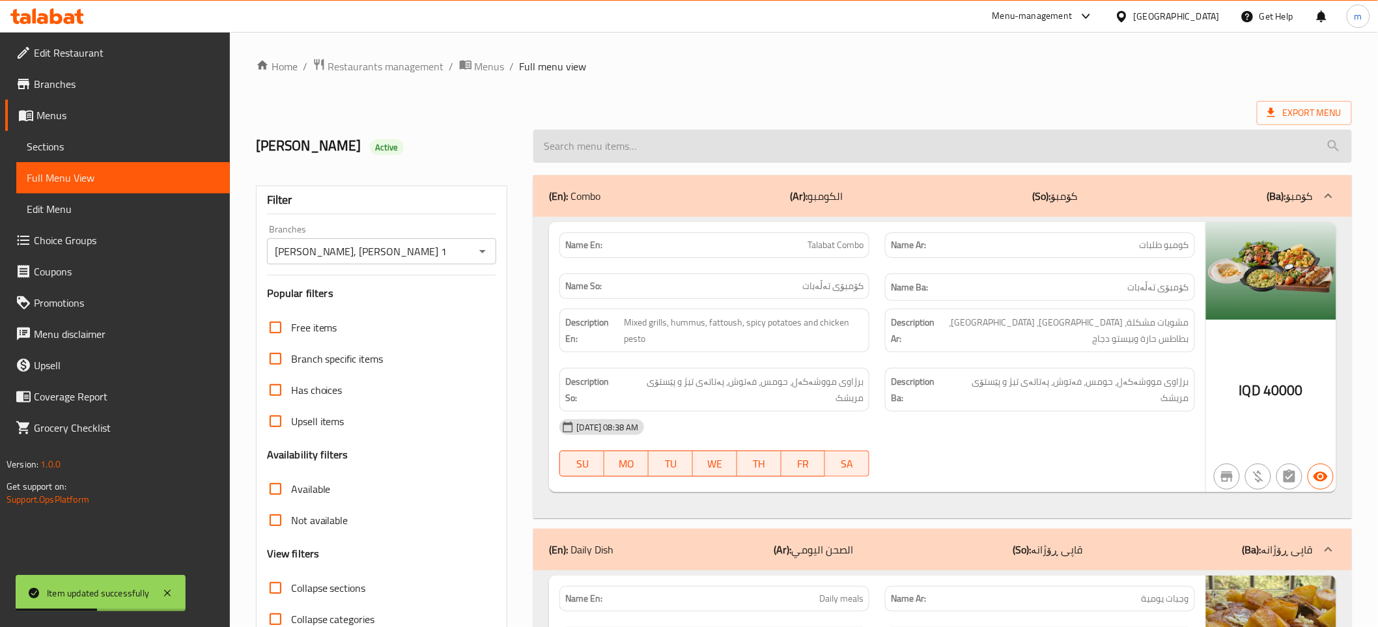
click at [802, 147] on input "search" at bounding box center [942, 146] width 818 height 33
paste input "Mirinda"
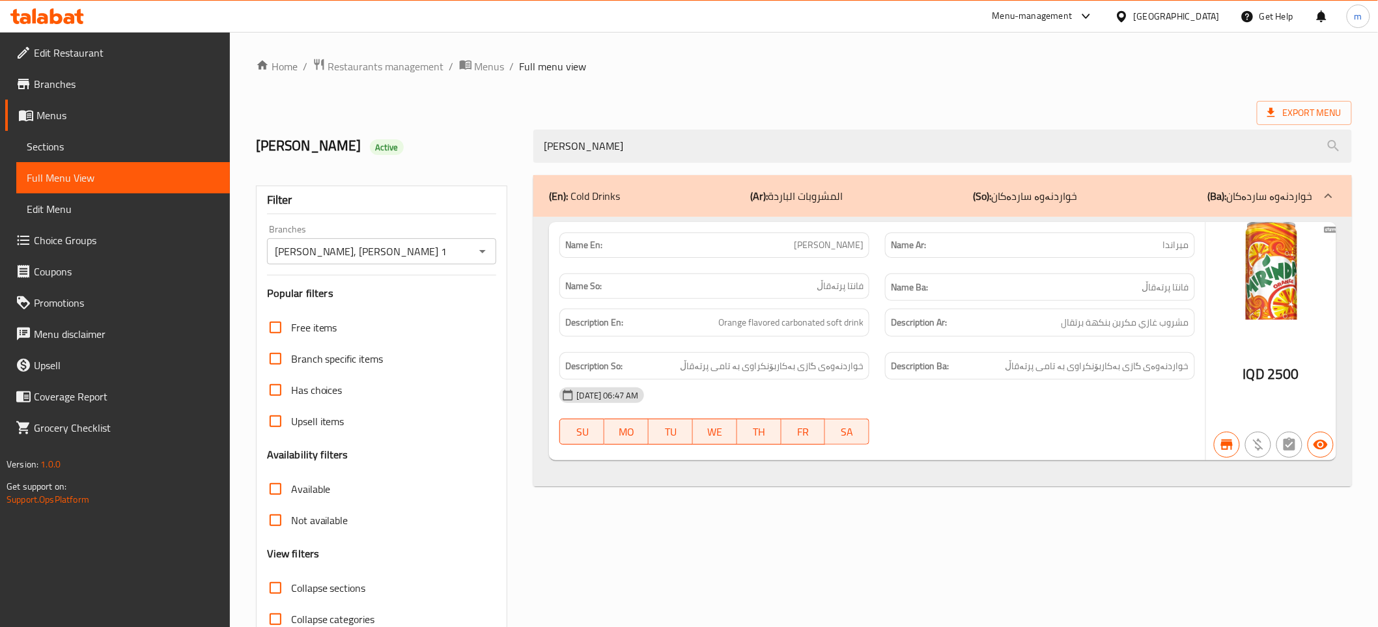
type input "Mirinda"
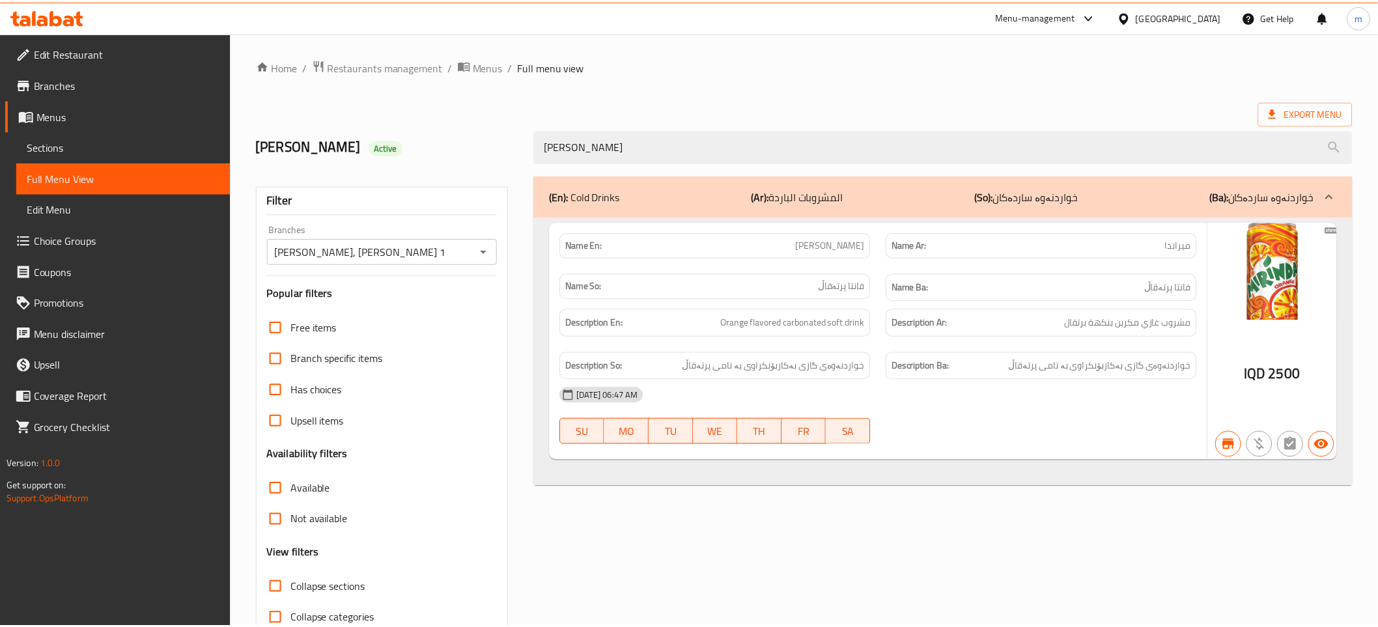
scroll to position [66, 0]
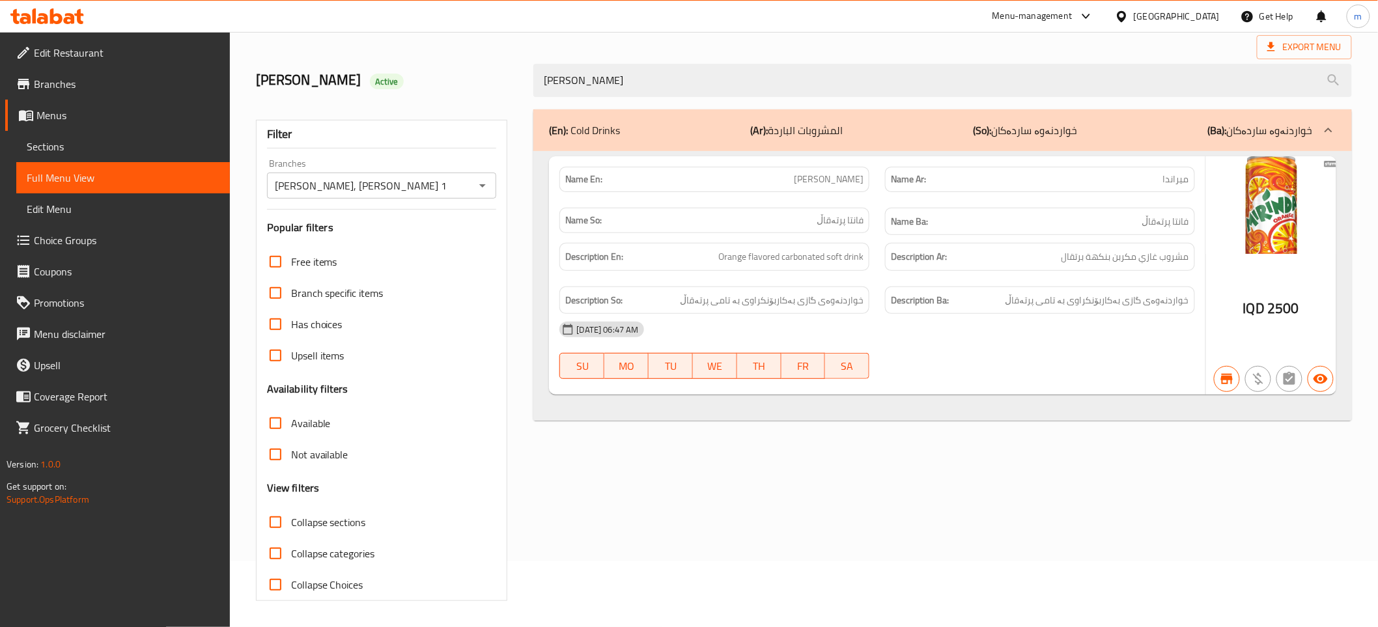
click at [96, 145] on span "Sections" at bounding box center [123, 147] width 193 height 16
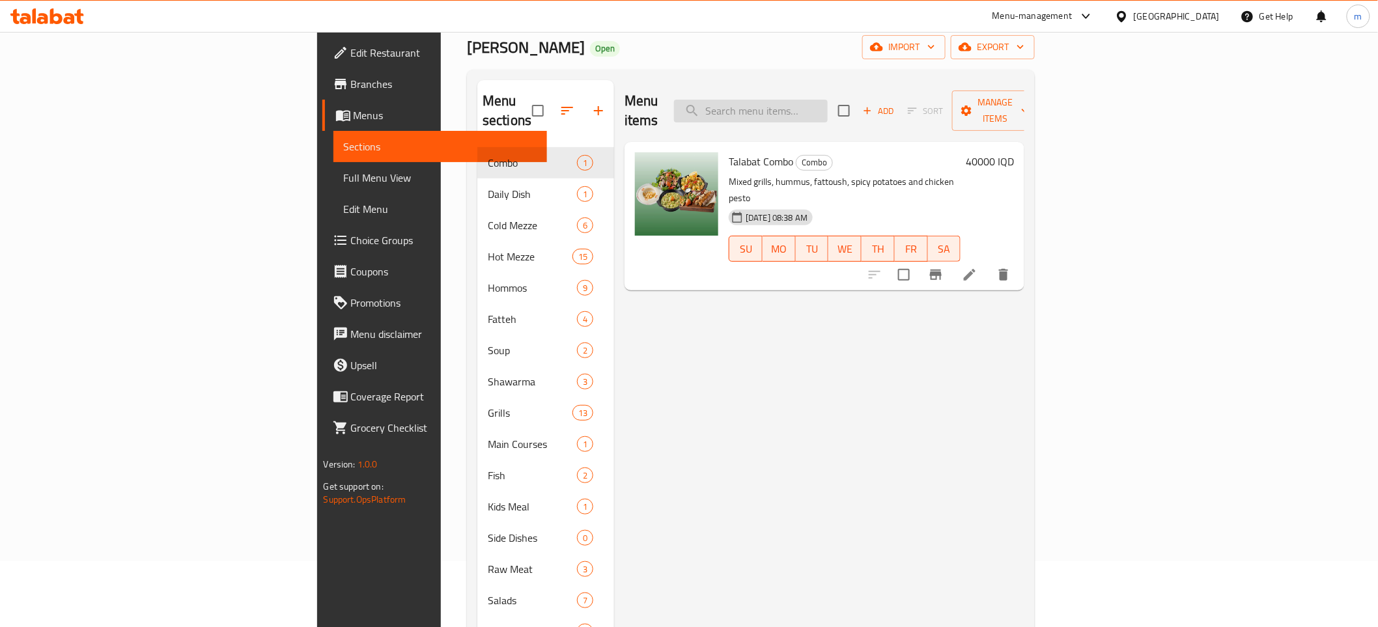
click at [828, 101] on input "search" at bounding box center [751, 111] width 154 height 23
paste input "7 Up"
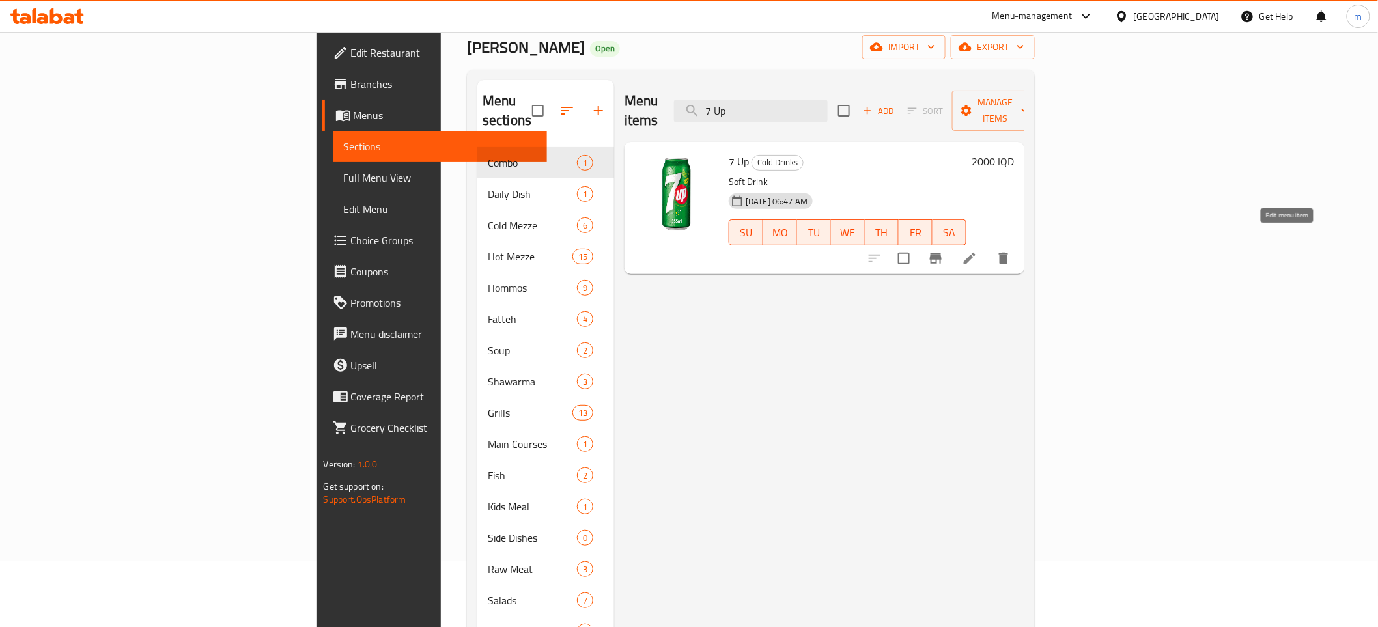
type input "7 Up"
click at [977, 251] on icon at bounding box center [970, 259] width 16 height 16
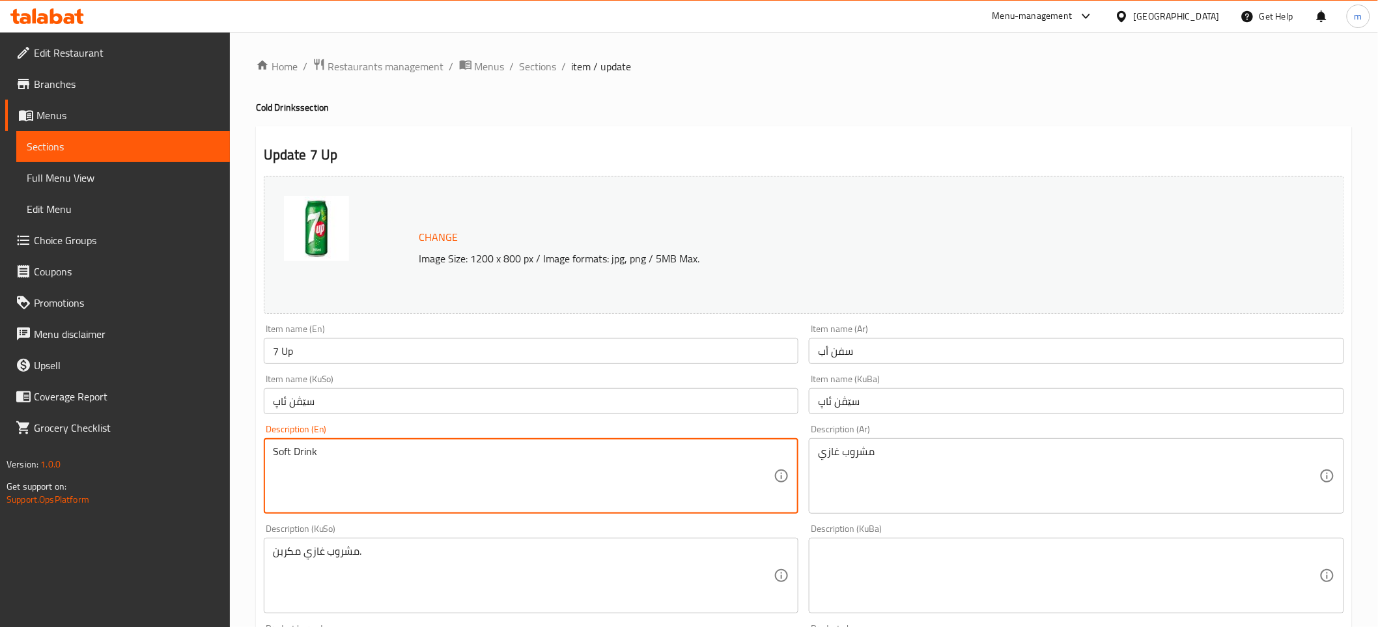
click at [332, 478] on textarea "Soft Drink" at bounding box center [523, 476] width 501 height 62
paste textarea "Carbonated soft d"
type textarea "Carbonated soft drink"
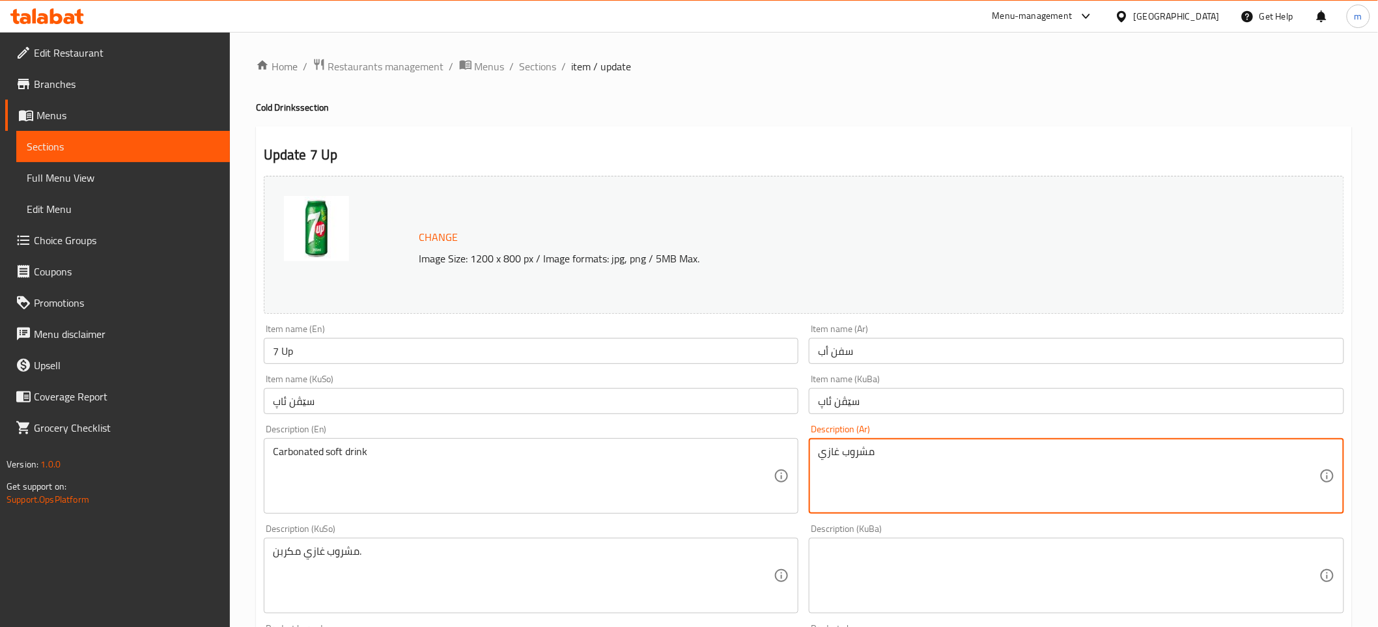
click at [899, 469] on textarea "مشروب غازي" at bounding box center [1068, 476] width 501 height 62
paste textarea "مكربن"
type textarea "مشروب غازي مكربن"
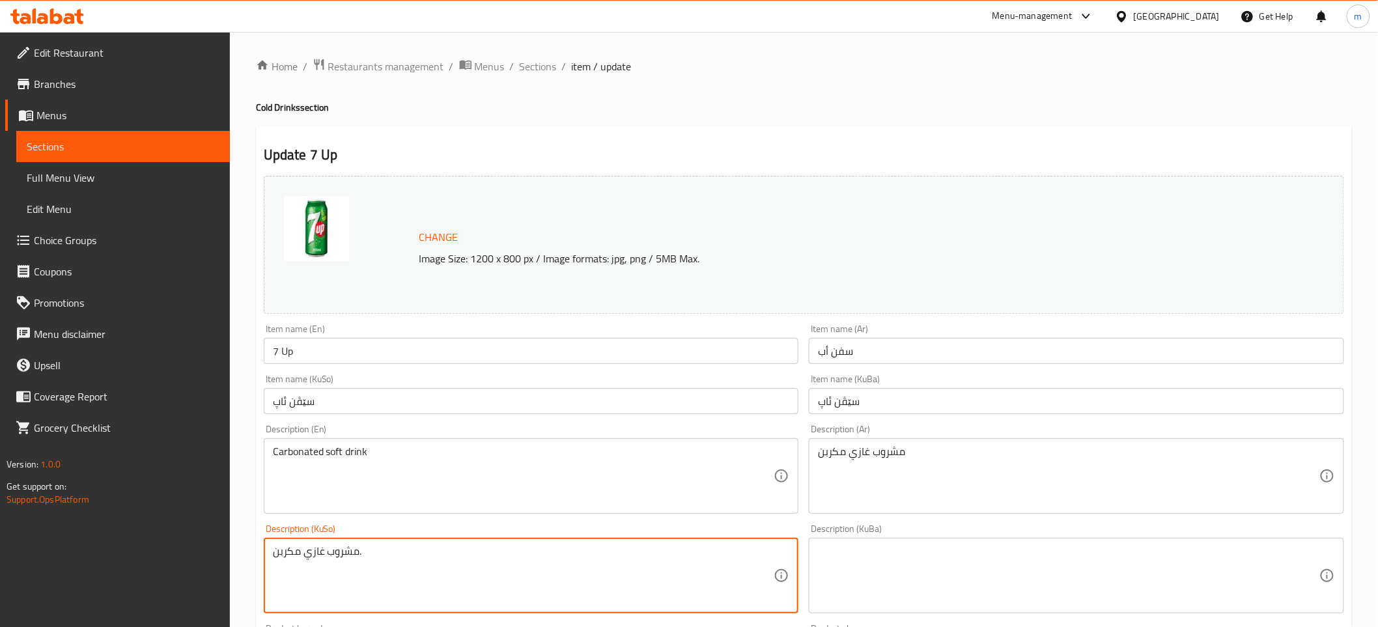
click at [450, 567] on textarea "مشروب غازي مكربن." at bounding box center [523, 576] width 501 height 62
paste textarea "خواردنەوەی گازی بەکاربۆنکراو"
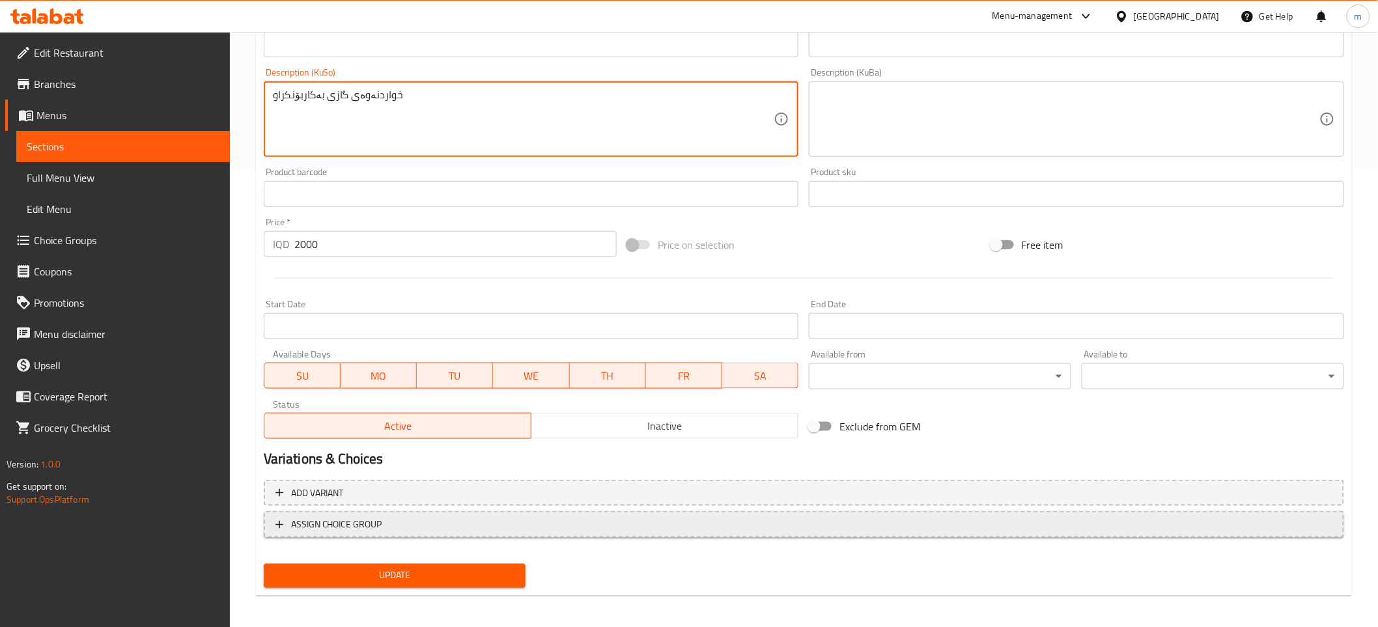
scroll to position [459, 0]
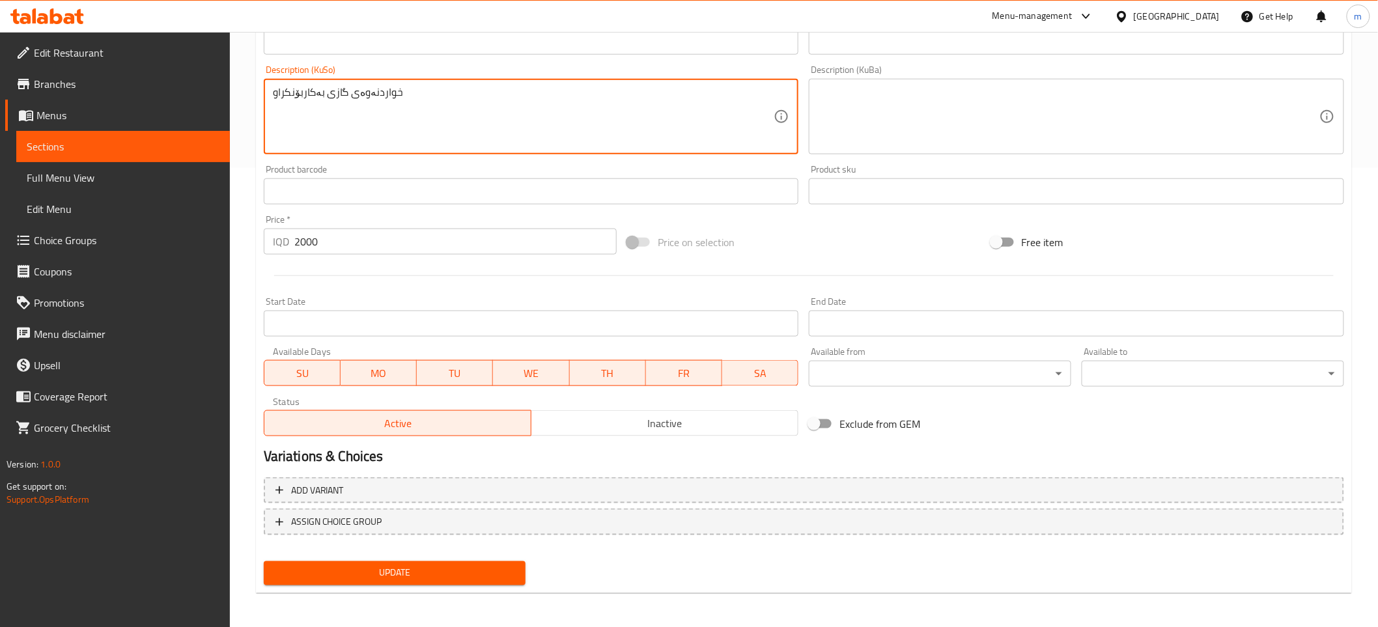
type textarea "خواردنەوەی گازی بەکاربۆنکراو"
click at [398, 556] on div "Update" at bounding box center [394, 573] width 273 height 35
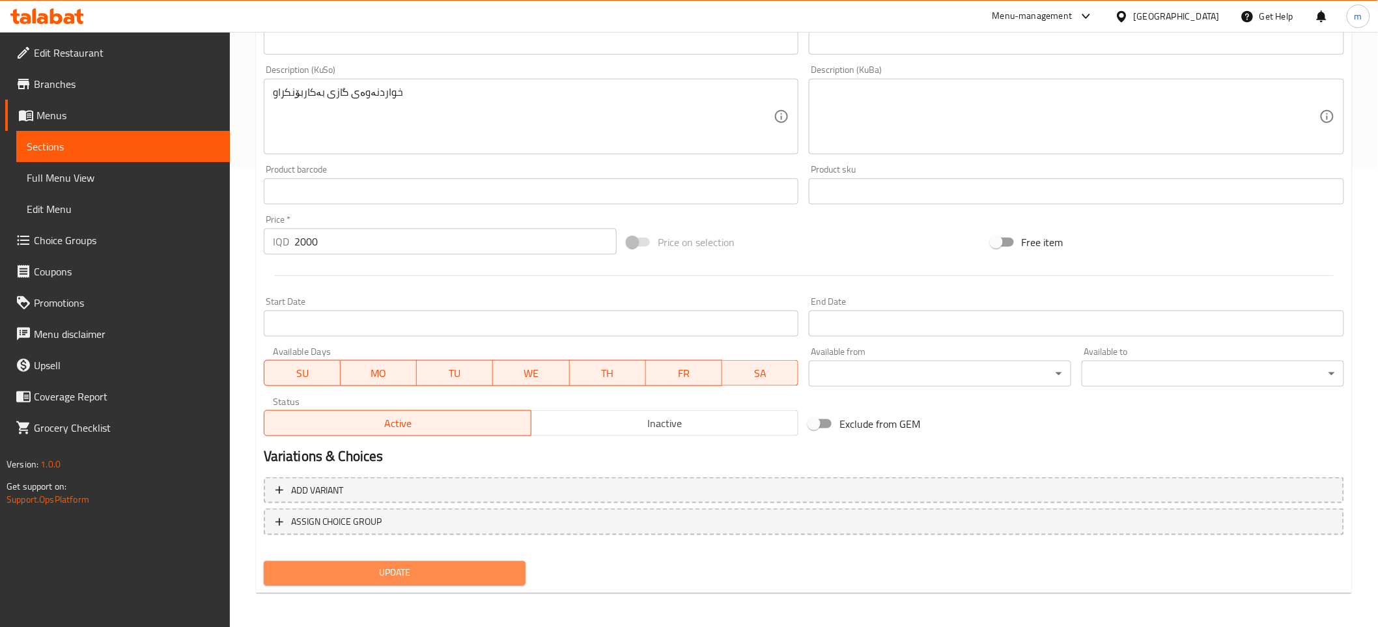
click at [399, 565] on span "Update" at bounding box center [395, 573] width 242 height 16
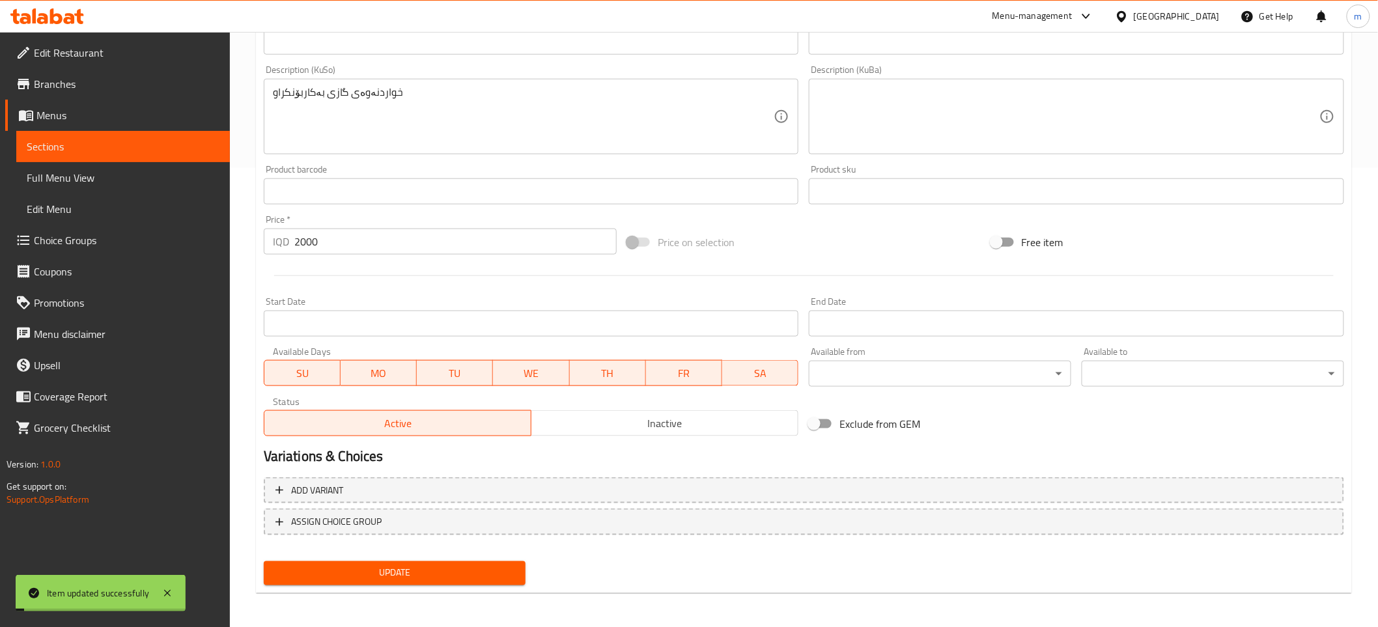
click at [116, 176] on span "Full Menu View" at bounding box center [123, 178] width 193 height 16
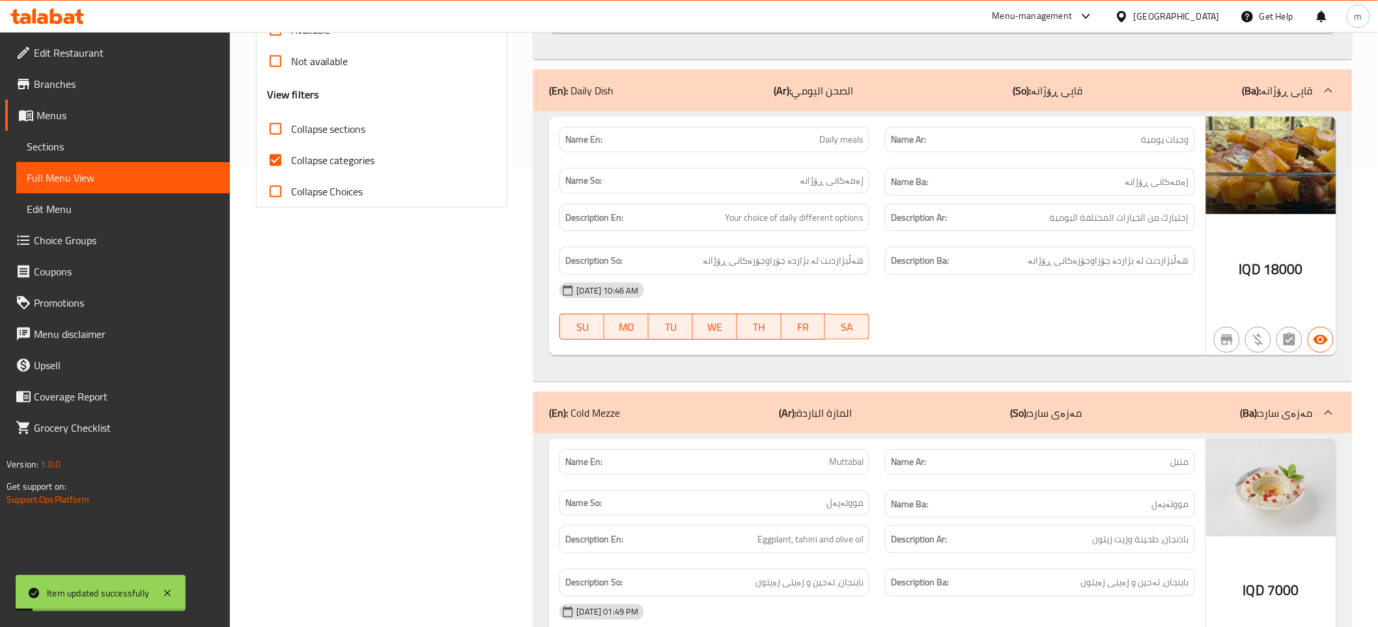
click at [298, 152] on span "Collapse categories" at bounding box center [333, 160] width 84 height 16
click at [291, 152] on input "Collapse categories" at bounding box center [275, 160] width 31 height 31
checkbox input "false"
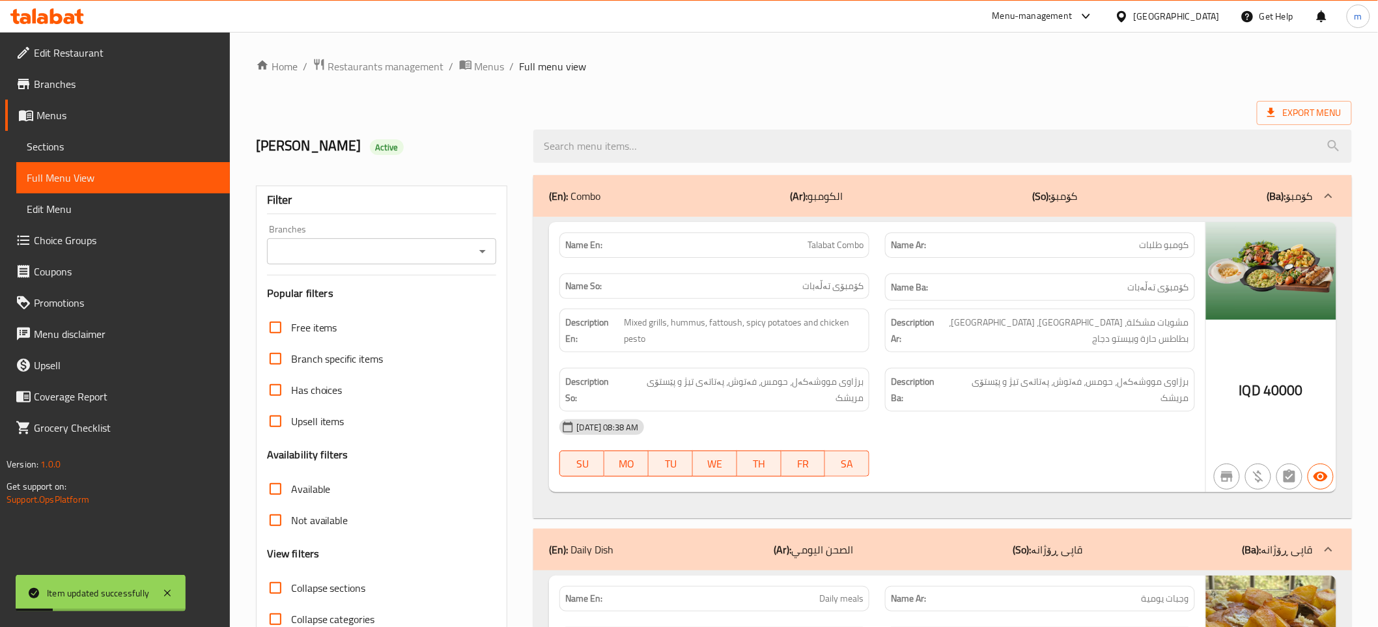
click at [486, 249] on icon "Open" at bounding box center [483, 252] width 16 height 16
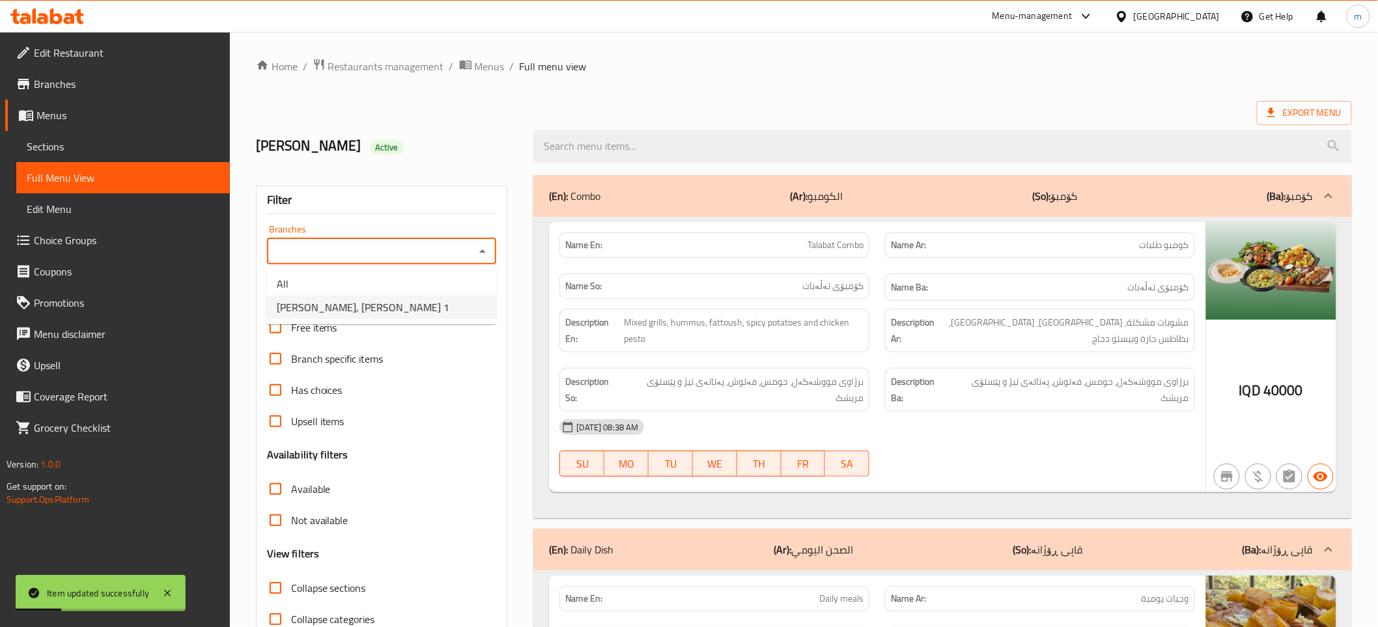
click at [423, 304] on li "Habib Beirut, Gulan 1" at bounding box center [381, 307] width 230 height 23
type input "Habib Beirut, Gulan 1"
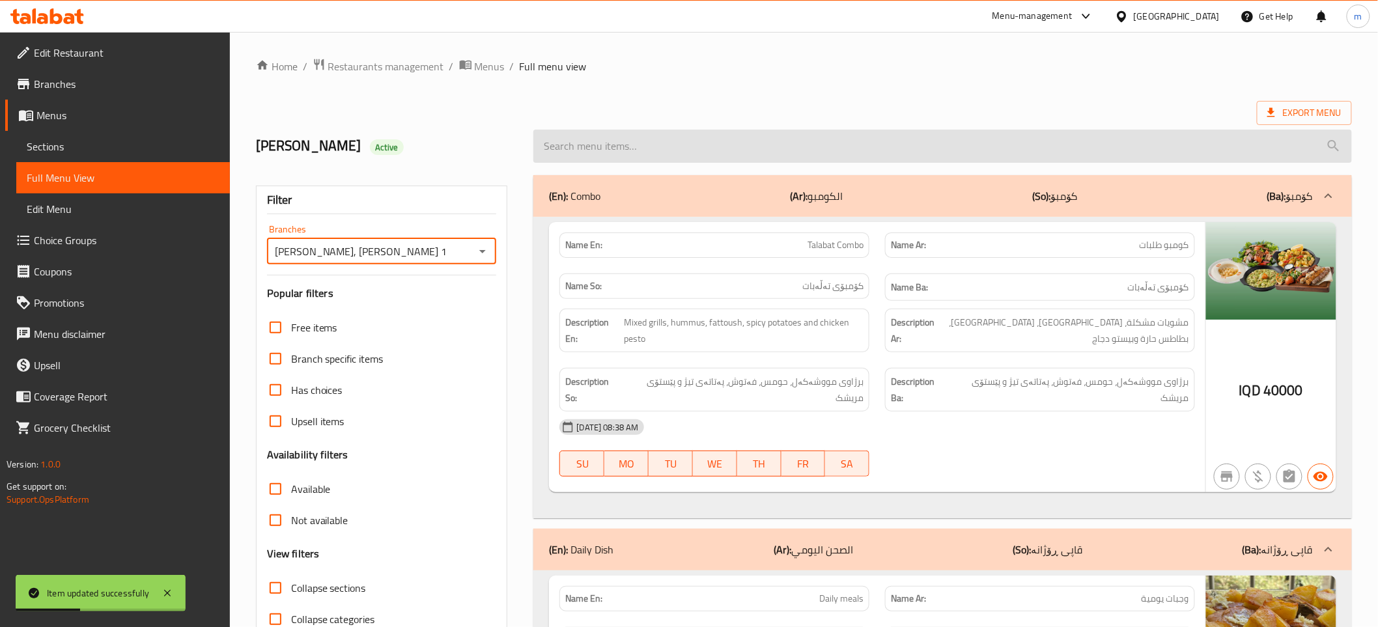
click at [697, 139] on input "search" at bounding box center [942, 146] width 818 height 33
paste input "خواردنەوەی گازی بەکاربۆنکراو"
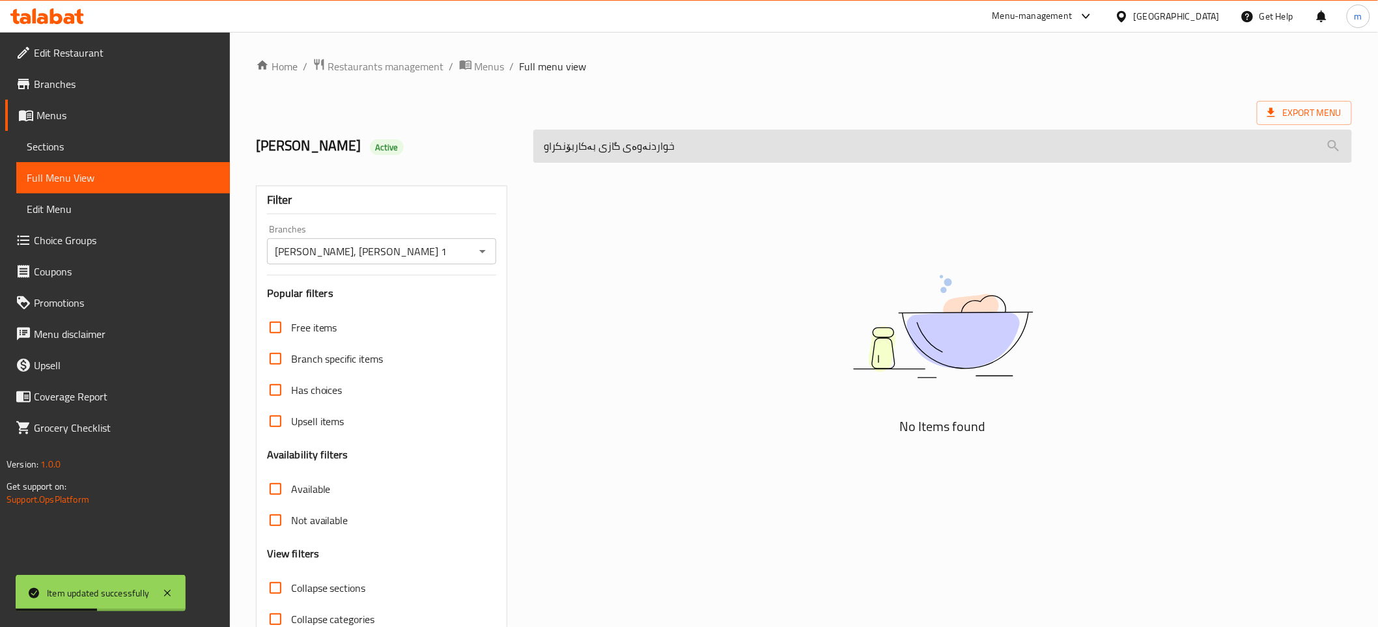
click at [679, 141] on input "خواردنەوەی گازی بەکاربۆنکراو" at bounding box center [942, 146] width 818 height 33
paste input "7 Up"
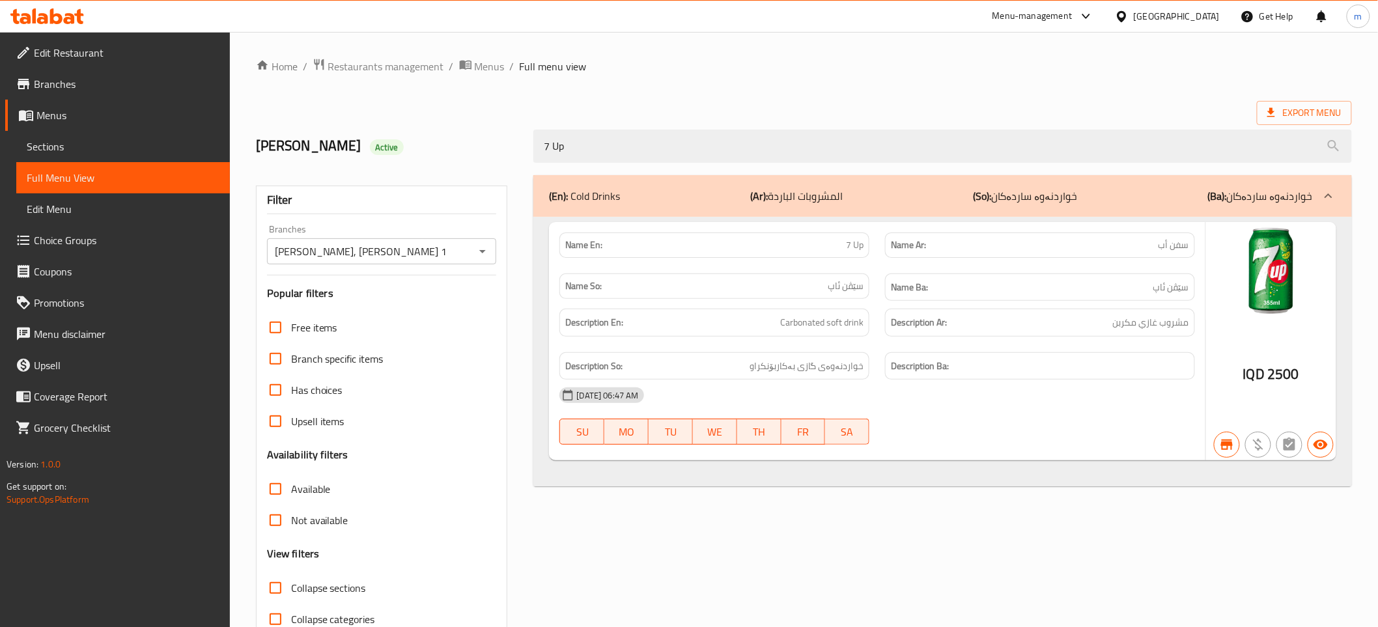
type input "7 Up"
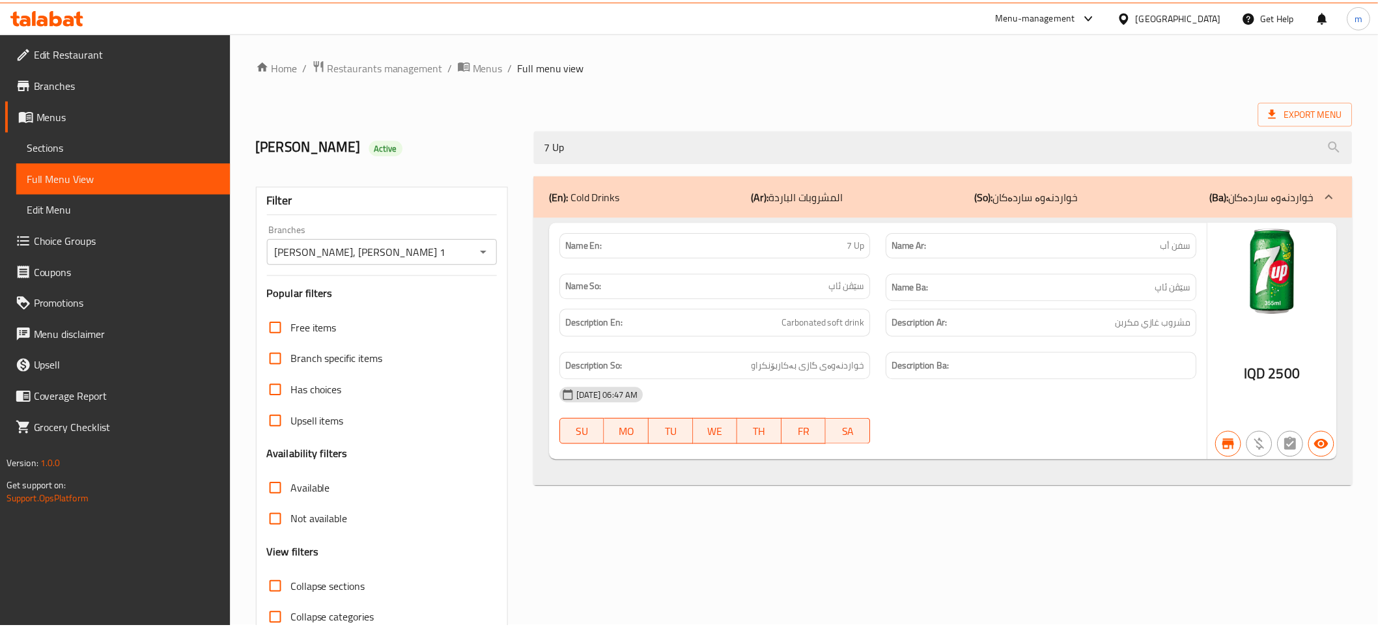
scroll to position [66, 0]
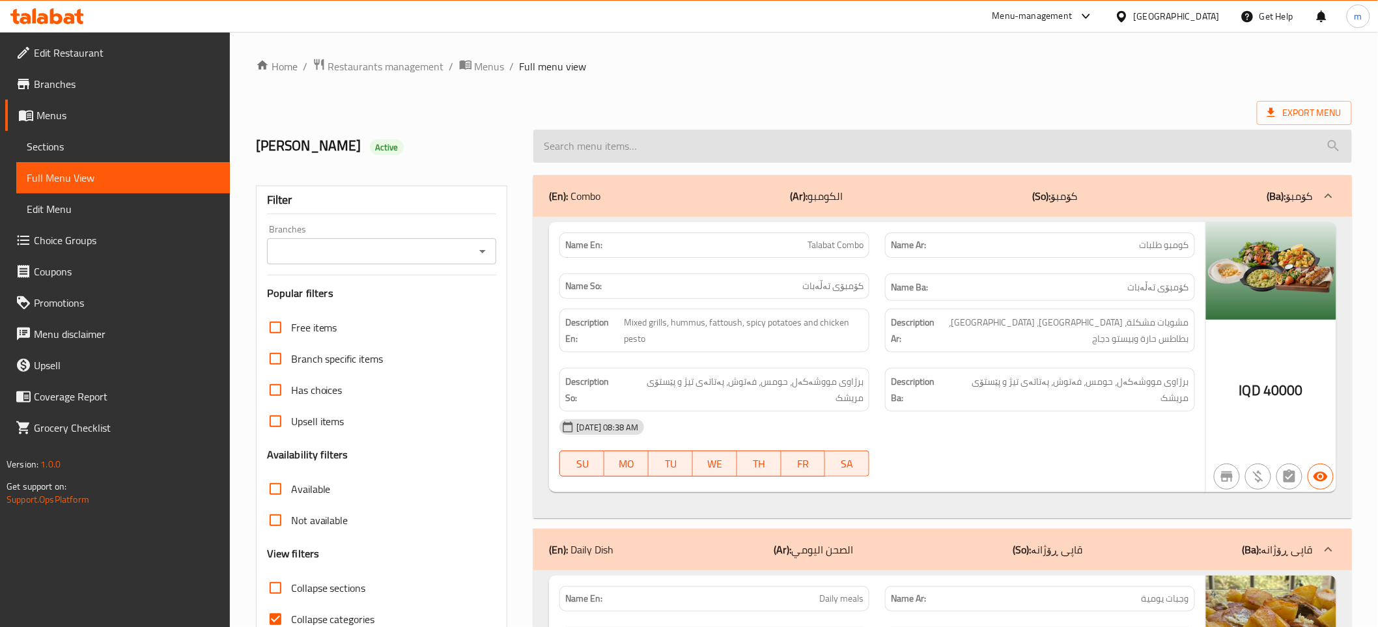
click at [598, 140] on input "search" at bounding box center [942, 146] width 818 height 33
paste input "Fish Skewers"
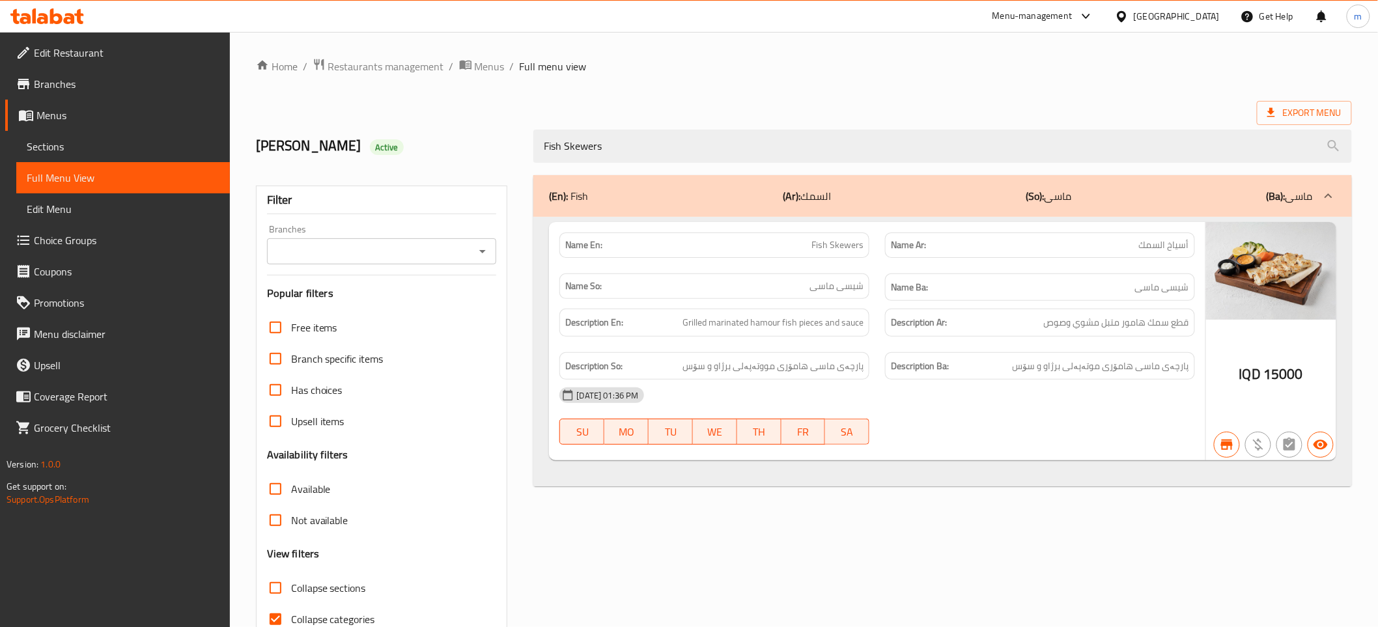
click at [475, 257] on icon "Open" at bounding box center [483, 252] width 16 height 16
type input "Fish Skewers"
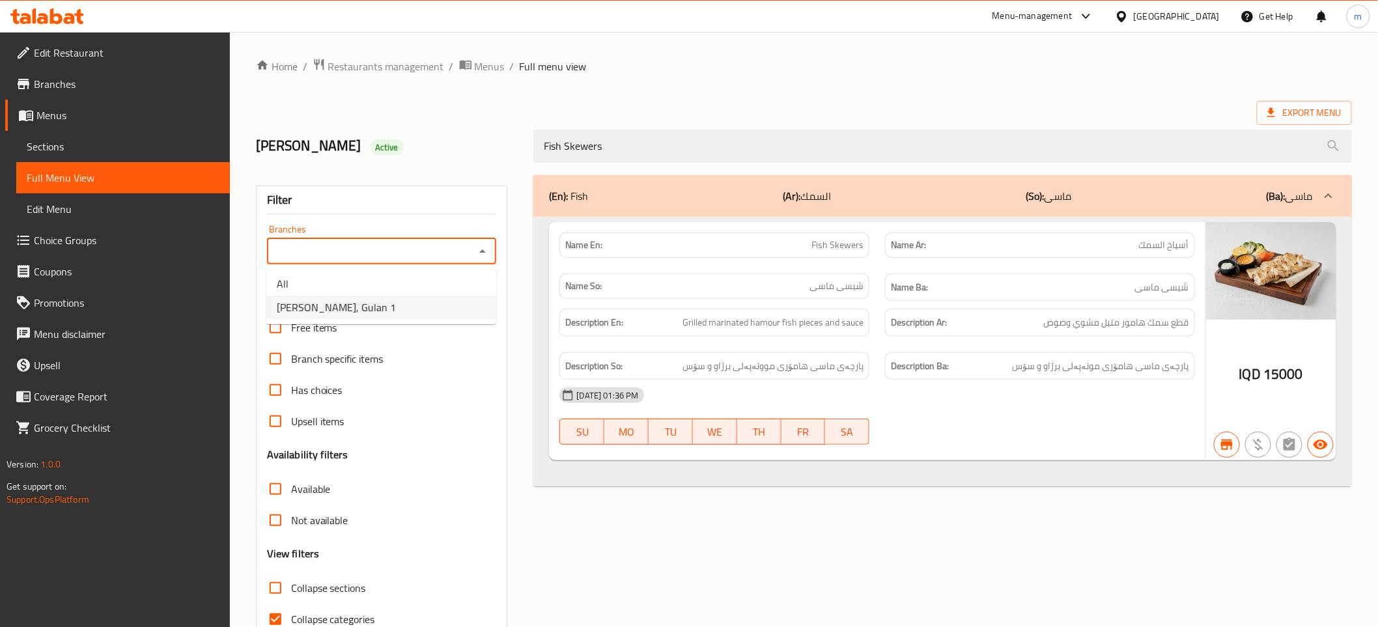
click at [412, 311] on li "[PERSON_NAME], Gulan 1" at bounding box center [381, 307] width 230 height 23
type input "[PERSON_NAME], Gulan 1"
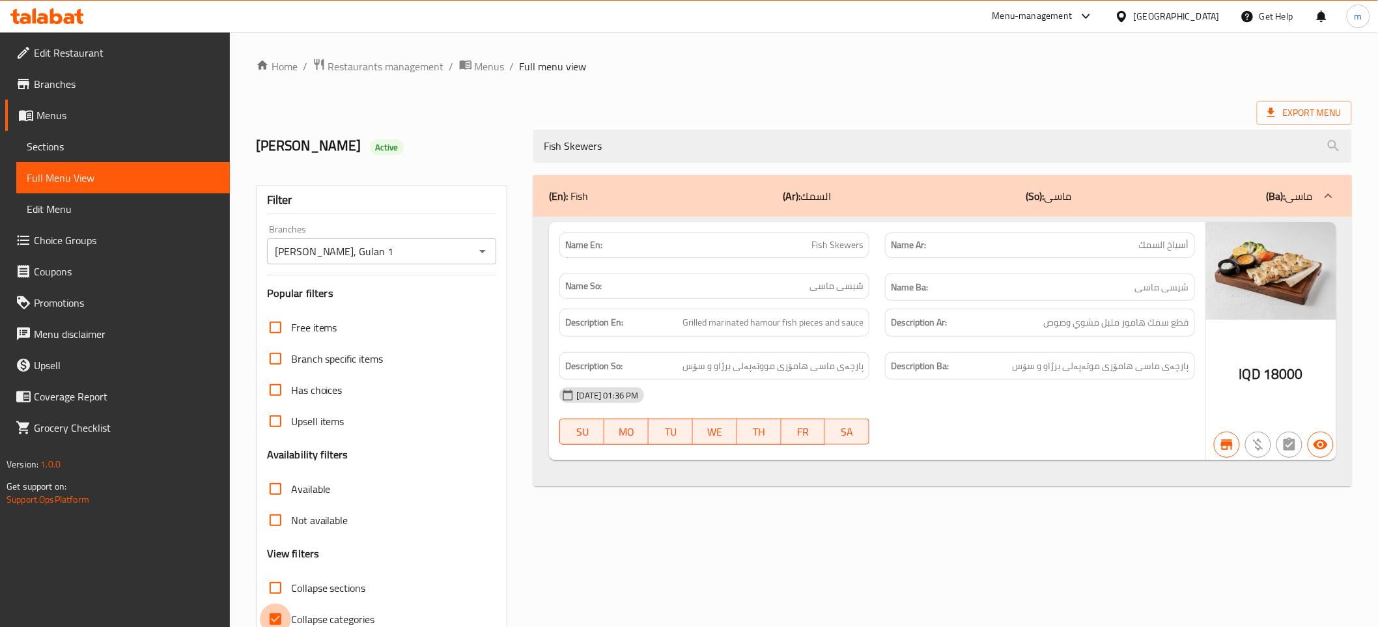
click at [281, 613] on input "Collapse categories" at bounding box center [275, 619] width 31 height 31
checkbox input "false"
click at [387, 62] on span "Restaurants management" at bounding box center [386, 67] width 116 height 16
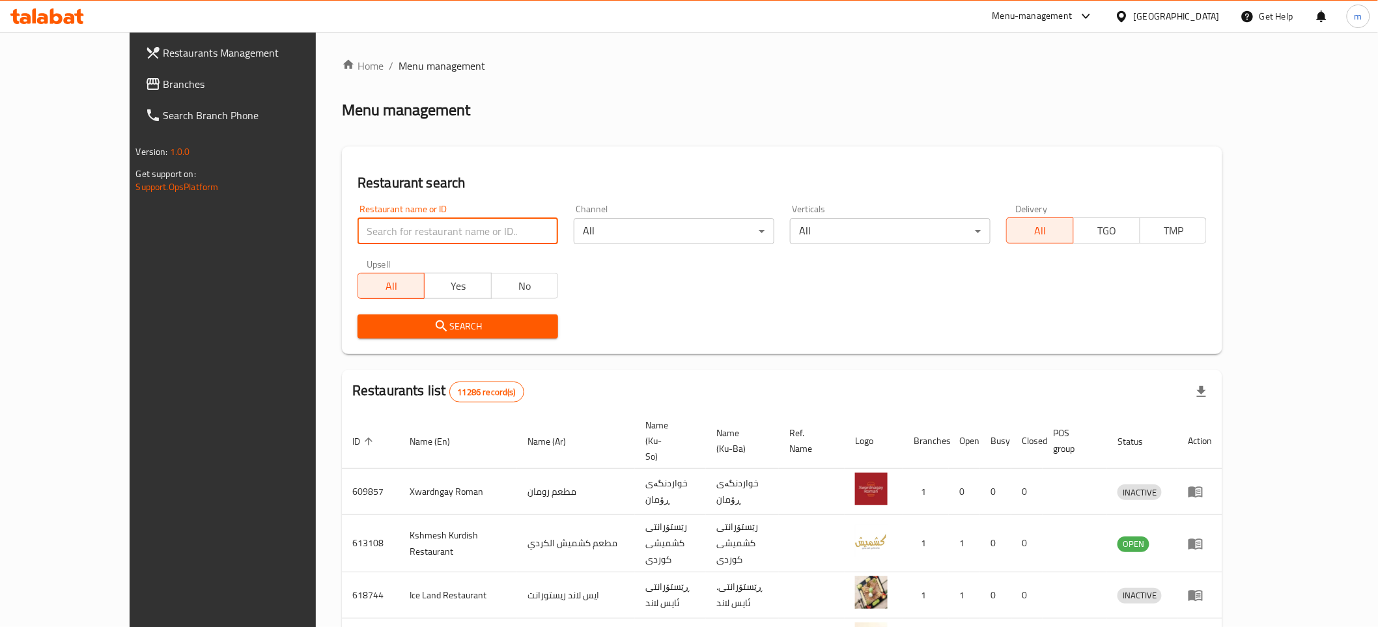
click at [376, 224] on input "search" at bounding box center [457, 231] width 201 height 26
paste input "Foga"
type input "Foga"
click at [368, 328] on span "Search" at bounding box center [458, 326] width 180 height 16
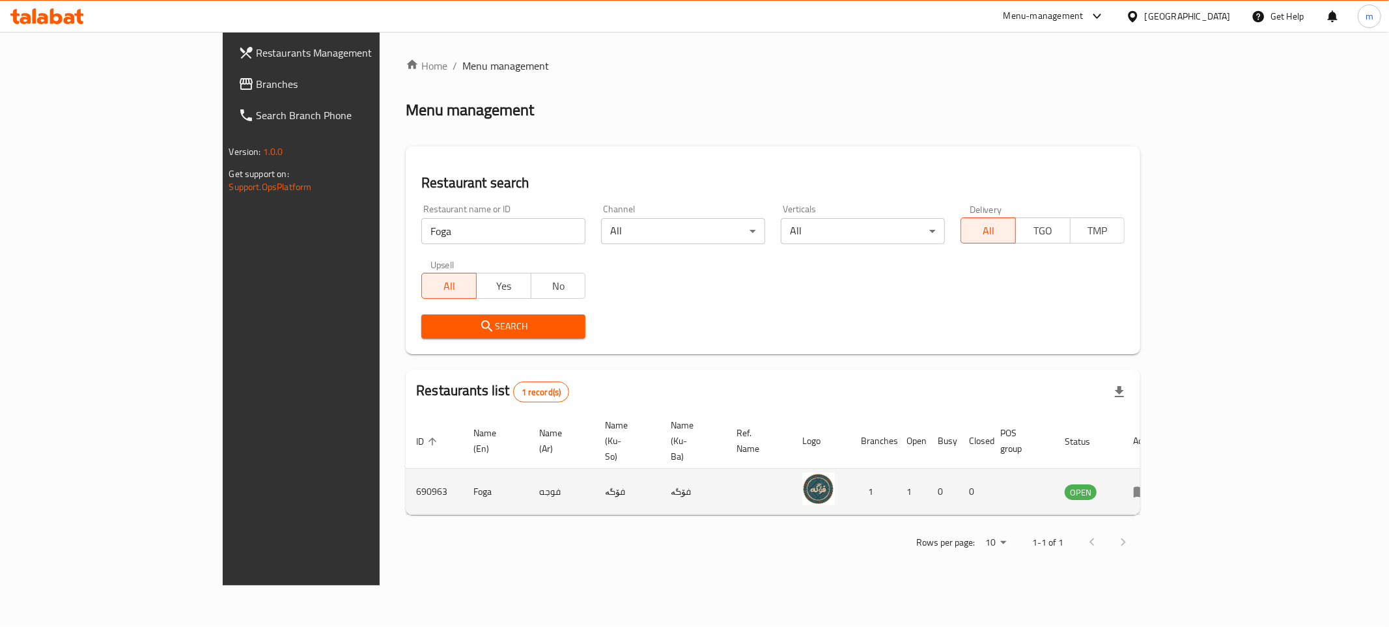
click at [1149, 484] on icon "enhanced table" at bounding box center [1141, 492] width 16 height 16
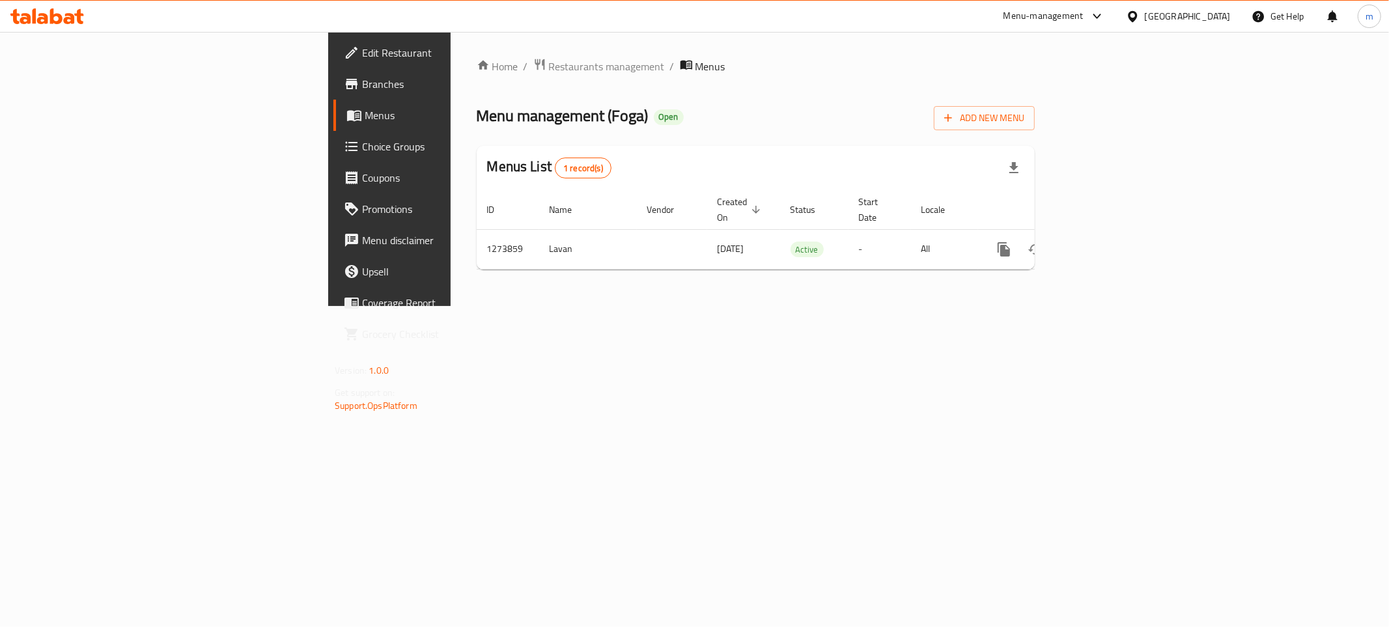
click at [333, 72] on link "Branches" at bounding box center [446, 83] width 227 height 31
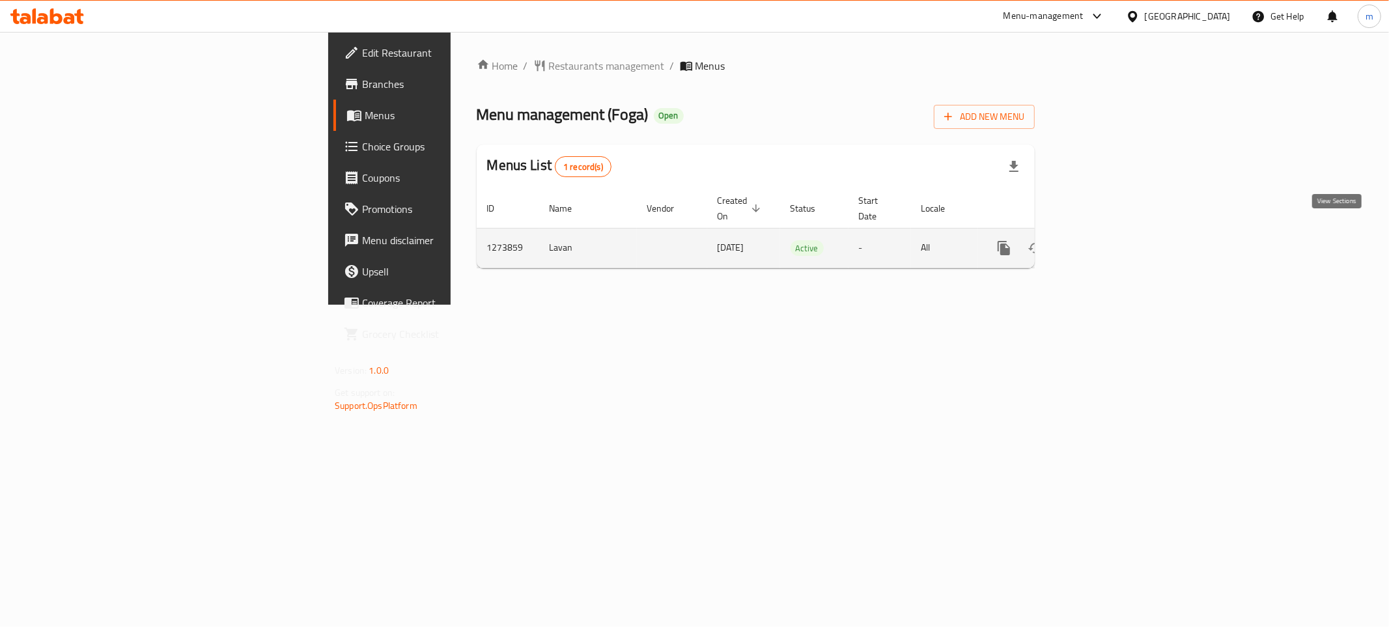
click at [1106, 240] on icon "enhanced table" at bounding box center [1098, 248] width 16 height 16
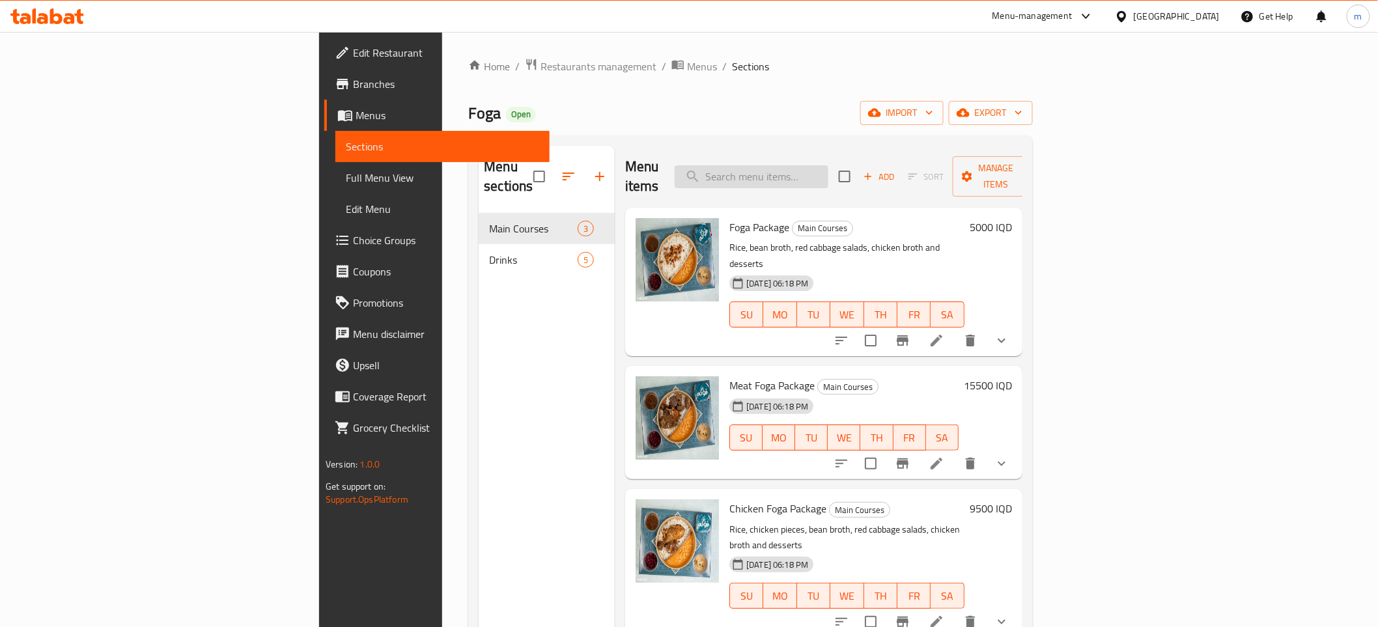
click at [828, 168] on input "search" at bounding box center [752, 176] width 154 height 23
paste input "foga meat package"
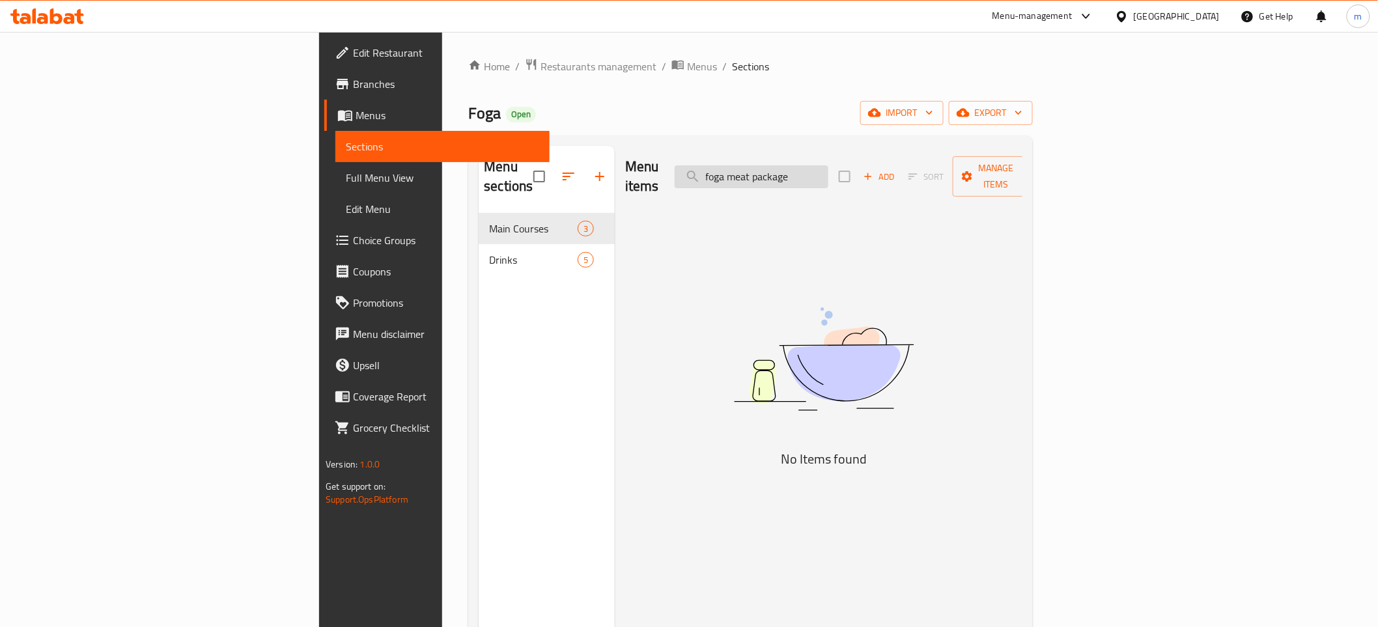
click at [828, 167] on input "foga meat package" at bounding box center [752, 176] width 154 height 23
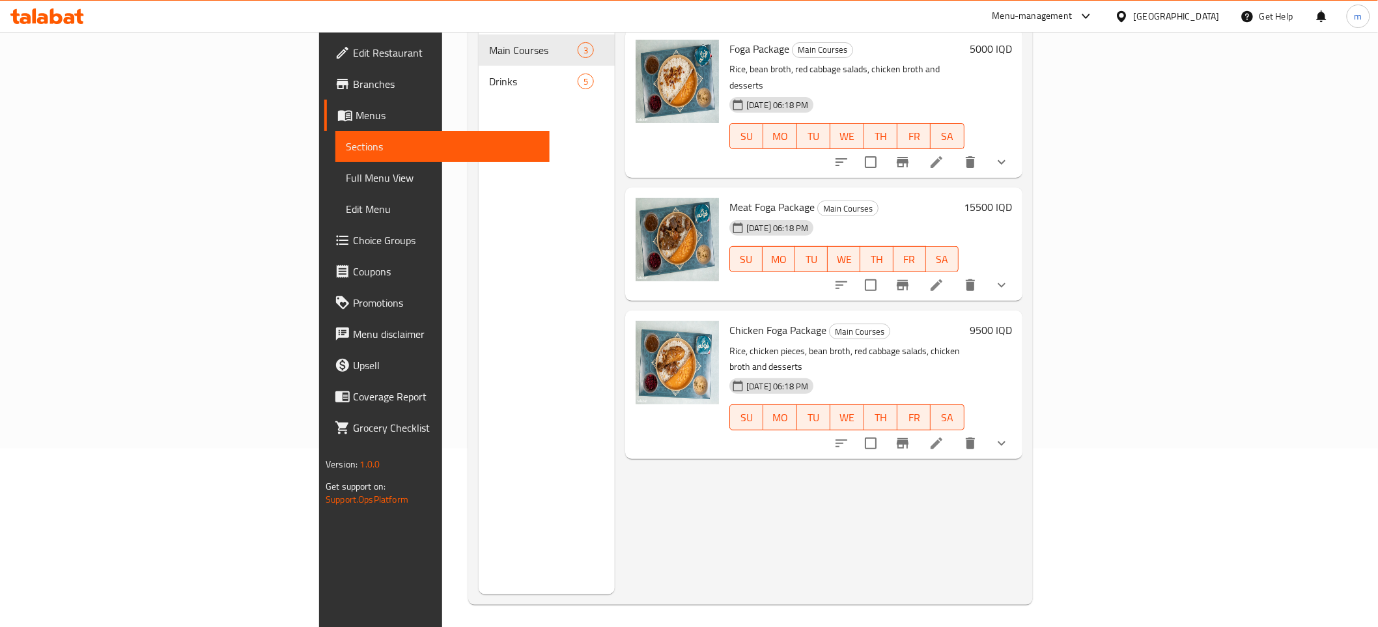
scroll to position [182, 0]
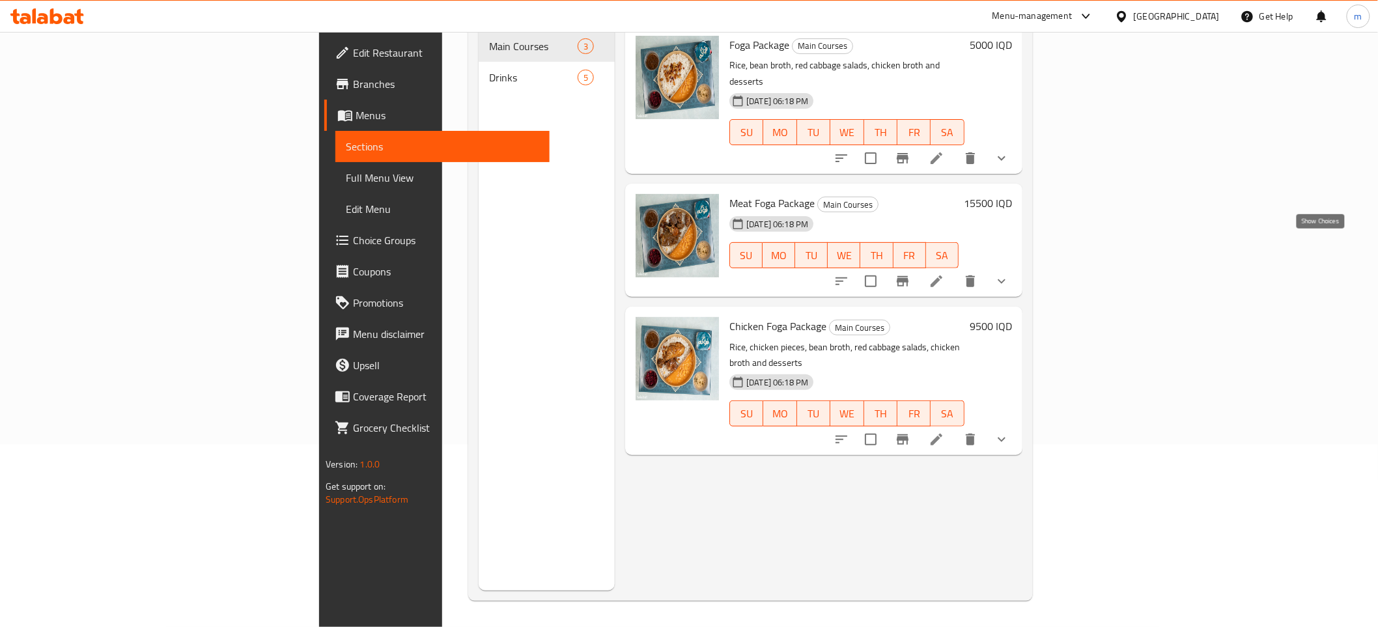
type input "foga package"
click at [1009, 273] on icon "show more" at bounding box center [1002, 281] width 16 height 16
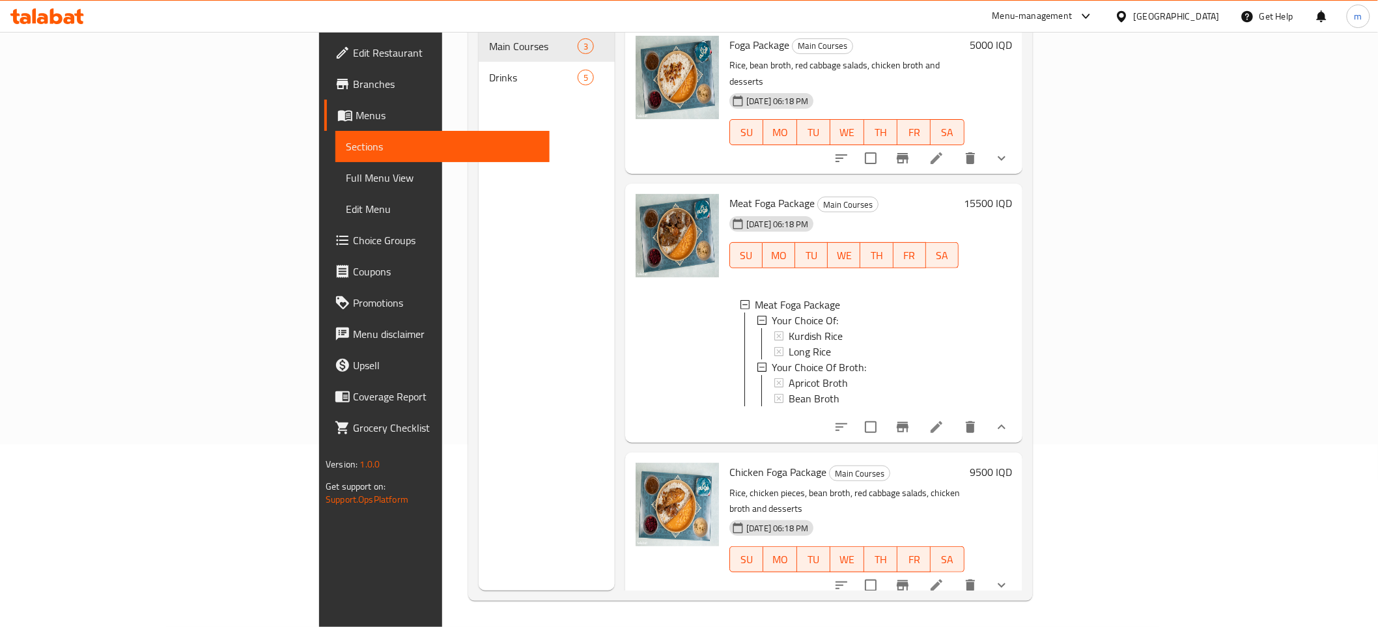
click at [944, 419] on icon at bounding box center [936, 427] width 16 height 16
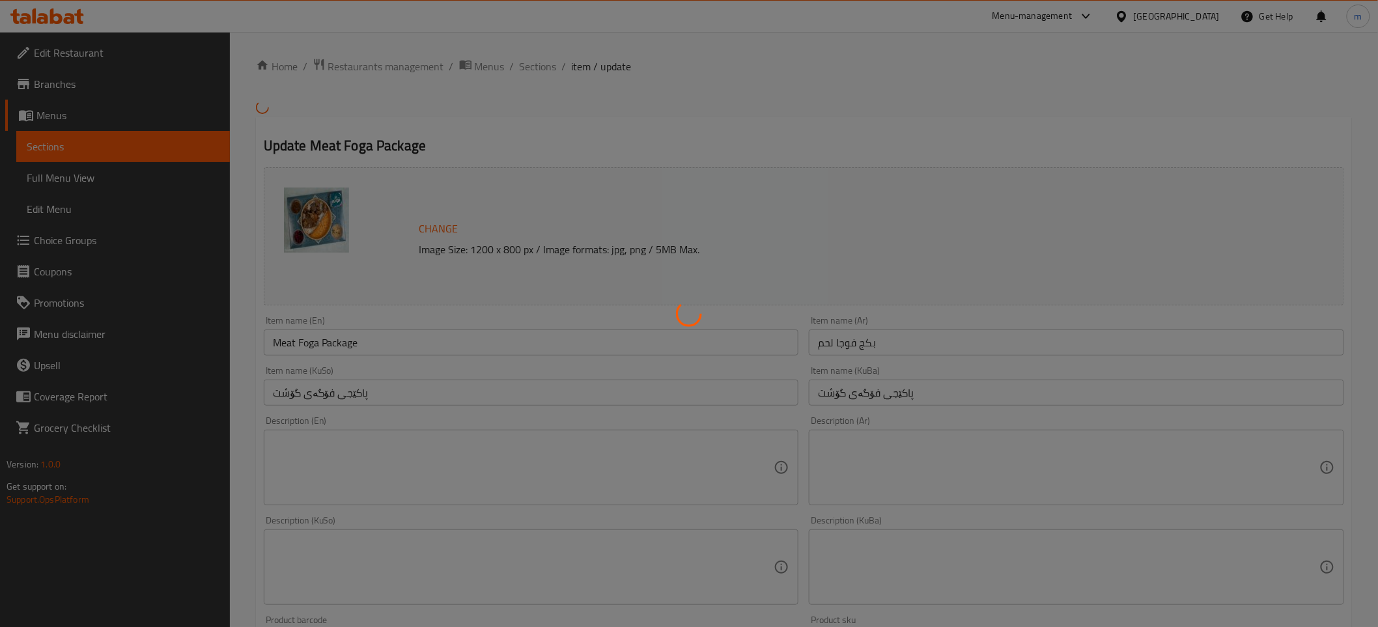
type input "إختيارك من:"
type input "هەڵبژاردنت لە:"
type input "1"
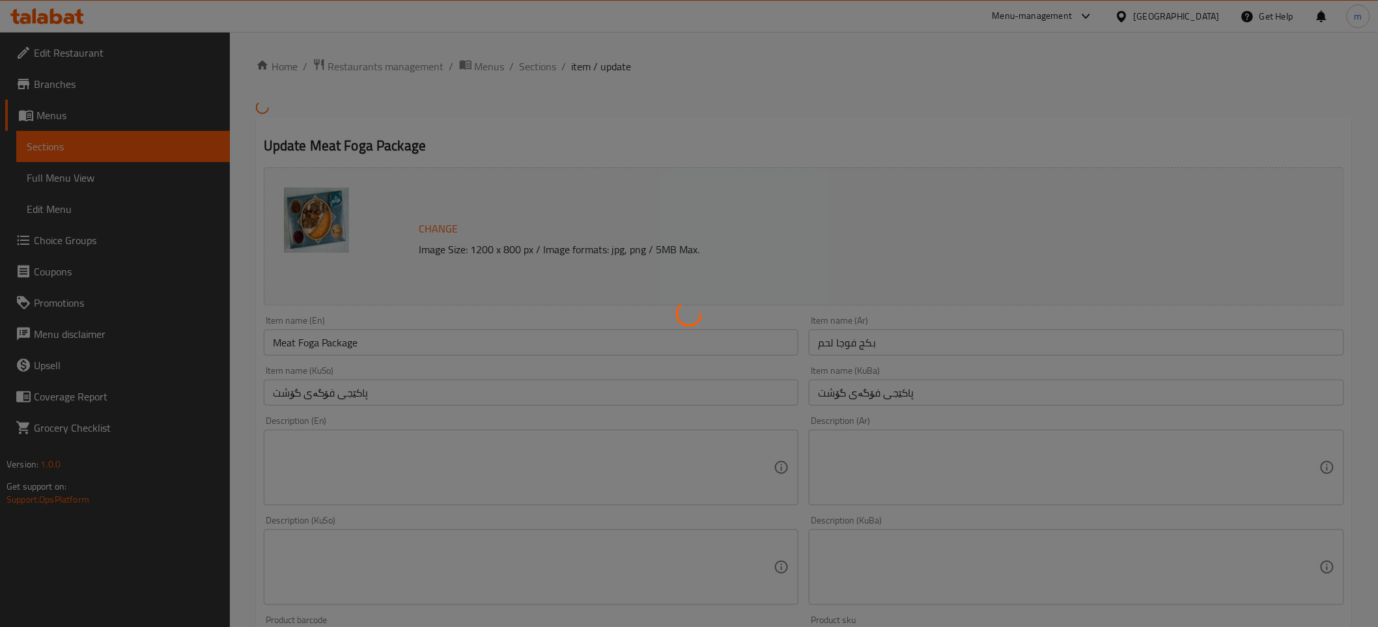
type input "اختيارك من المرق:"
type input "هەڵبژاردنت لە شلە:"
type input "1"
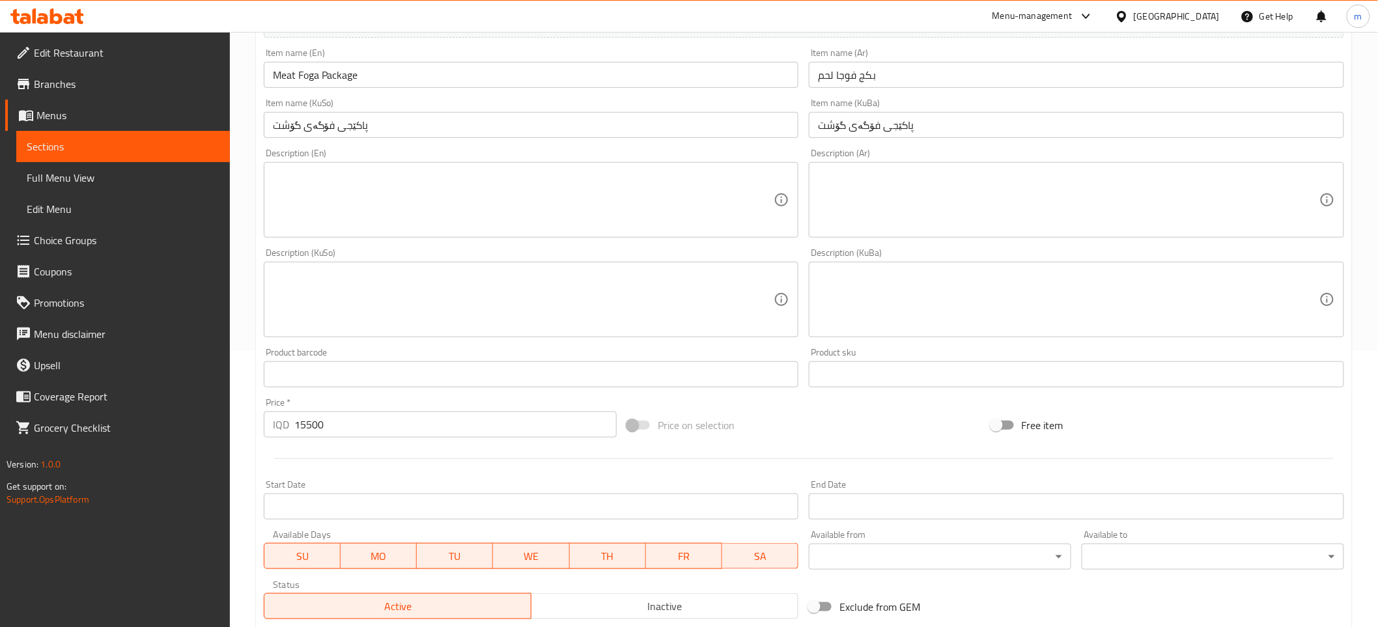
scroll to position [597, 0]
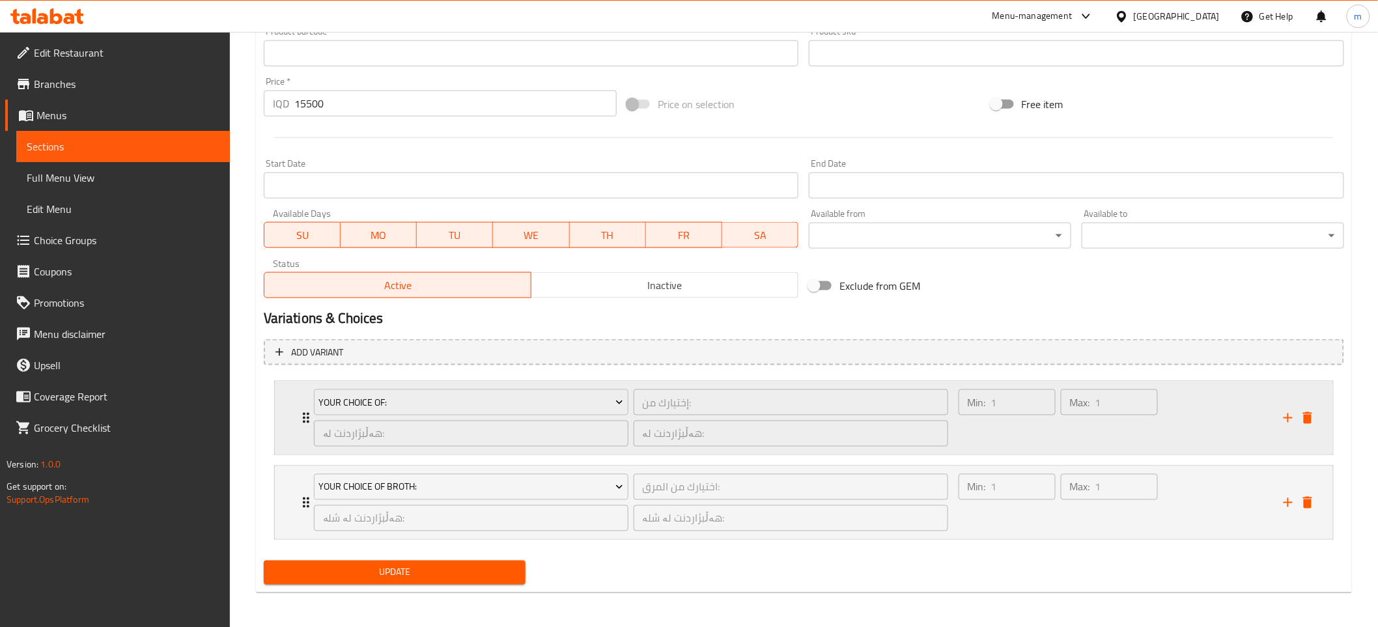
click at [1039, 440] on div "Min: 1 ​" at bounding box center [1007, 418] width 102 height 63
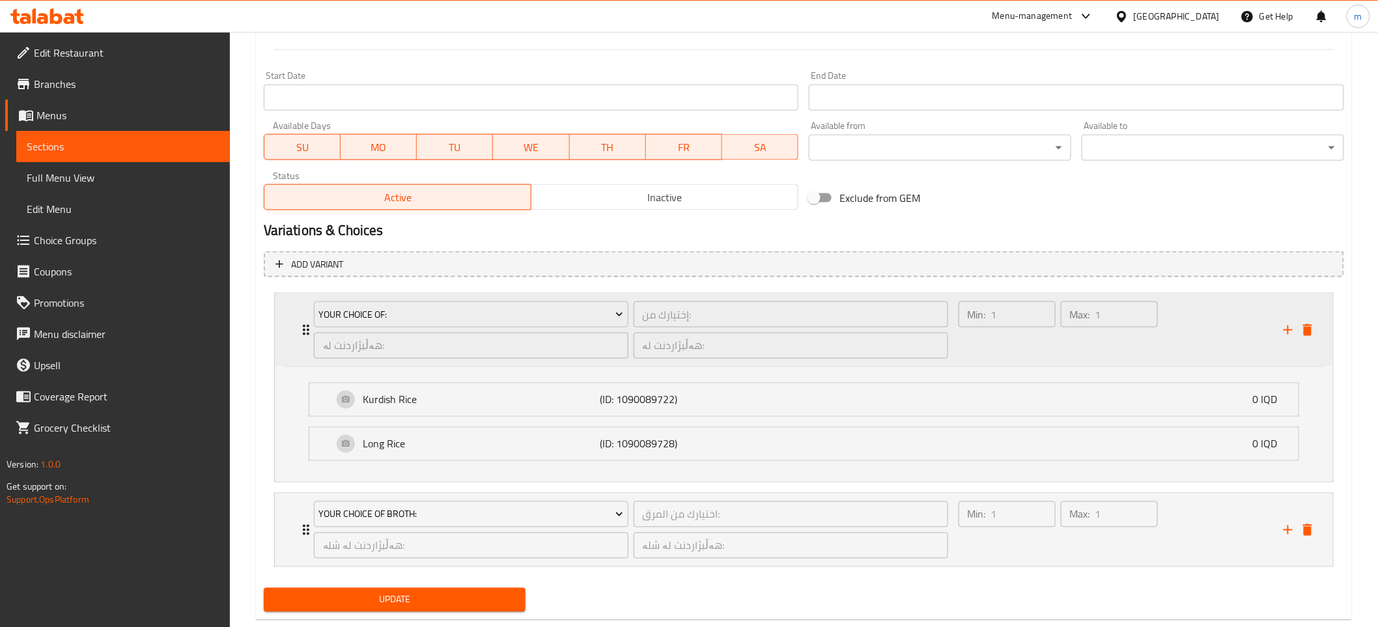
scroll to position [713, 0]
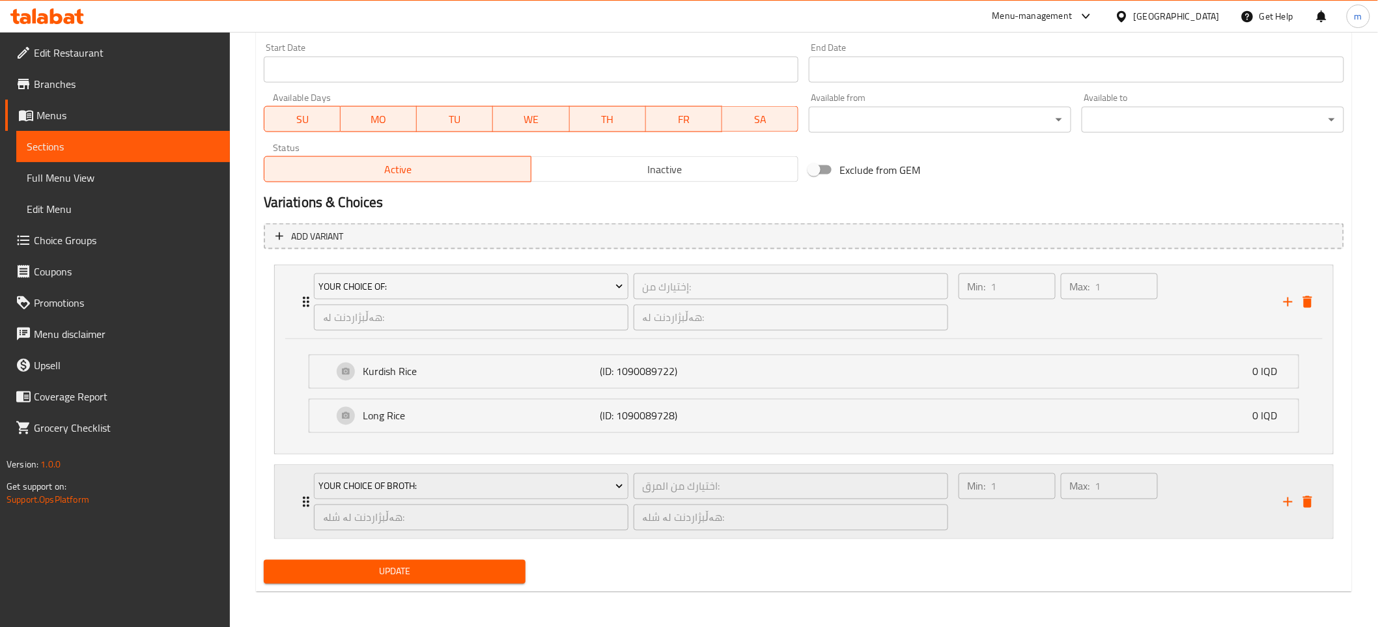
click at [1029, 512] on div "Min: 1 ​" at bounding box center [1007, 502] width 102 height 63
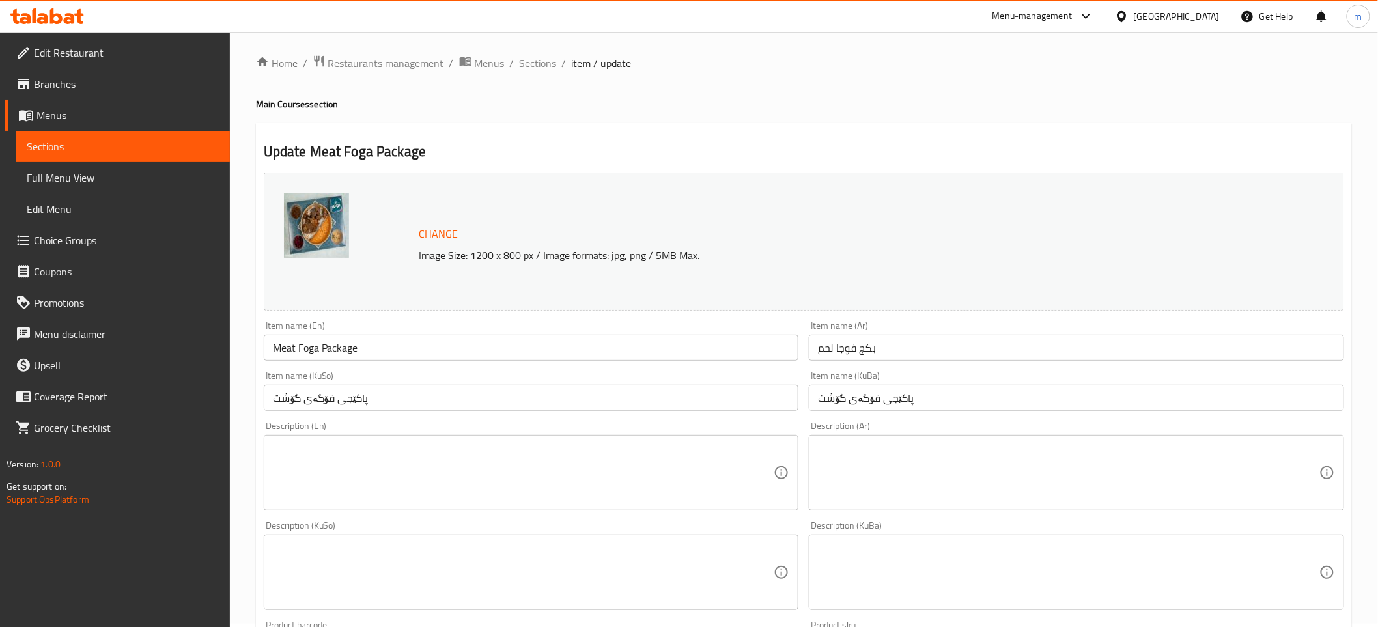
scroll to position [0, 0]
click at [542, 65] on span "Sections" at bounding box center [538, 67] width 37 height 16
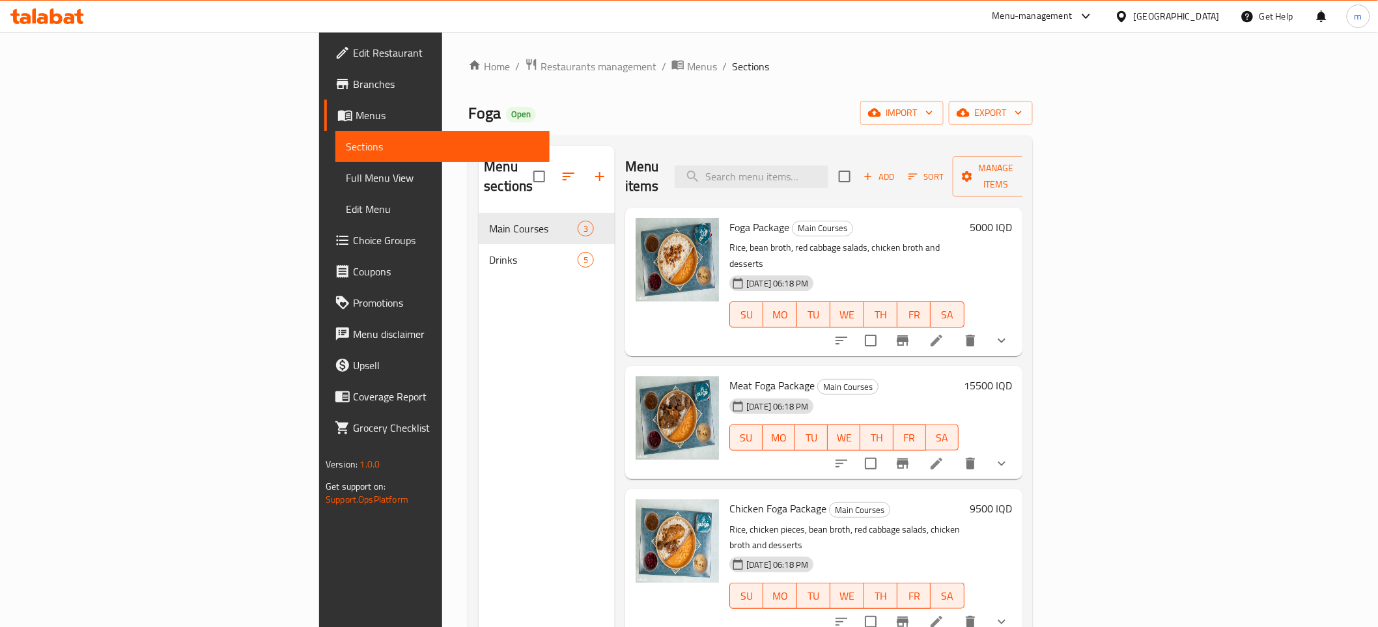
click at [1012, 376] on h6 "15500 IQD" at bounding box center [988, 385] width 48 height 18
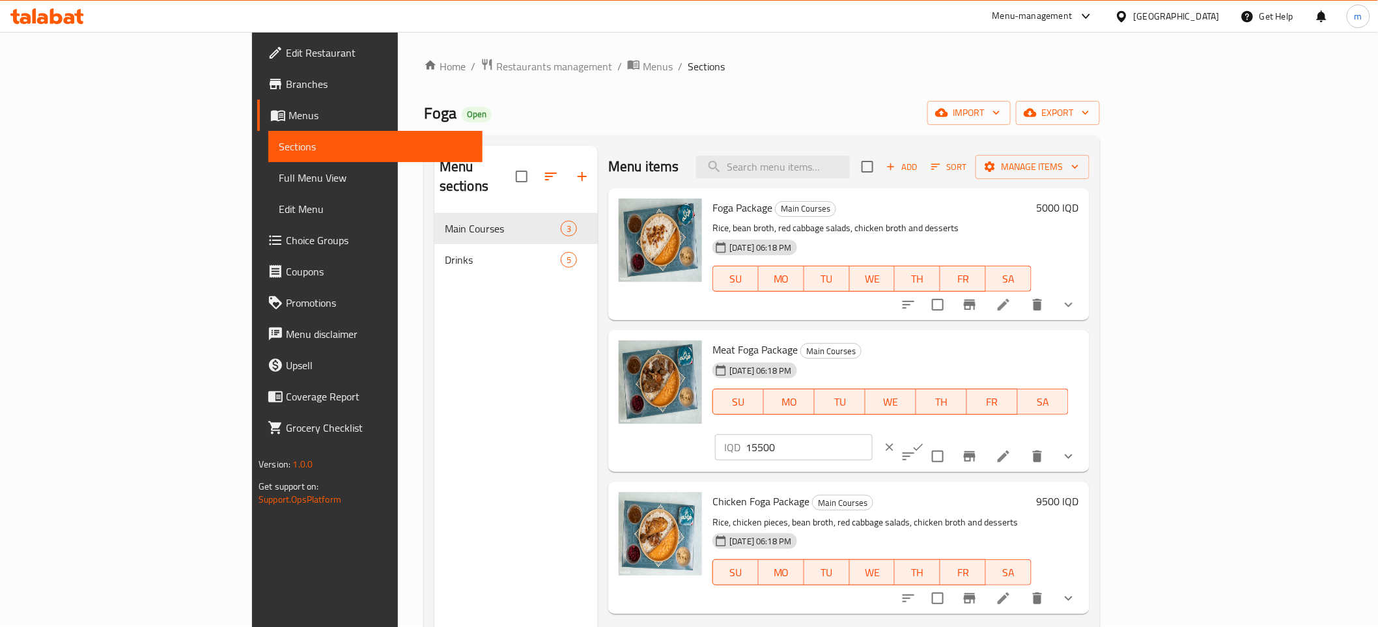
click at [951, 433] on div "IQD 15500 ​" at bounding box center [833, 447] width 236 height 29
click at [872, 434] on input "15500" at bounding box center [809, 447] width 126 height 26
paste input "6"
type input "16500"
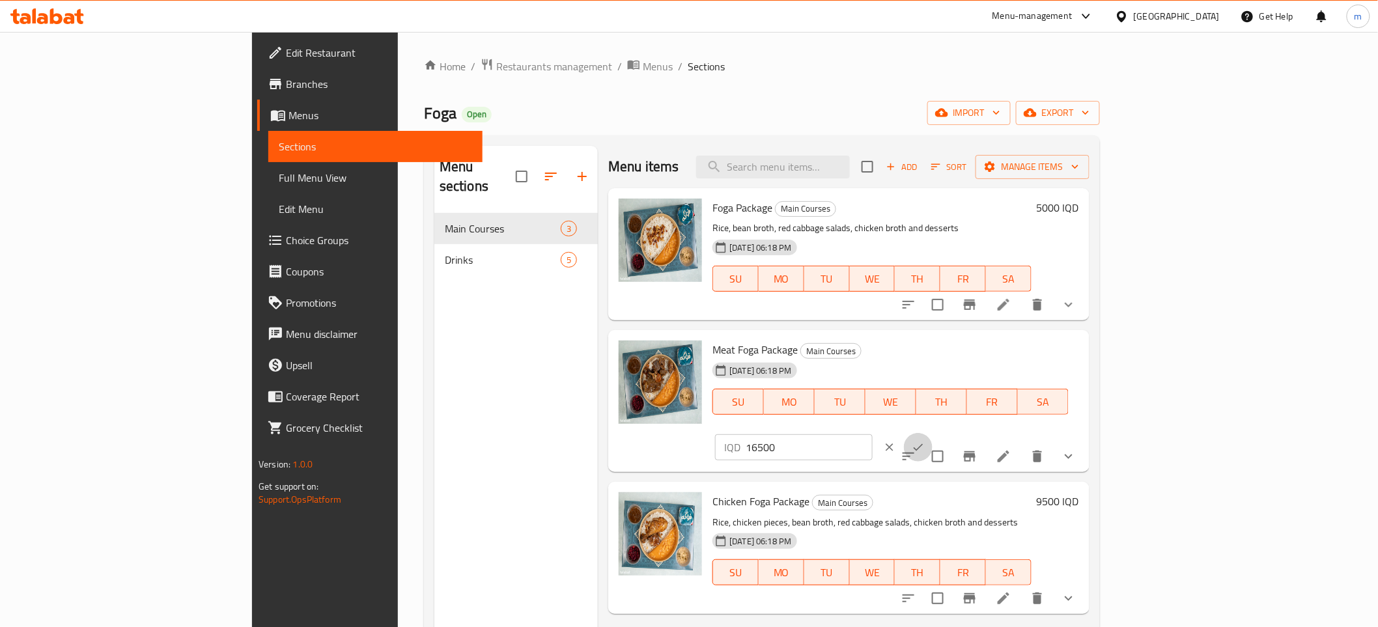
click at [925, 441] on icon "ok" at bounding box center [918, 447] width 13 height 13
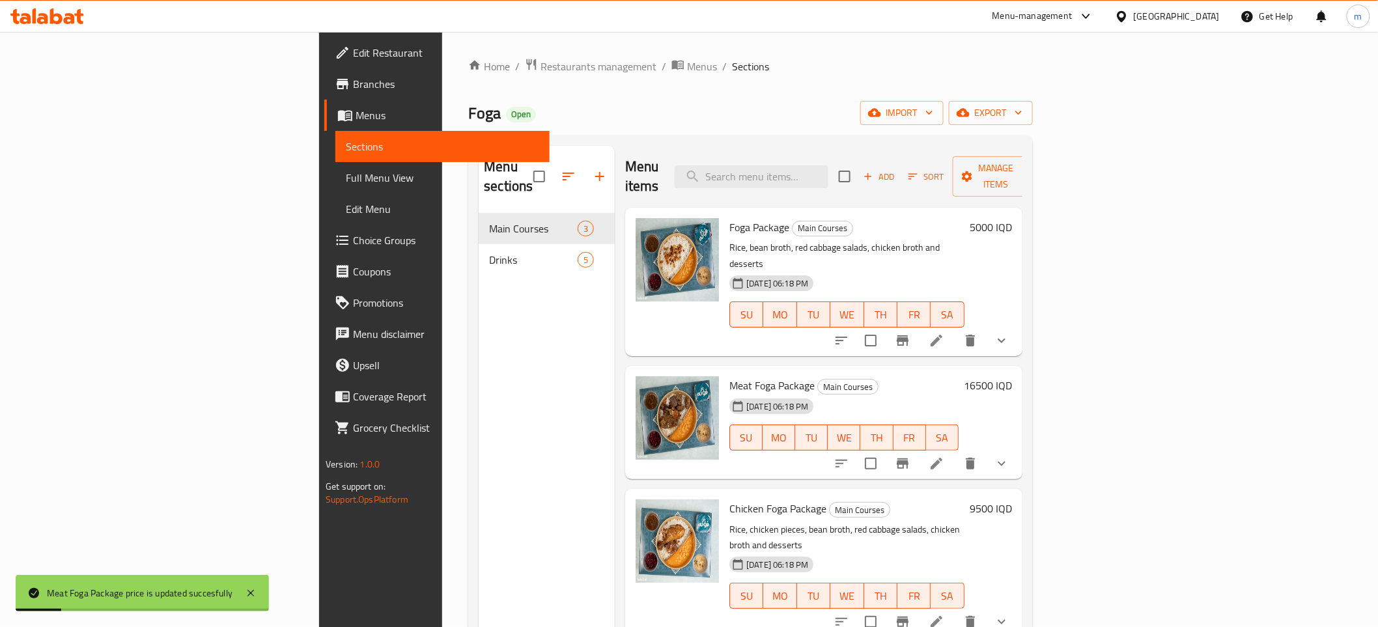
click at [729, 376] on span "Meat Foga Package" at bounding box center [771, 386] width 85 height 20
copy h6 "Meat Foga Package"
click at [346, 182] on span "Full Menu View" at bounding box center [442, 178] width 193 height 16
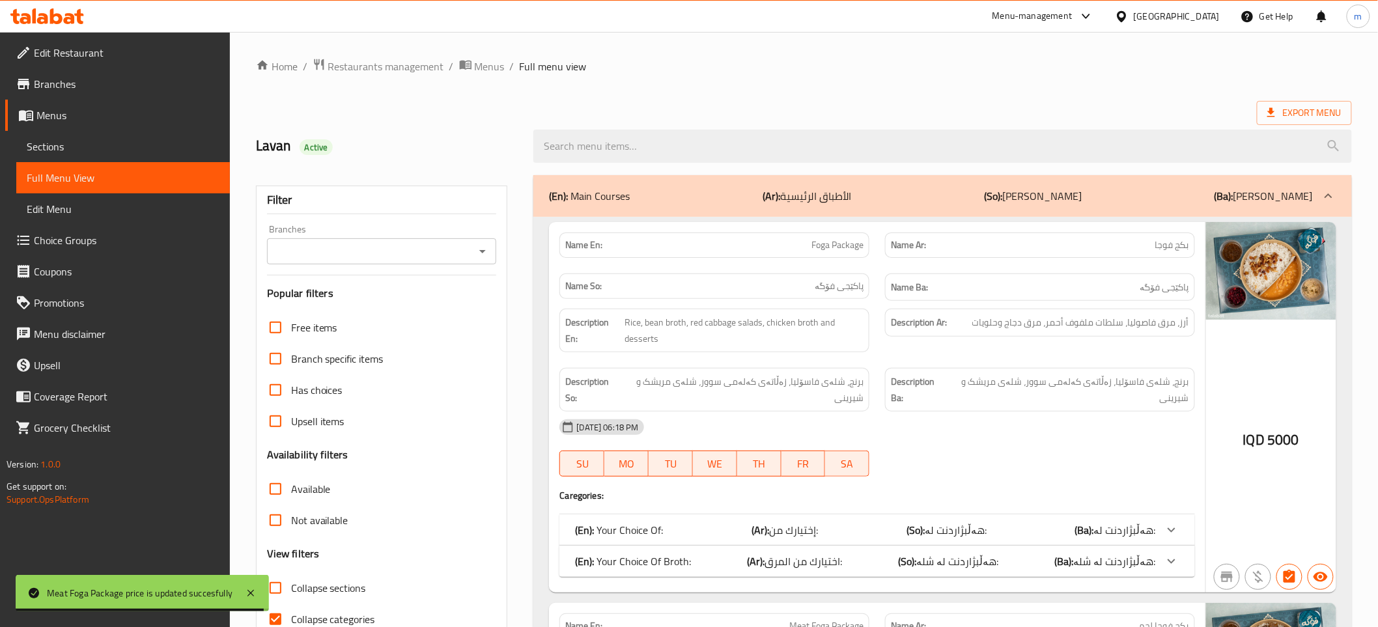
click at [482, 249] on icon "Open" at bounding box center [483, 252] width 16 height 16
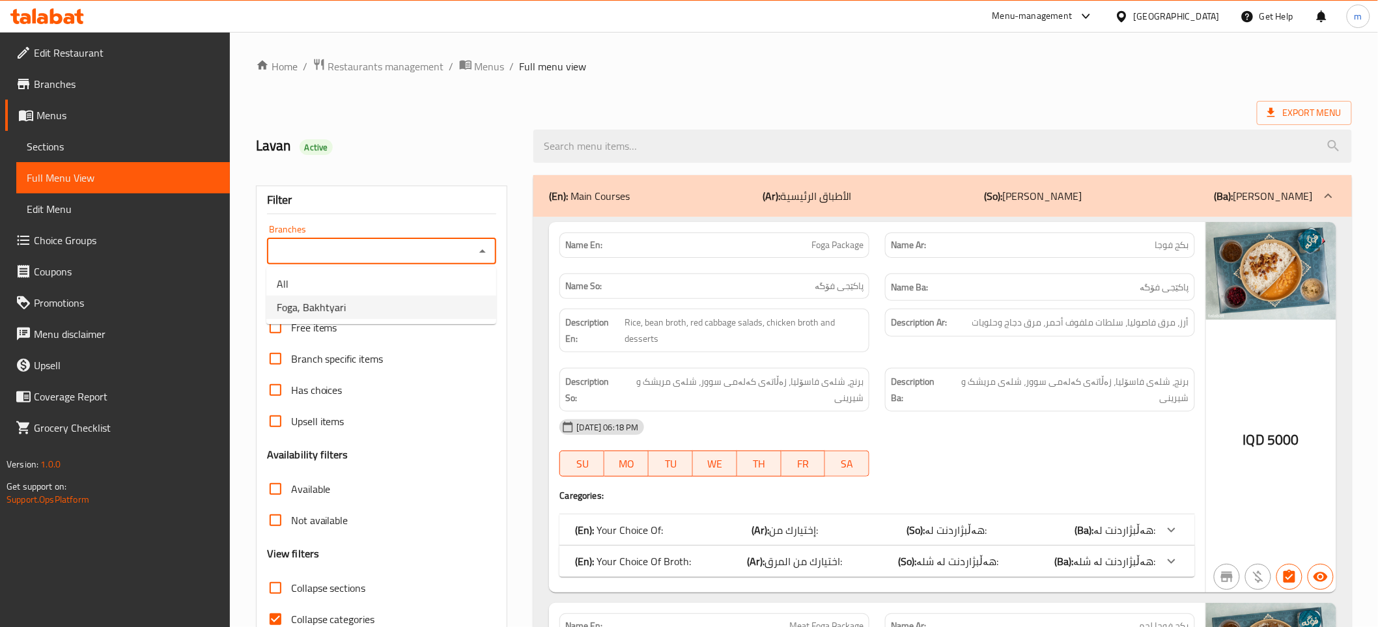
click at [404, 309] on li "Foga, Bakhtyari" at bounding box center [381, 307] width 230 height 23
type input "Foga, Bakhtyari"
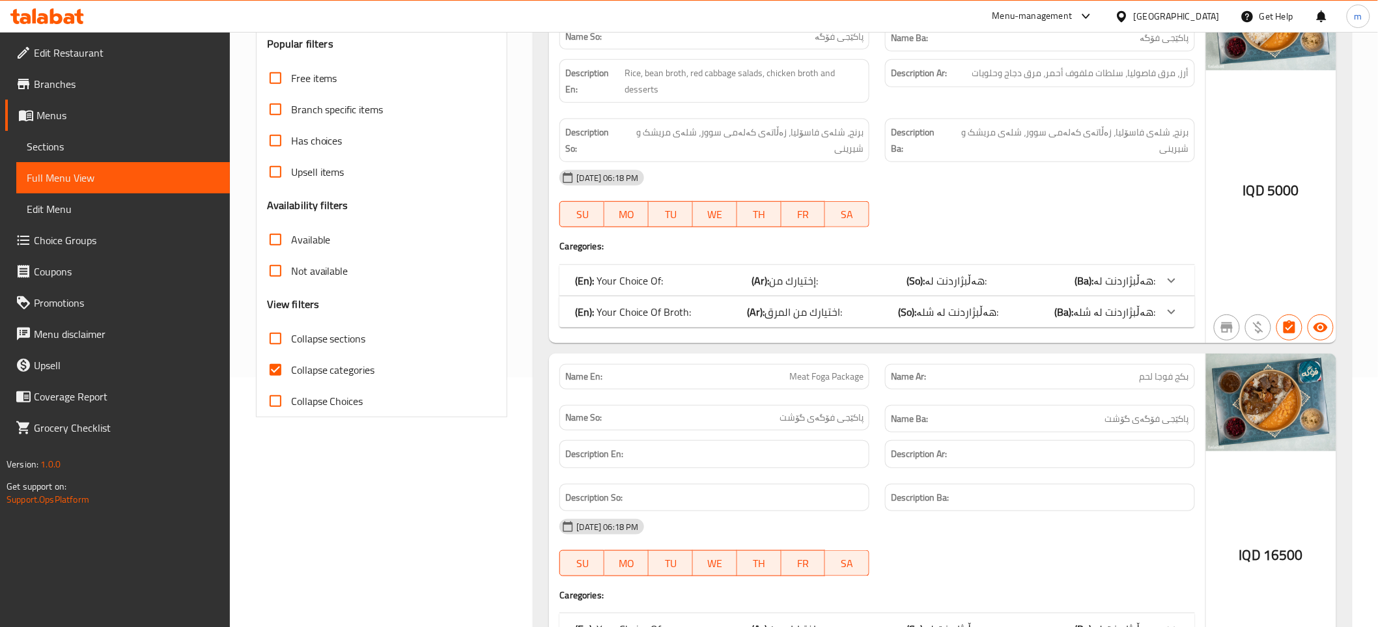
scroll to position [506, 0]
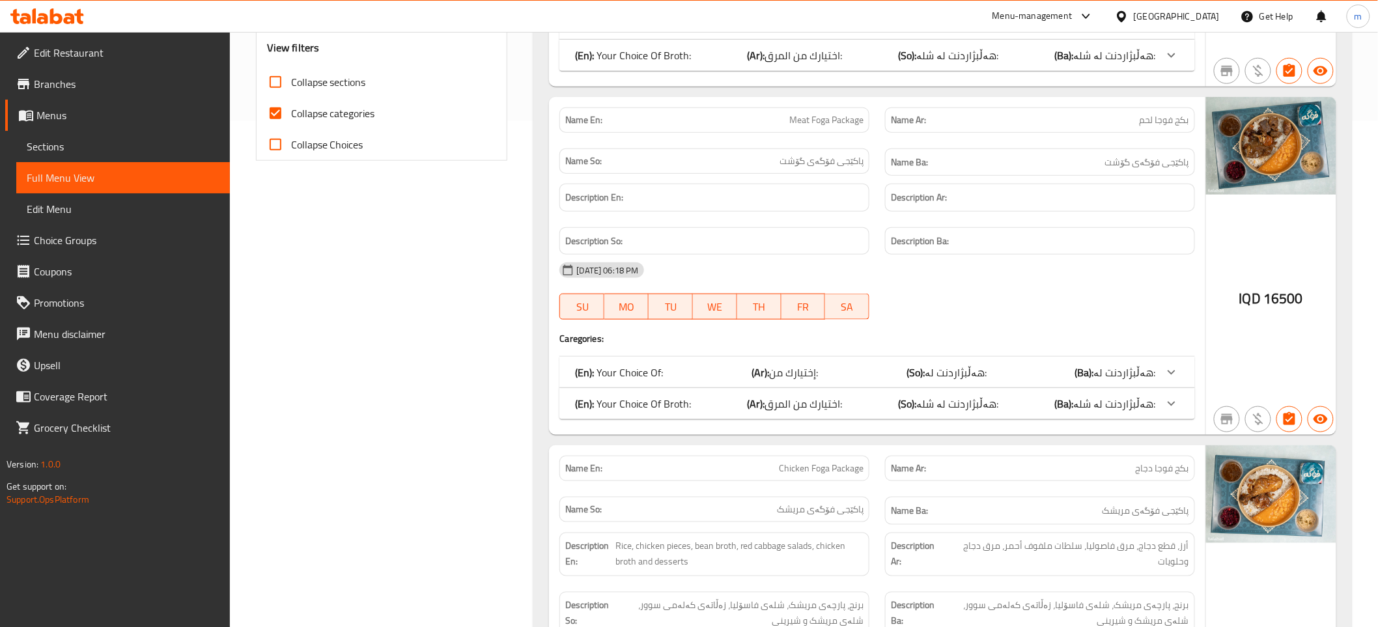
click at [273, 95] on input "Collapse sections" at bounding box center [275, 81] width 31 height 31
checkbox input "true"
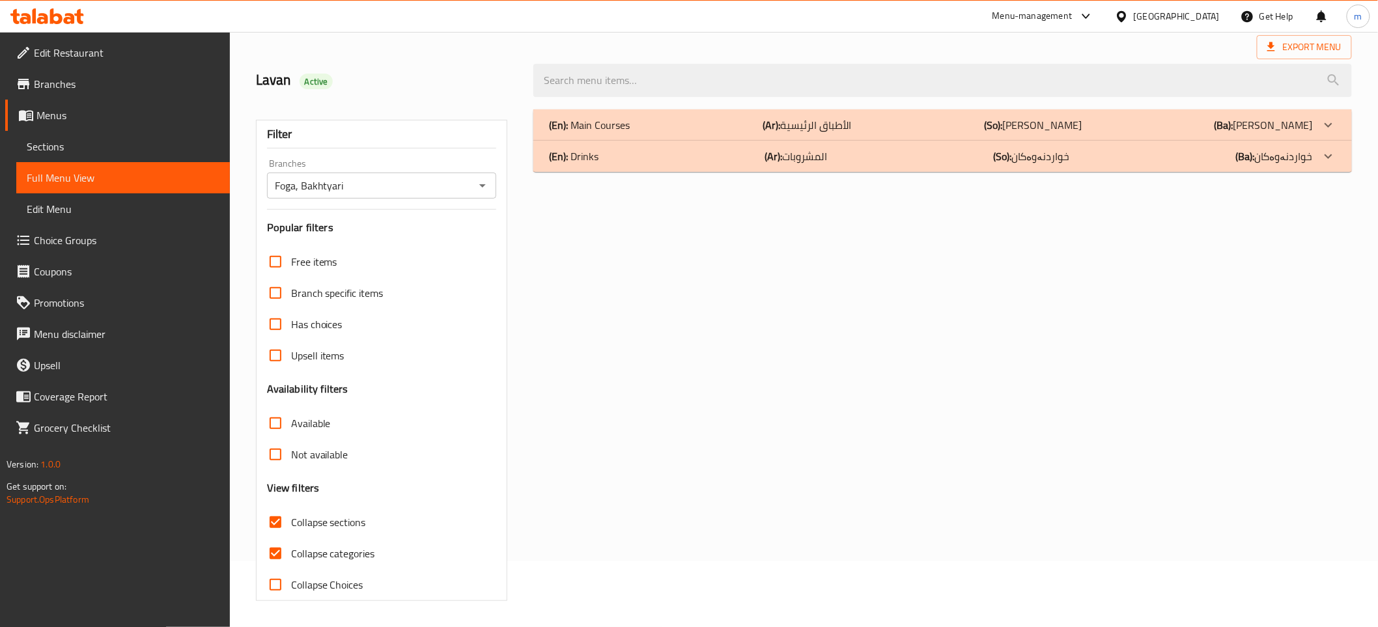
scroll to position [66, 0]
click at [272, 550] on input "Collapse categories" at bounding box center [275, 553] width 31 height 31
checkbox input "false"
click at [272, 519] on input "Collapse sections" at bounding box center [275, 522] width 31 height 31
checkbox input "false"
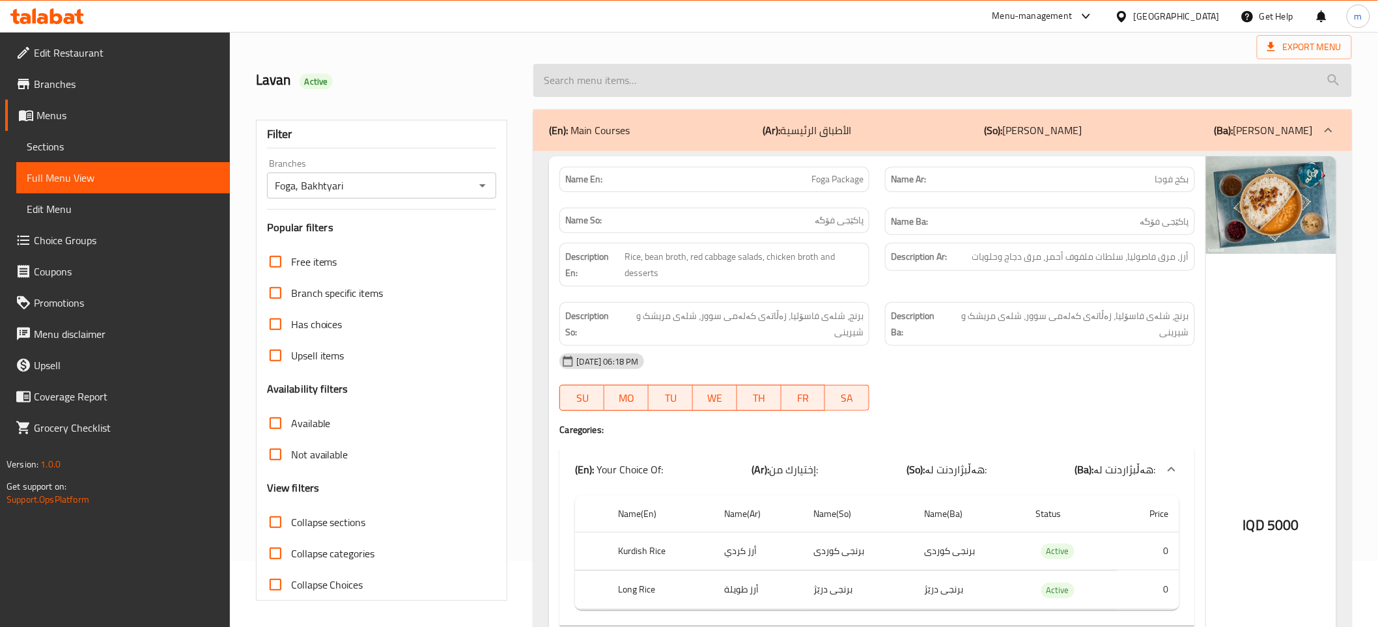
click at [755, 86] on input "search" at bounding box center [942, 80] width 818 height 33
paste input "Meat Foga Package"
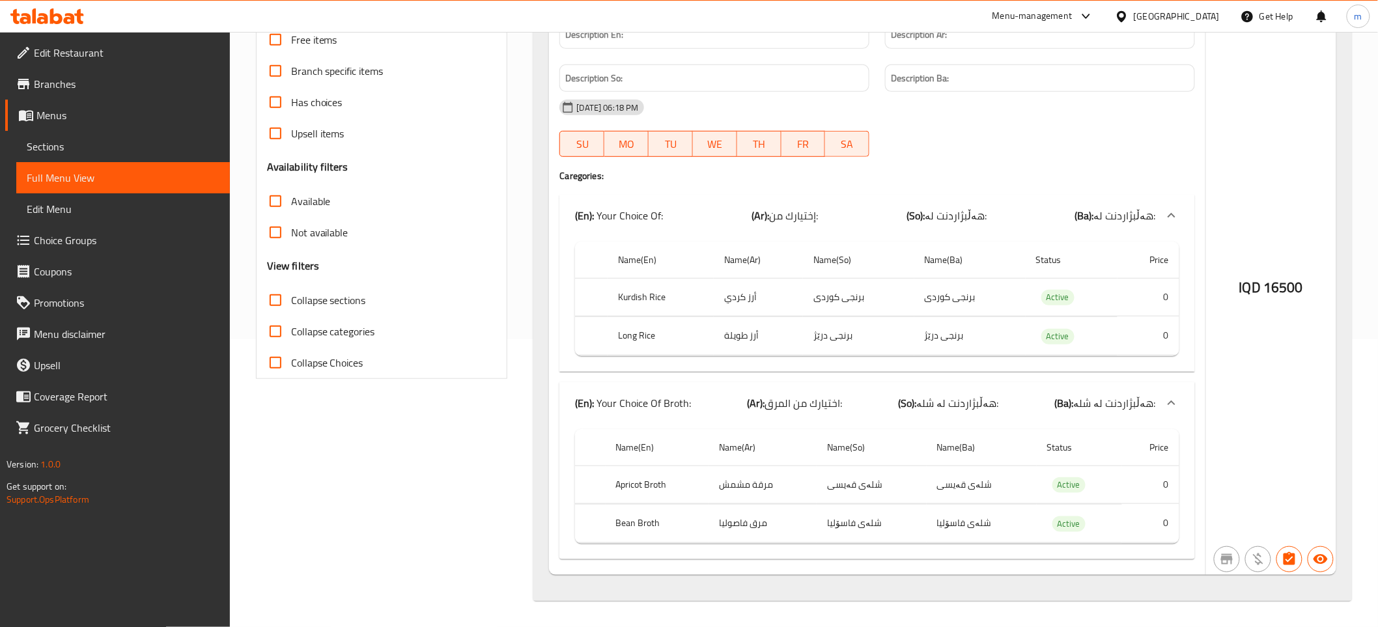
scroll to position [0, 0]
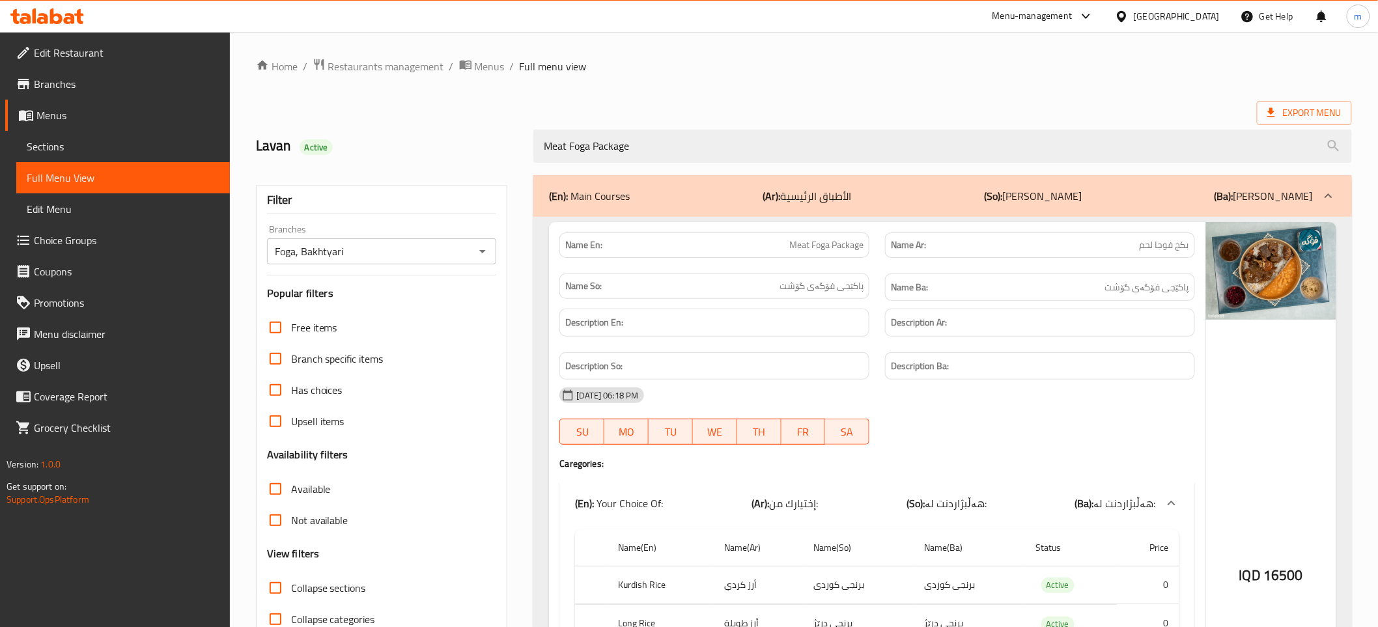
type input "Meat Foga Package"
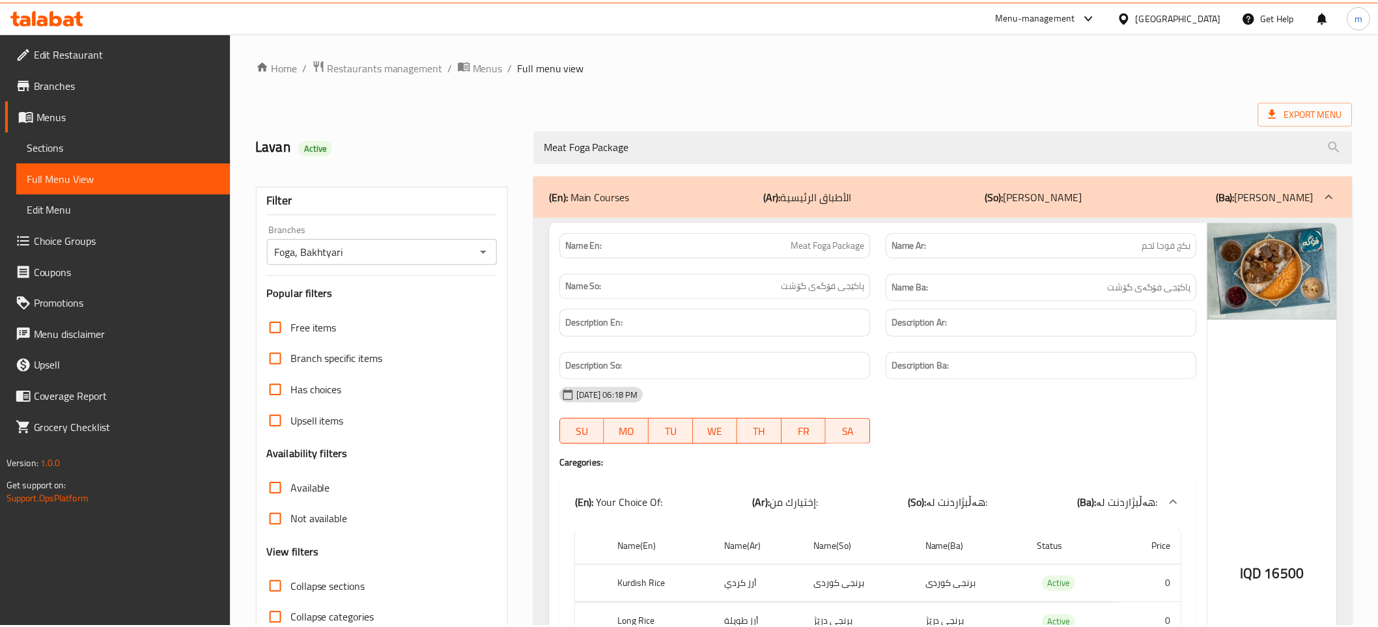
scroll to position [288, 0]
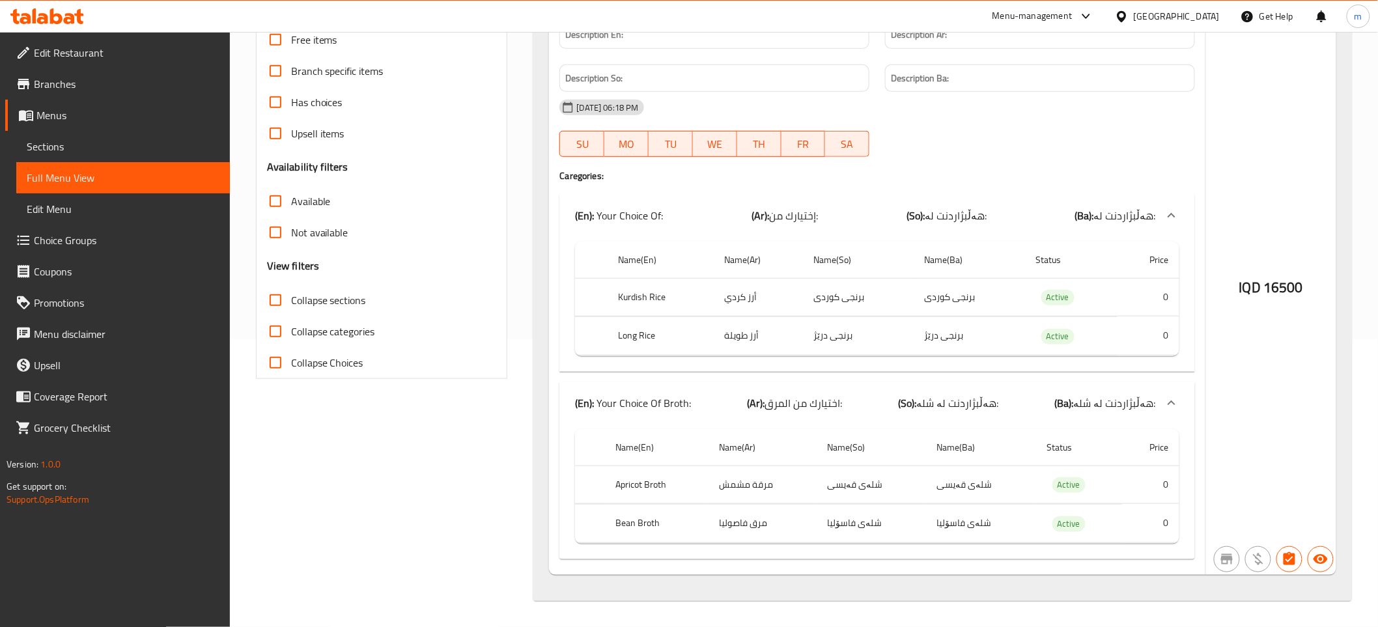
click at [101, 80] on span "Branches" at bounding box center [127, 84] width 186 height 16
